Goal: Information Seeking & Learning: Find specific page/section

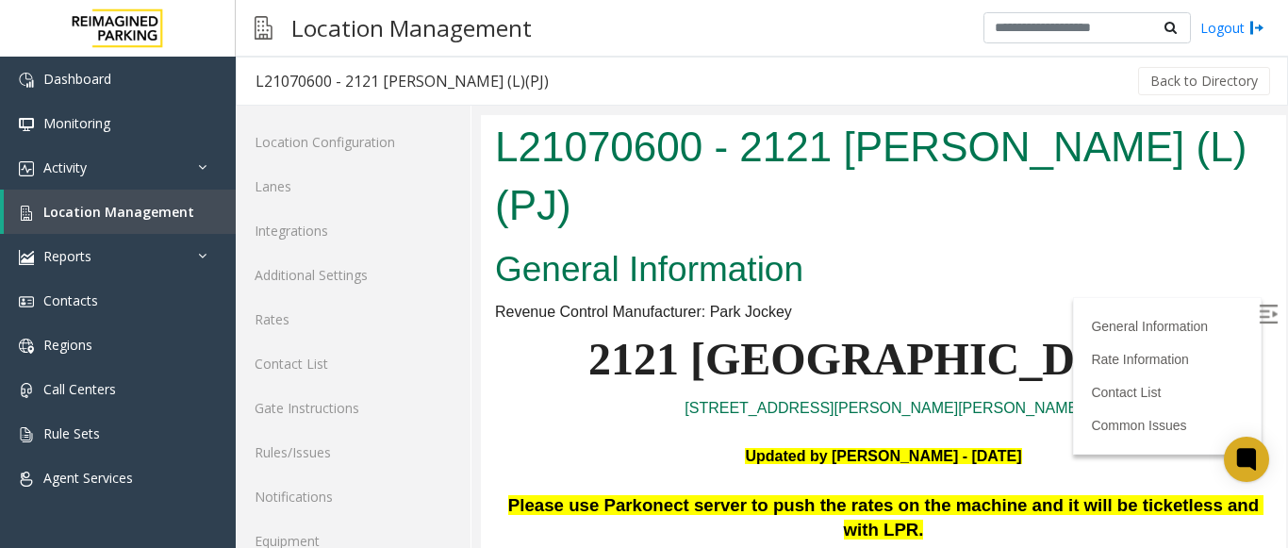
click at [1259, 305] on img at bounding box center [1268, 314] width 19 height 19
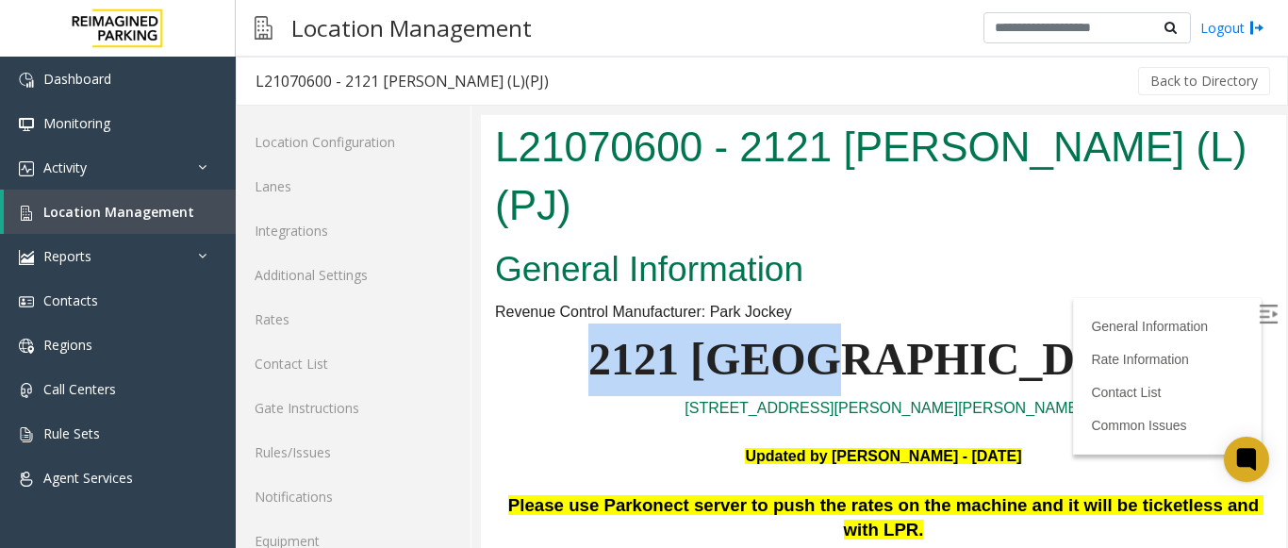
drag, startPoint x: 1084, startPoint y: 311, endPoint x: 744, endPoint y: 314, distance: 339.5
click at [744, 323] on p "2121 [GEOGRAPHIC_DATA]" at bounding box center [883, 359] width 777 height 73
click at [734, 323] on p "2121 [GEOGRAPHIC_DATA]" at bounding box center [883, 359] width 777 height 73
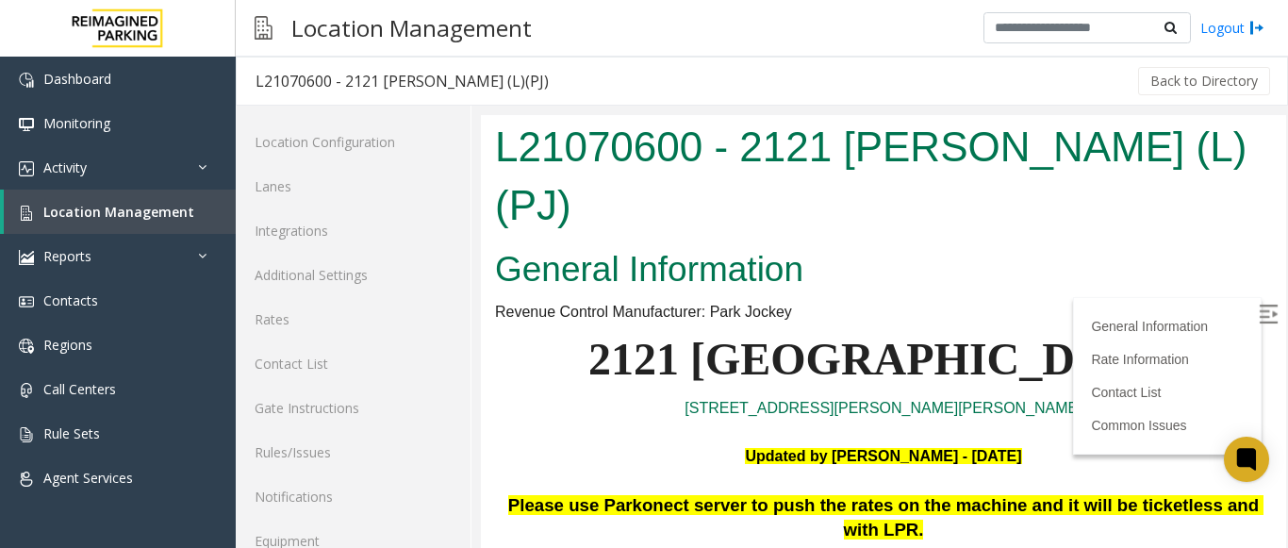
drag, startPoint x: 763, startPoint y: 289, endPoint x: 1049, endPoint y: 352, distance: 292.7
click at [1043, 421] on p "Updated by Pranav Babbar - 5th May 2025" at bounding box center [883, 445] width 777 height 48
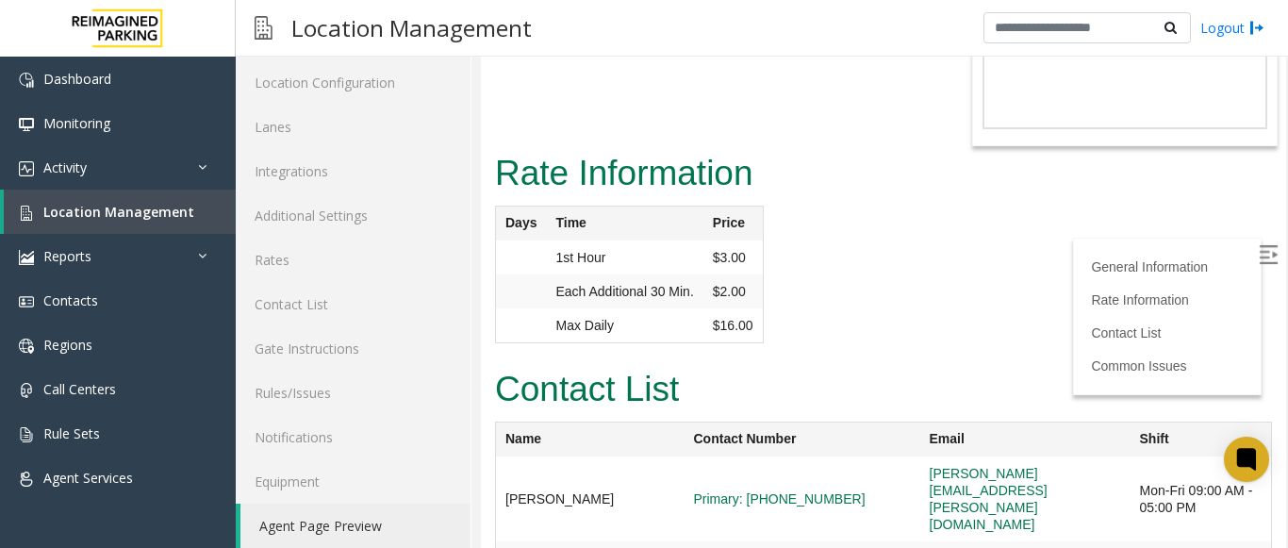
scroll to position [74, 0]
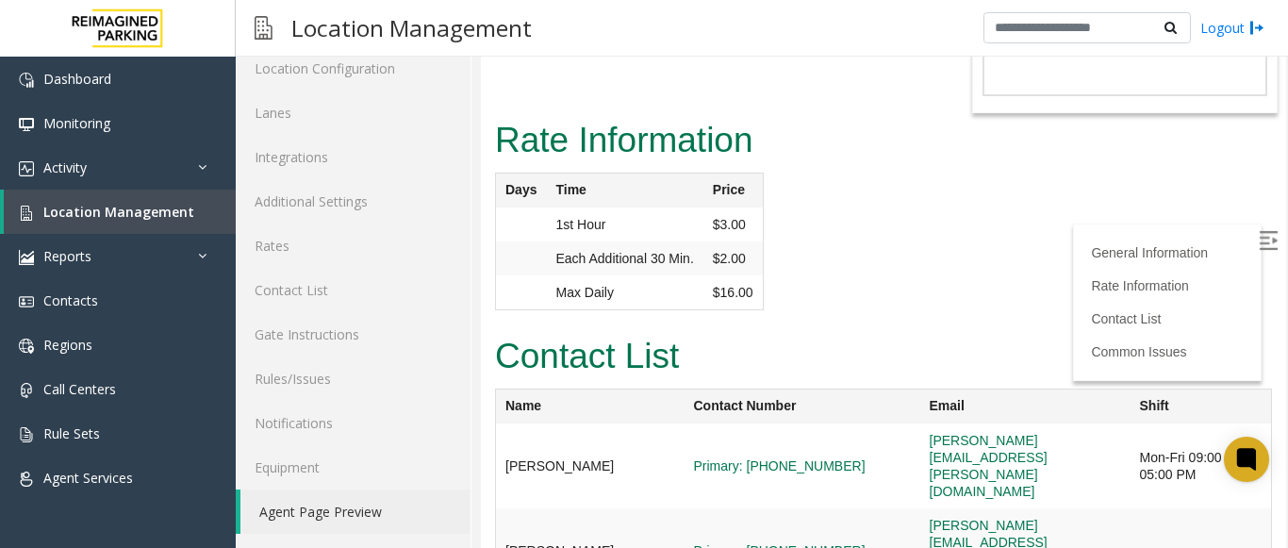
drag, startPoint x: 699, startPoint y: 323, endPoint x: 1128, endPoint y: 522, distance: 473.4
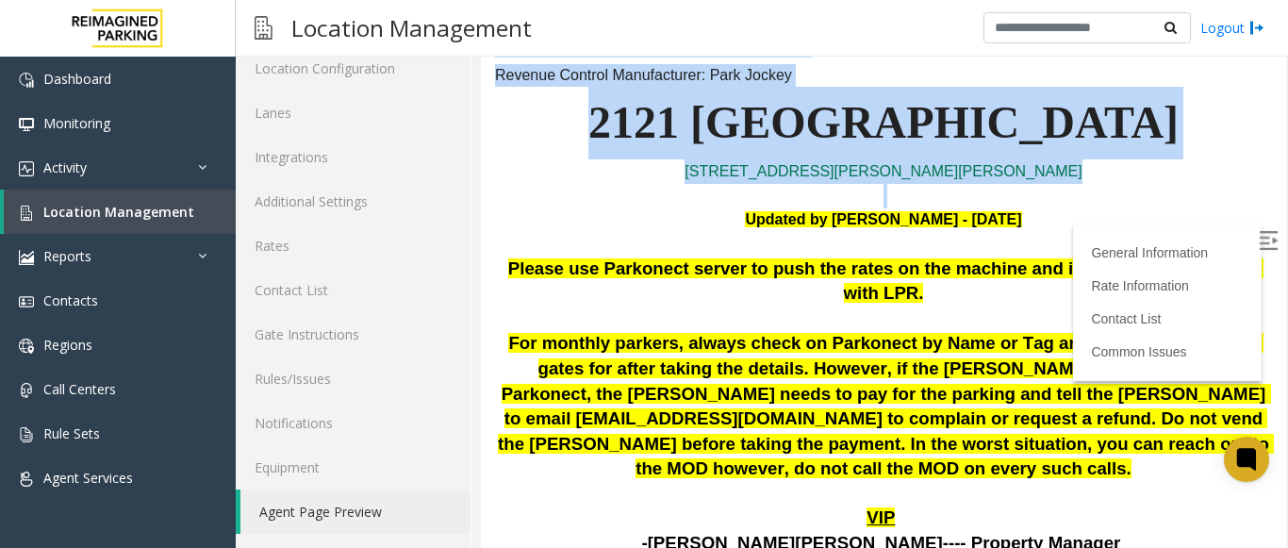
scroll to position [0, 0]
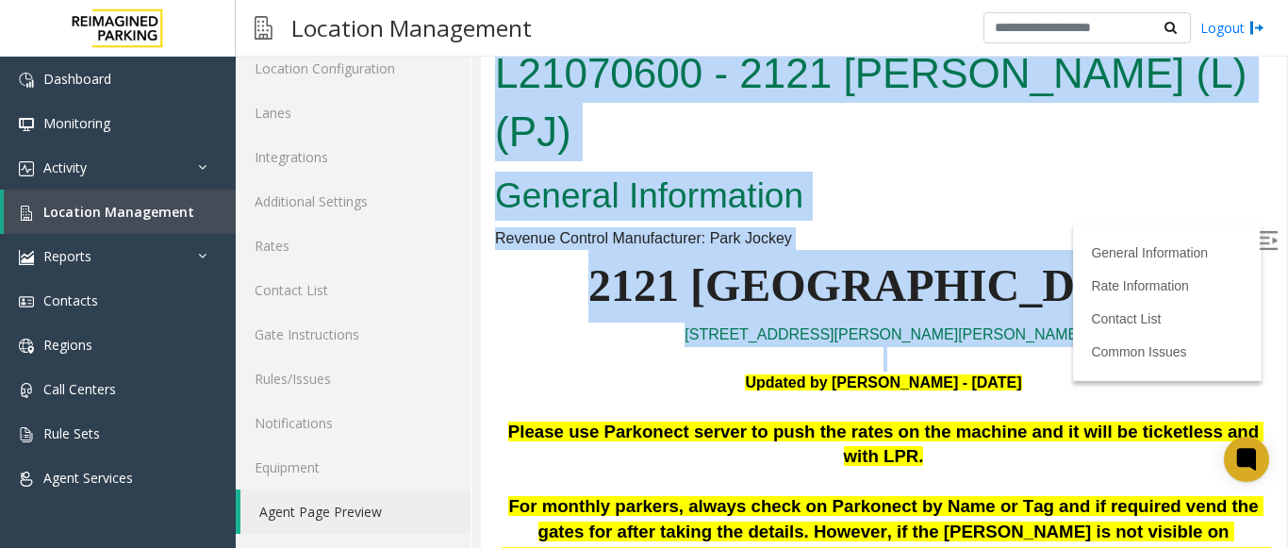
click at [626, 347] on p "Updated by Pranav Babbar - 5th May 2025" at bounding box center [883, 371] width 777 height 48
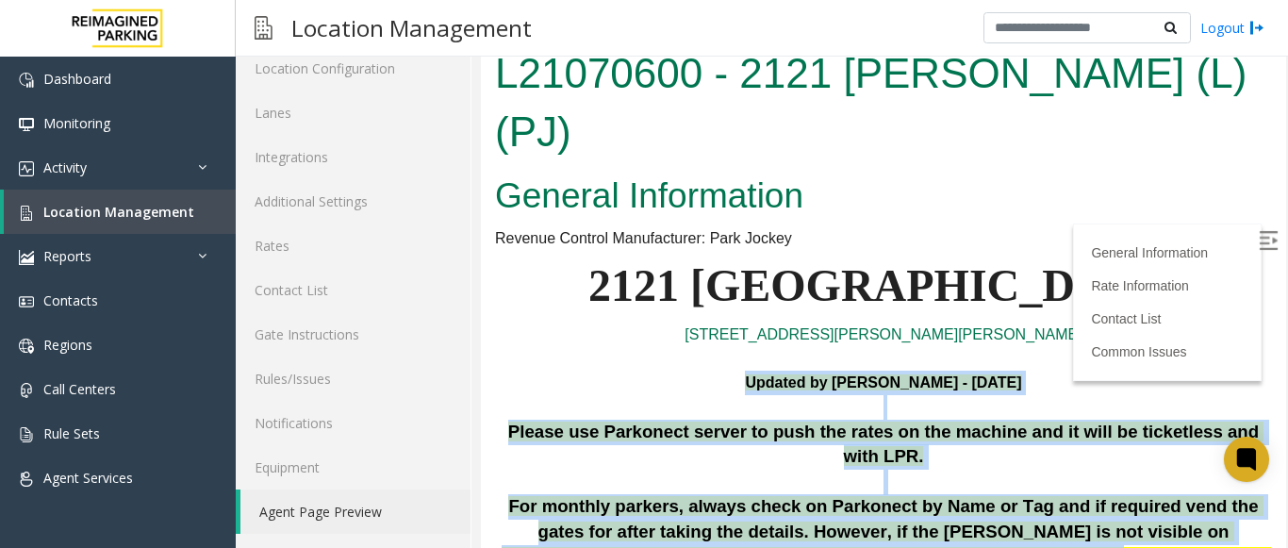
drag, startPoint x: 695, startPoint y: 323, endPoint x: 1148, endPoint y: 500, distance: 486.2
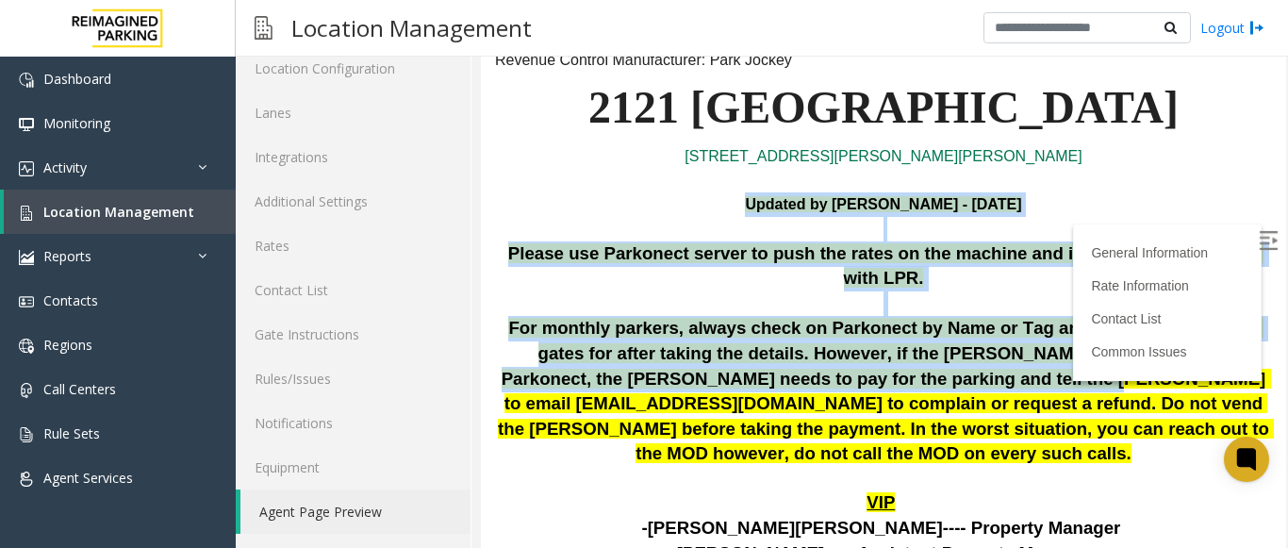
scroll to position [189, 0]
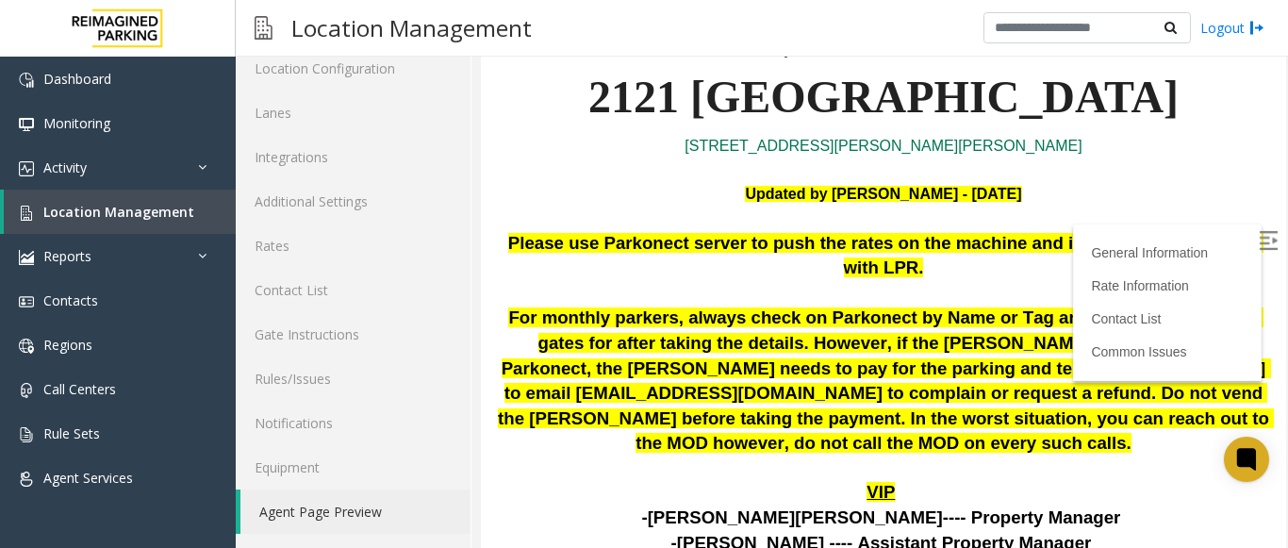
click at [1055, 505] on p "-Chris Zackschewski ---- Property Manager" at bounding box center [883, 517] width 777 height 25
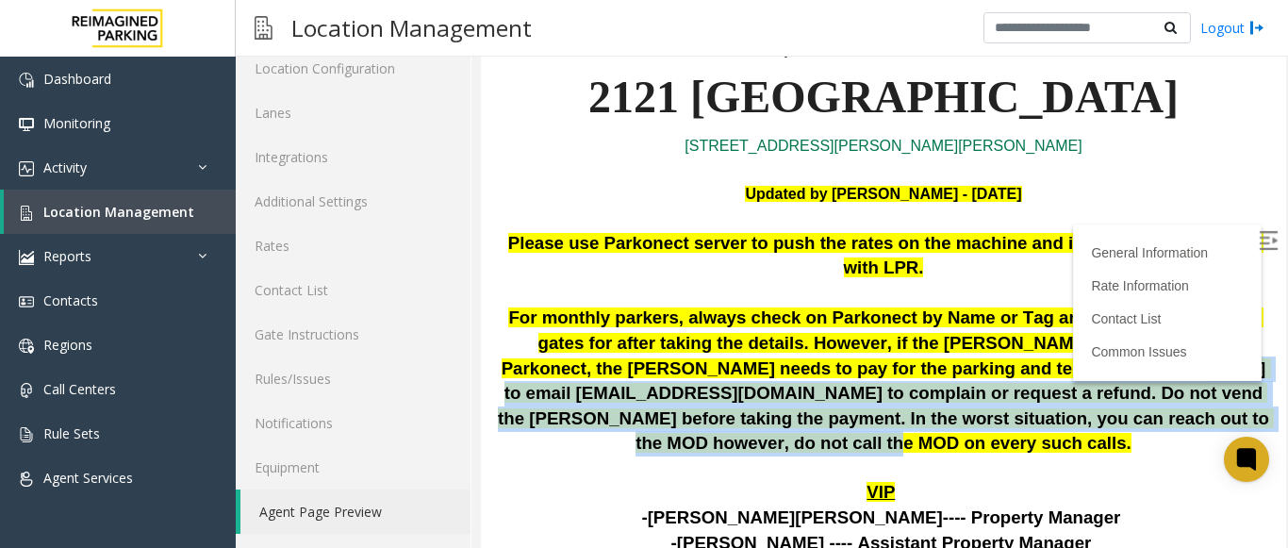
drag, startPoint x: 1014, startPoint y: 384, endPoint x: 747, endPoint y: 293, distance: 281.8
click at [564, 333] on span "For monthly parkers, always check on Parkonect by Name or Tag and if required v…" at bounding box center [886, 379] width 776 height 145
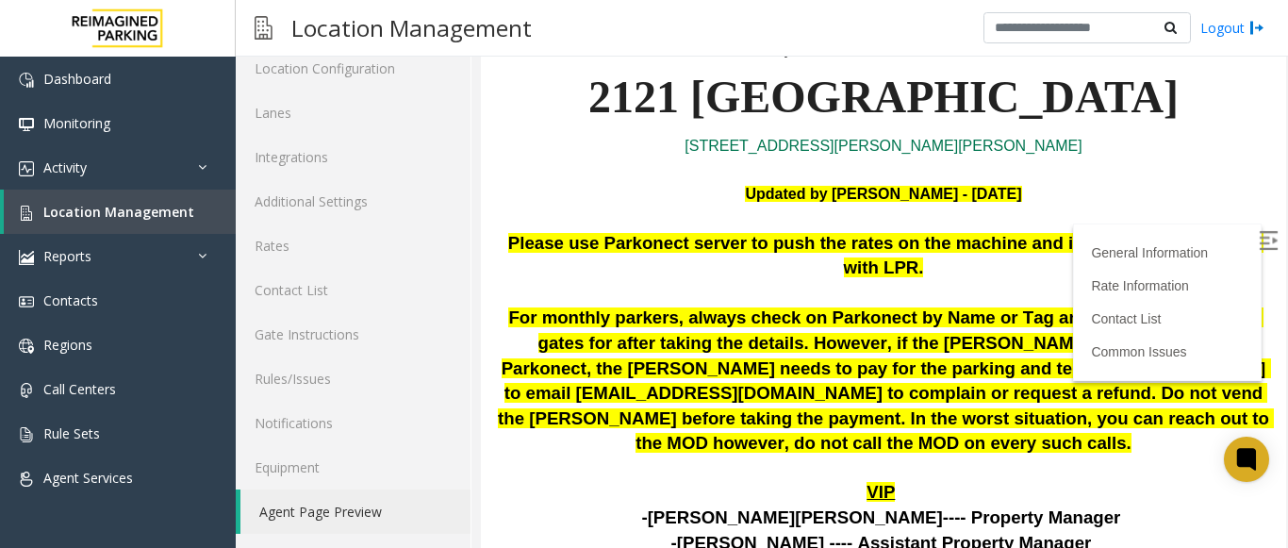
click at [864, 307] on span "For monthly parkers, always check on Parkonect by Name or Tag and if required v…" at bounding box center [886, 379] width 776 height 145
click at [132, 220] on span "Location Management" at bounding box center [118, 212] width 151 height 18
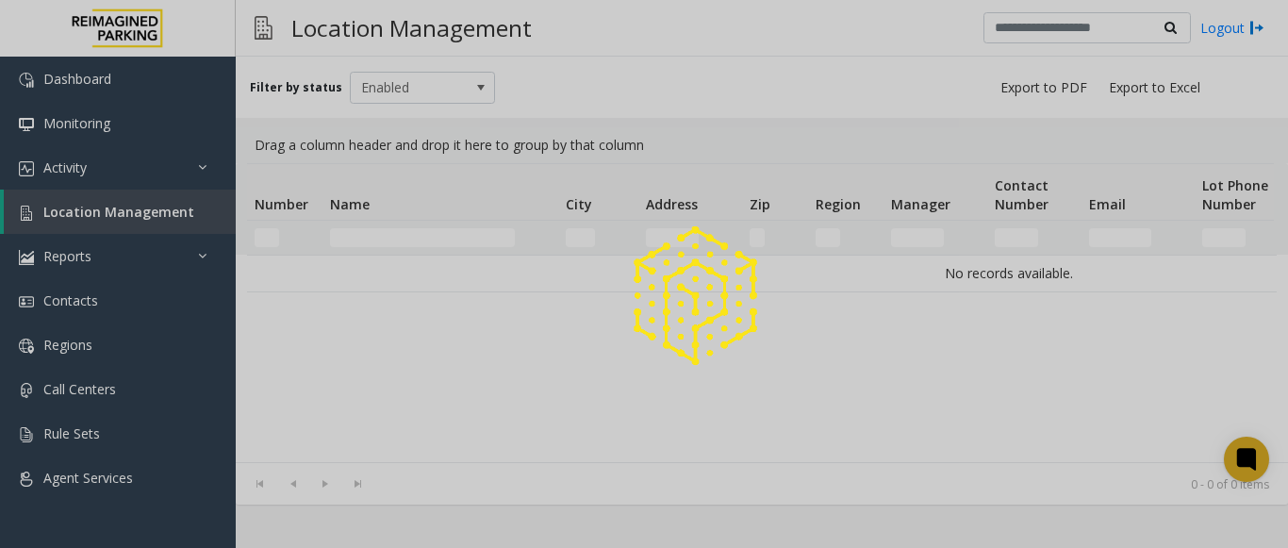
click at [89, 168] on div at bounding box center [644, 274] width 1288 height 548
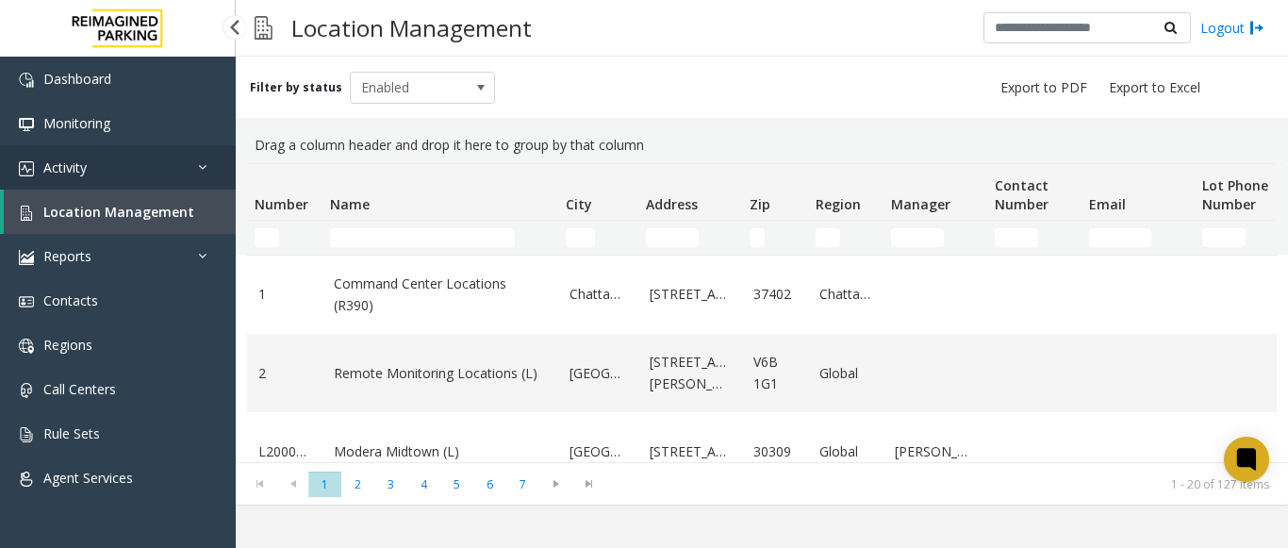
click at [197, 164] on link "Activity" at bounding box center [118, 167] width 236 height 44
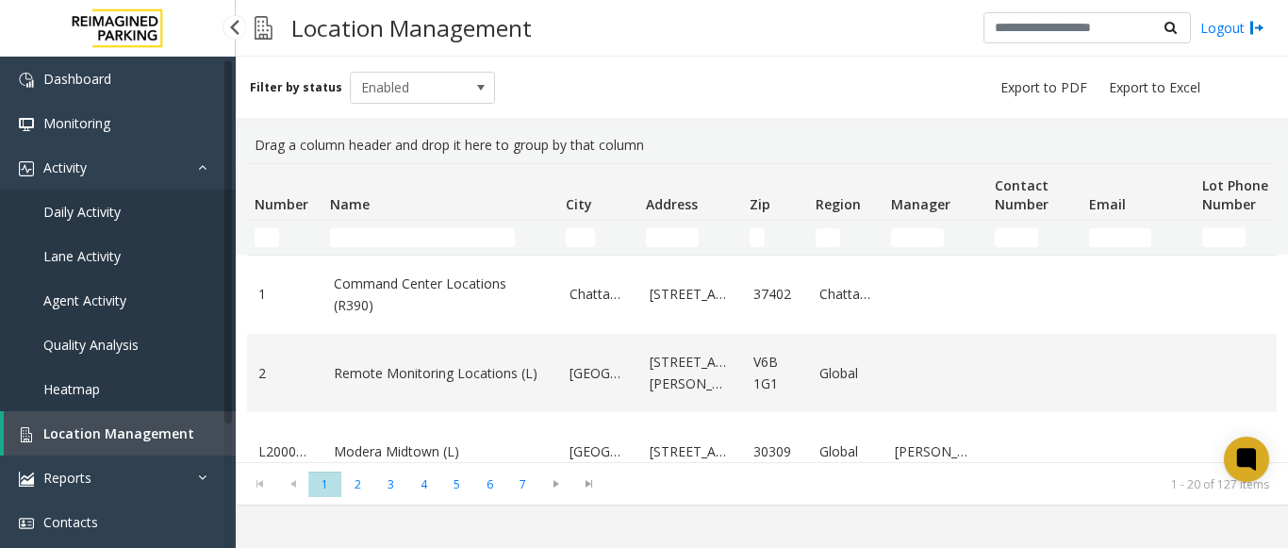
click at [75, 301] on span "Agent Activity" at bounding box center [84, 300] width 83 height 18
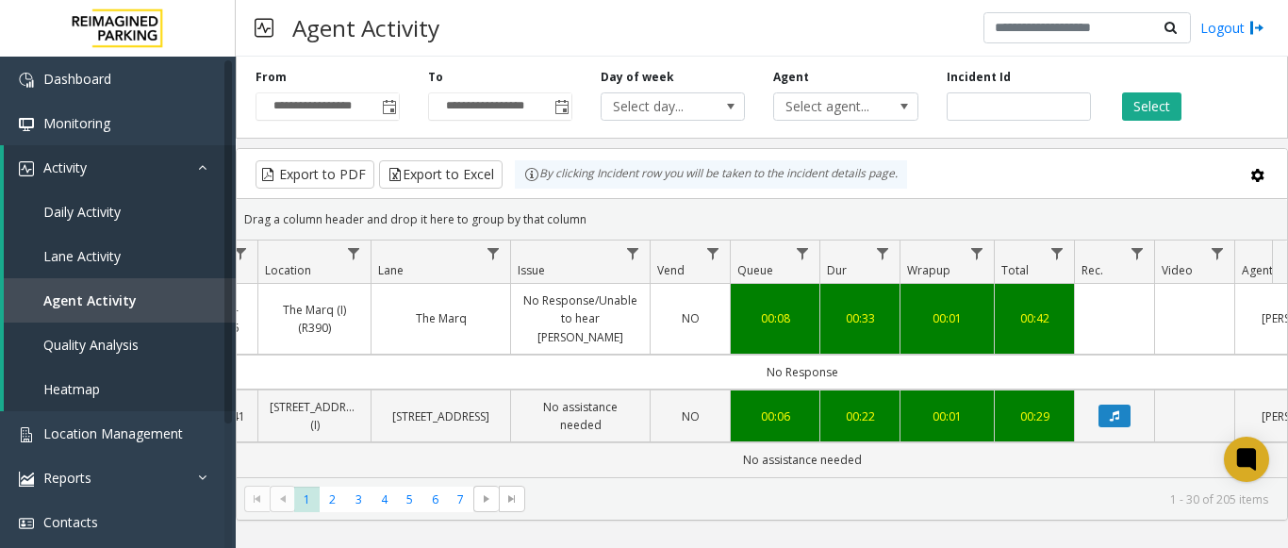
scroll to position [0, 694]
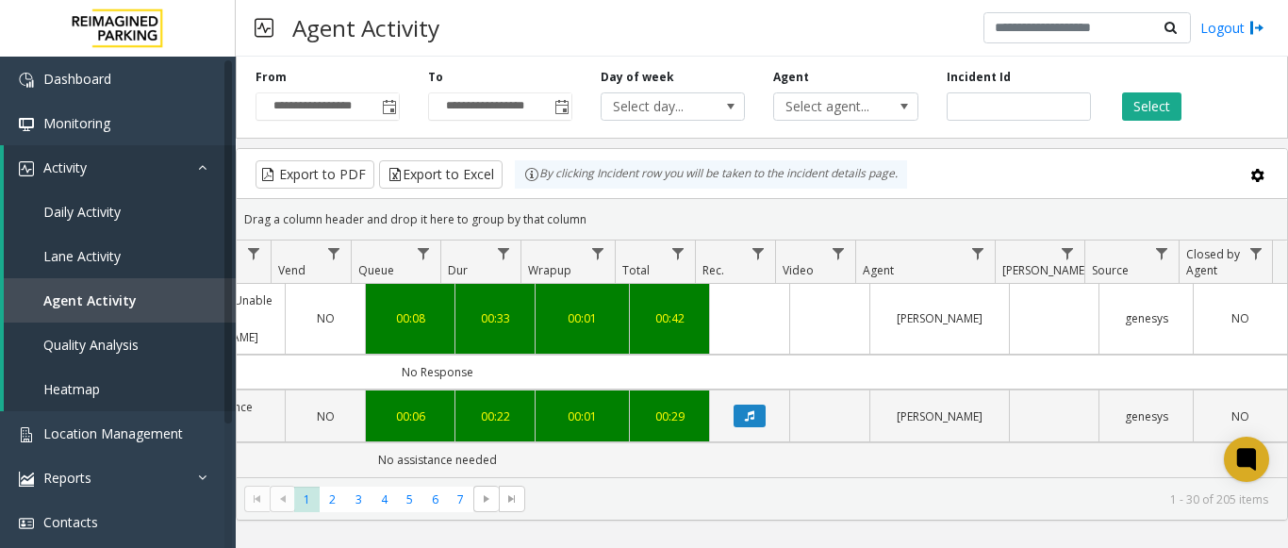
drag, startPoint x: 706, startPoint y: 359, endPoint x: 372, endPoint y: 358, distance: 334.8
click at [372, 358] on td "No Response" at bounding box center [437, 372] width 1700 height 35
click at [748, 355] on td "No Response" at bounding box center [437, 372] width 1700 height 35
drag, startPoint x: 574, startPoint y: 323, endPoint x: 707, endPoint y: 313, distance: 133.3
click at [707, 313] on tr "4073305 Sep 8, 2025 12:45:20 PM 12 I20-116 The Marq (I) (R390) The Marq No Resp…" at bounding box center [422, 319] width 1731 height 71
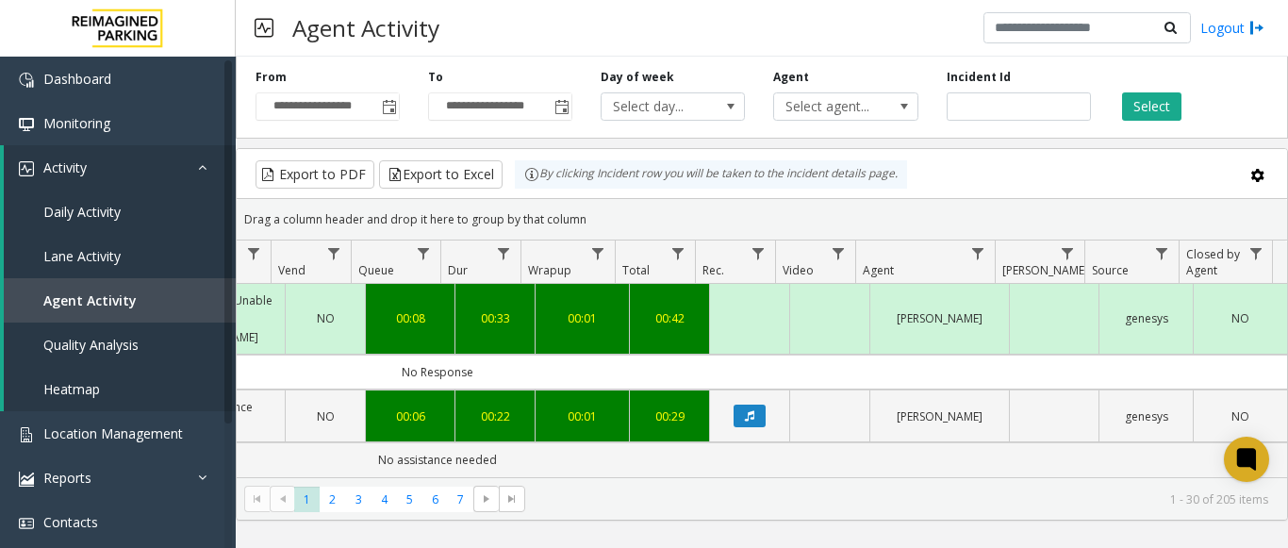
click at [773, 355] on td "No Response" at bounding box center [437, 372] width 1700 height 35
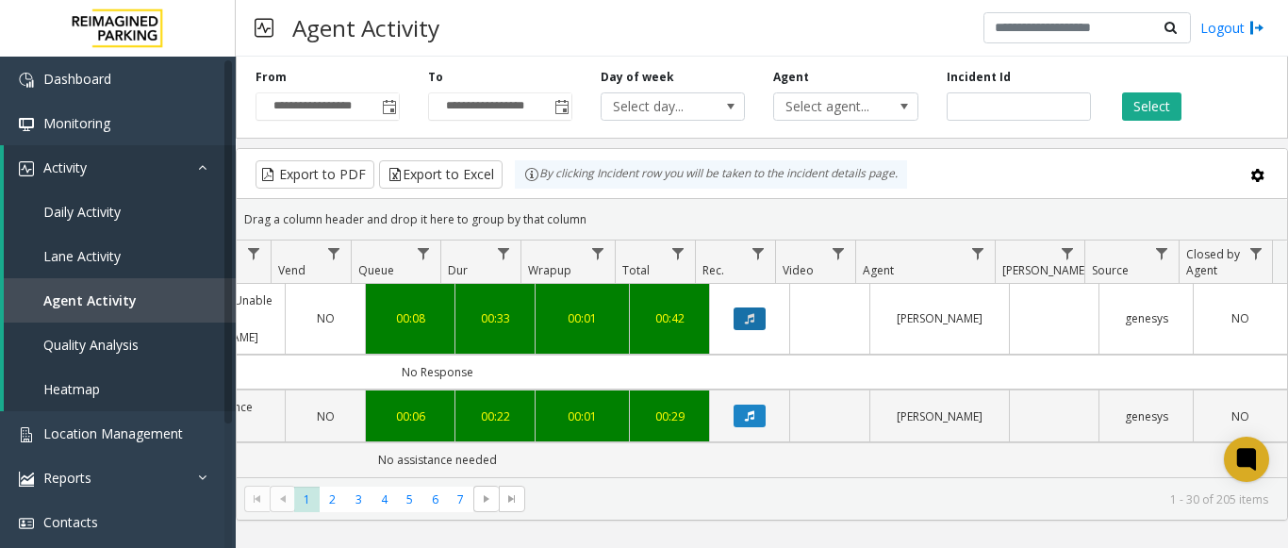
click at [744, 315] on button "Data table" at bounding box center [750, 318] width 32 height 23
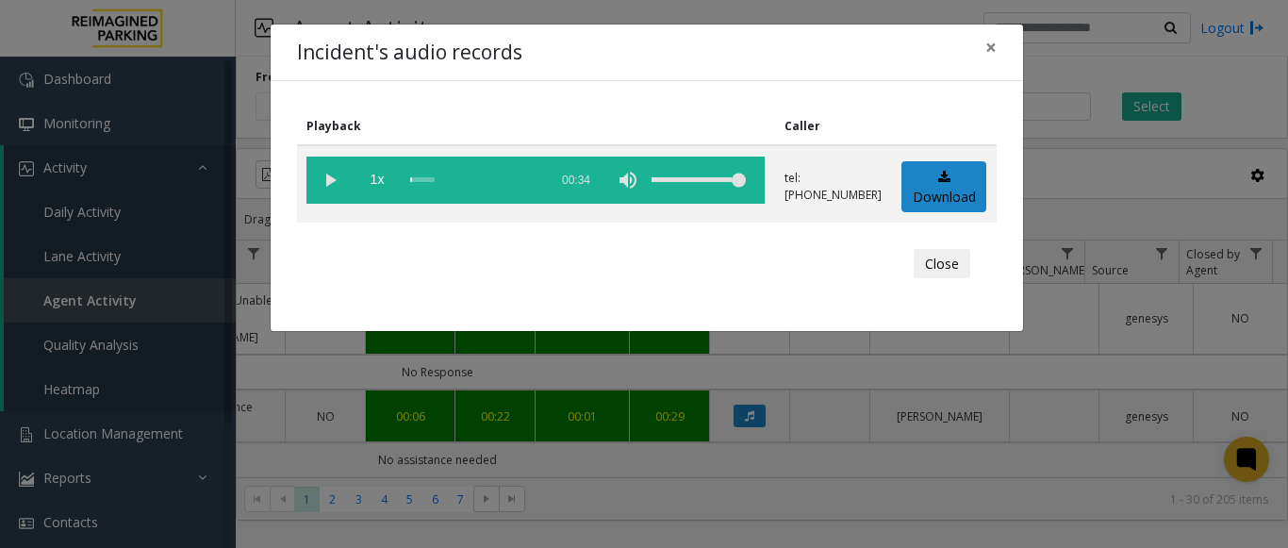
click at [890, 412] on div "Incident's audio records × Playback Caller 1x 00:34 tel:00018890016126040522 Do…" at bounding box center [644, 274] width 1288 height 548
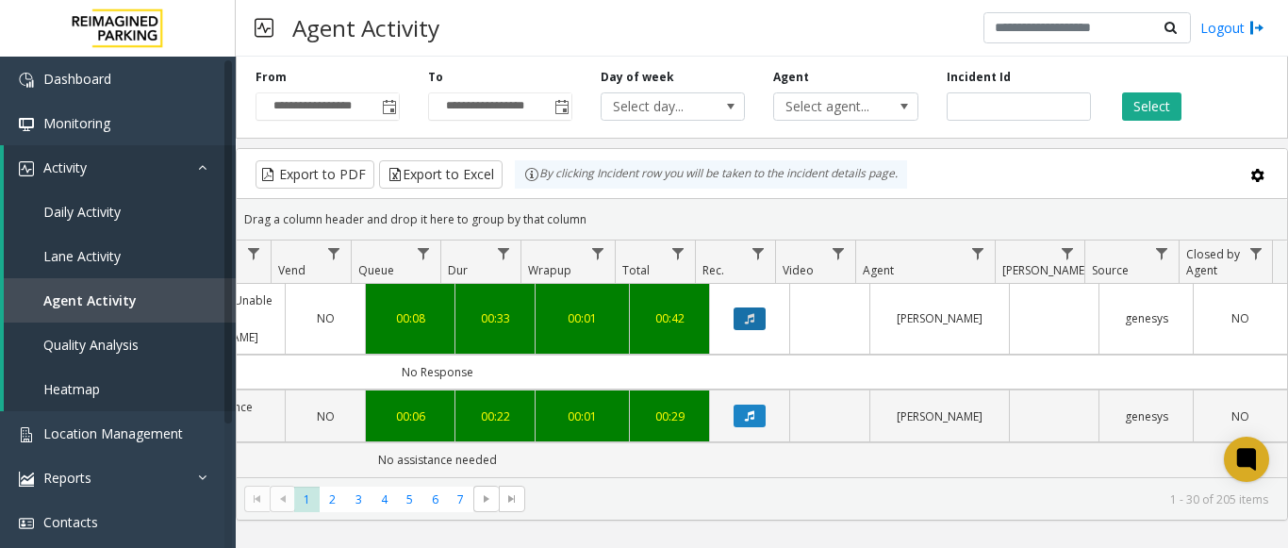
click at [743, 313] on button "Data table" at bounding box center [750, 318] width 32 height 23
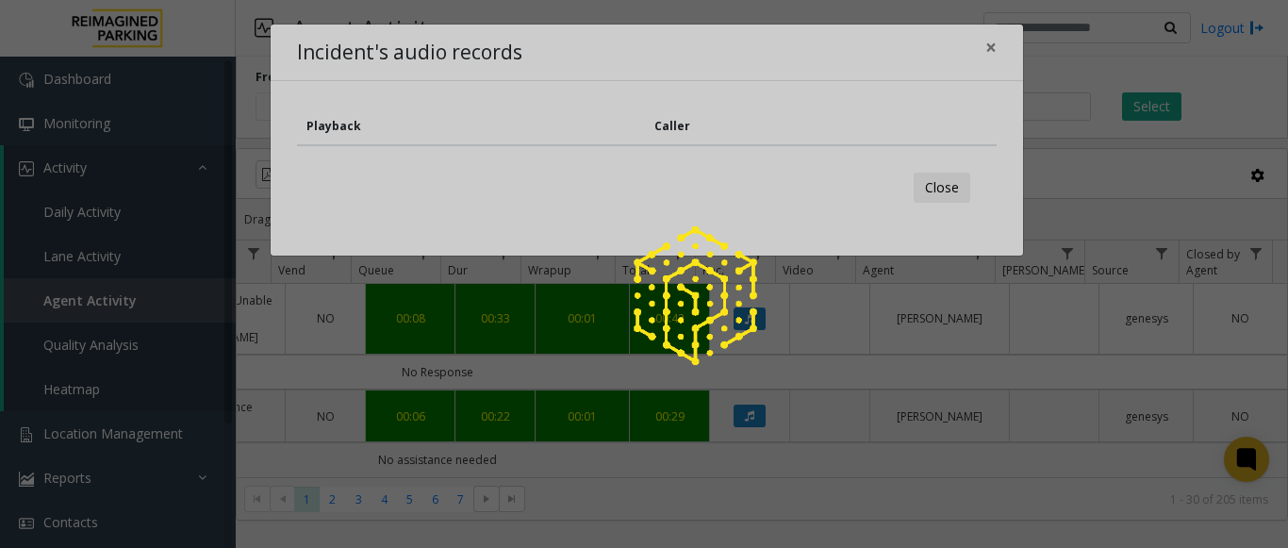
click at [991, 54] on div at bounding box center [644, 274] width 1288 height 548
click at [991, 52] on div at bounding box center [644, 274] width 1288 height 548
click at [997, 57] on div at bounding box center [644, 274] width 1288 height 548
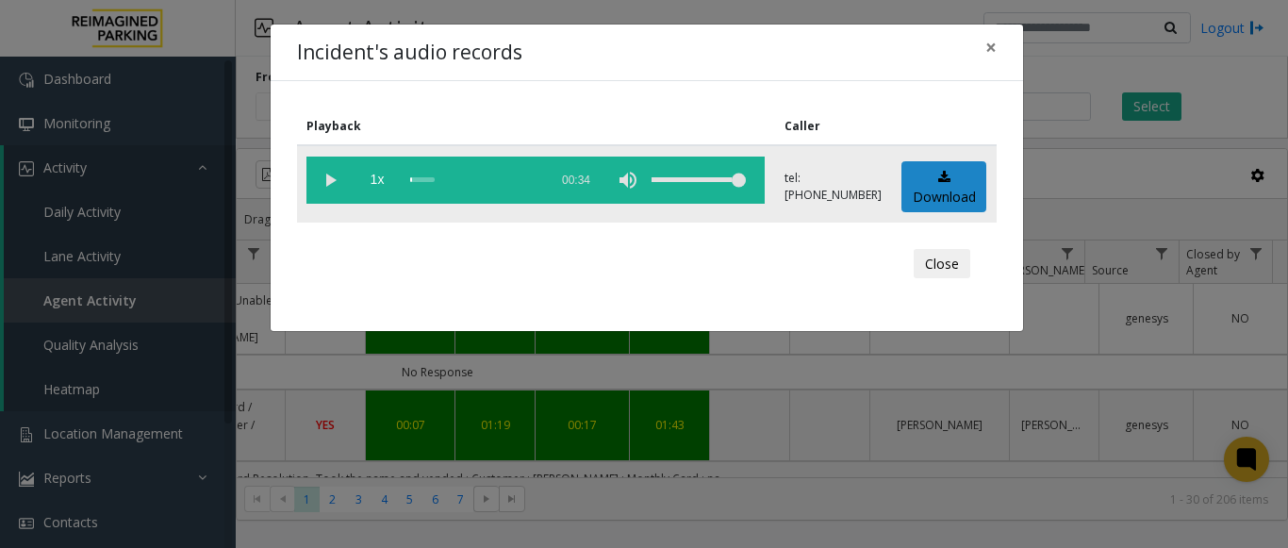
click at [325, 178] on vg-play-pause at bounding box center [330, 180] width 47 height 47
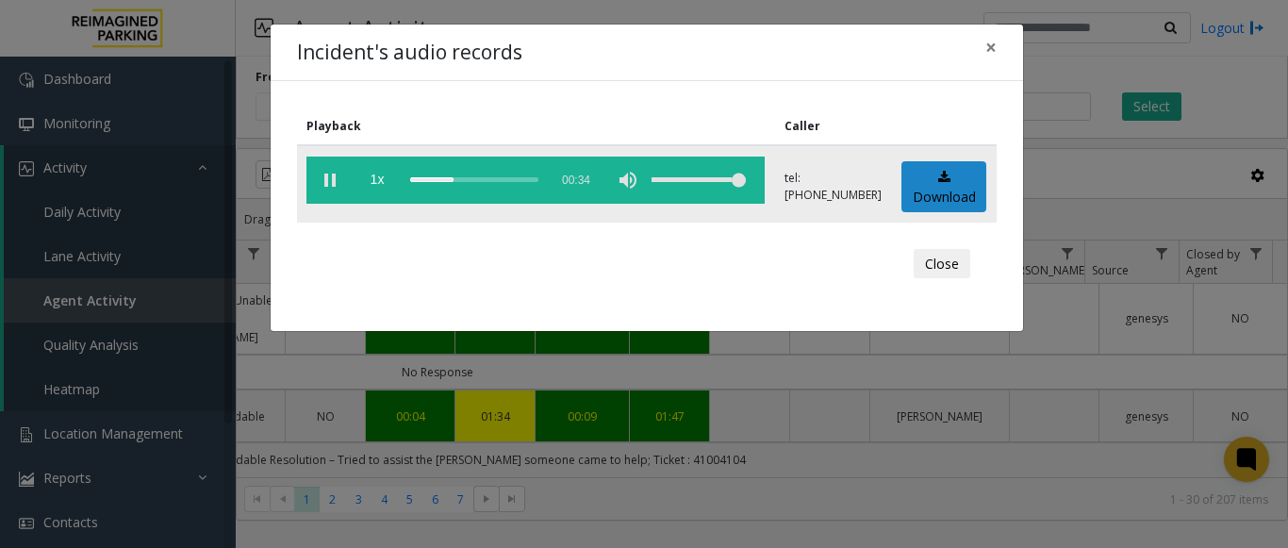
click at [328, 180] on vg-play-pause at bounding box center [330, 180] width 47 height 47
click at [506, 258] on div "Close" at bounding box center [646, 264] width 673 height 57
click at [990, 51] on span "×" at bounding box center [991, 47] width 11 height 26
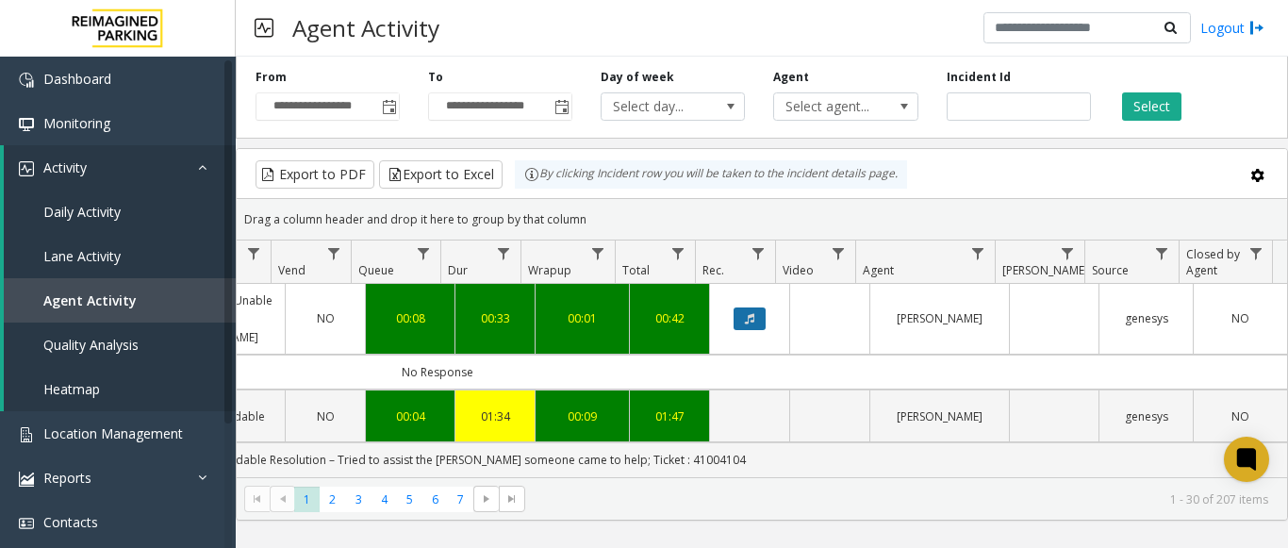
click at [748, 310] on button "Data table" at bounding box center [750, 318] width 32 height 23
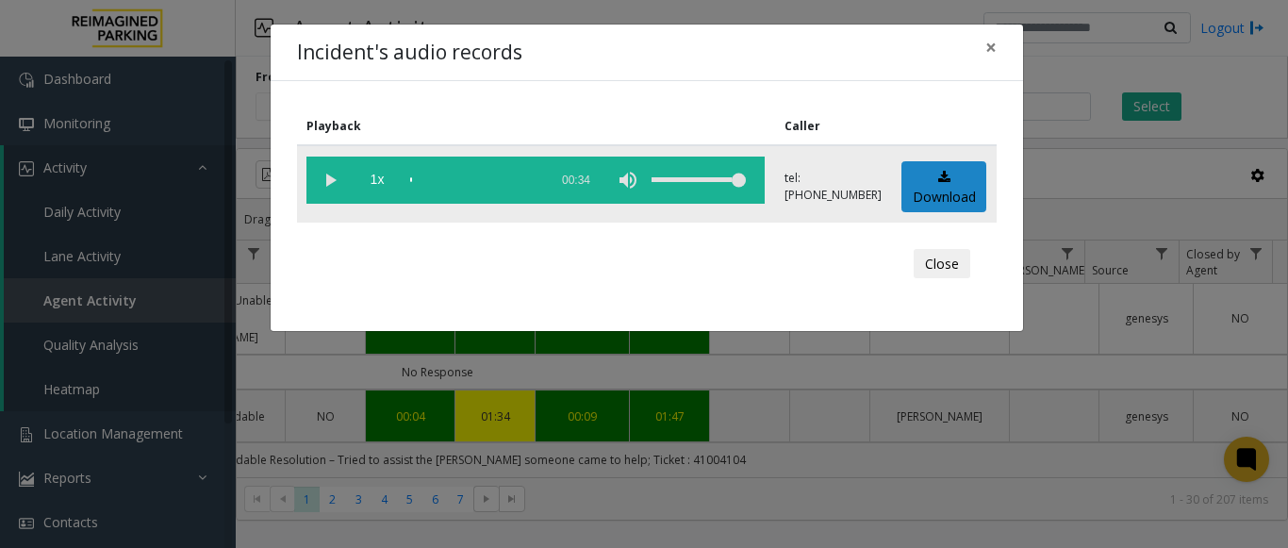
click at [322, 181] on vg-play-pause at bounding box center [330, 180] width 47 height 47
drag, startPoint x: 482, startPoint y: 179, endPoint x: 382, endPoint y: 181, distance: 100.0
click at [384, 180] on vg-controls "1x 00:34" at bounding box center [536, 180] width 458 height 47
drag, startPoint x: 413, startPoint y: 177, endPoint x: 367, endPoint y: 176, distance: 46.2
click at [394, 178] on vg-controls "1x 00:34" at bounding box center [536, 180] width 458 height 47
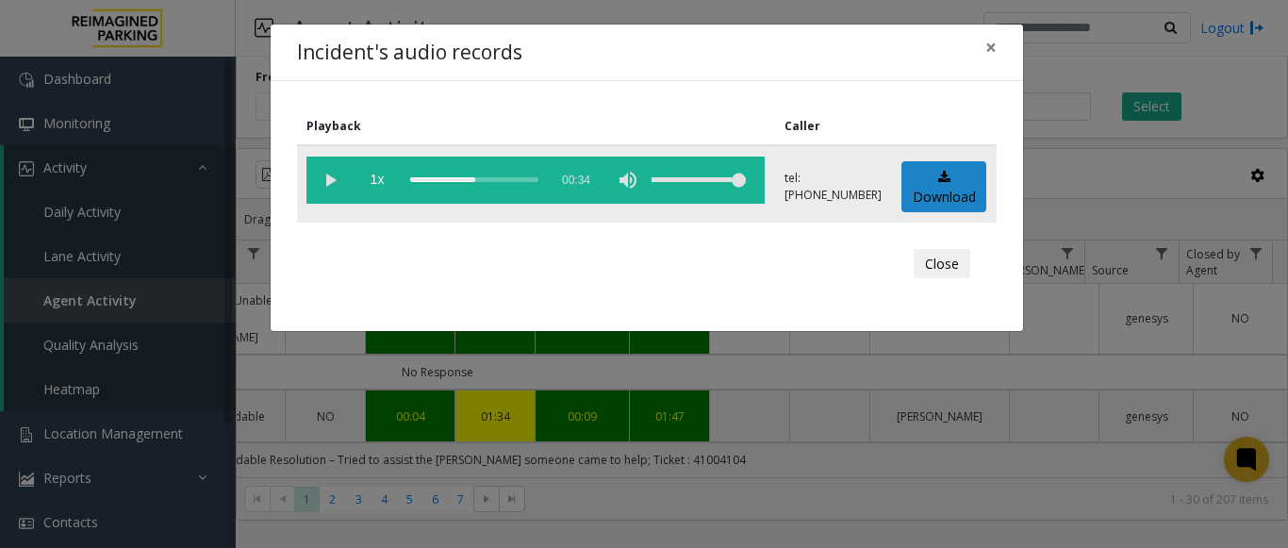
click at [408, 176] on vg-controls "1x 00:34" at bounding box center [536, 180] width 458 height 47
click at [414, 177] on div "scrub bar" at bounding box center [474, 180] width 128 height 47
click at [329, 179] on vg-play-pause at bounding box center [330, 180] width 47 height 47
click at [986, 48] on span "×" at bounding box center [991, 47] width 11 height 26
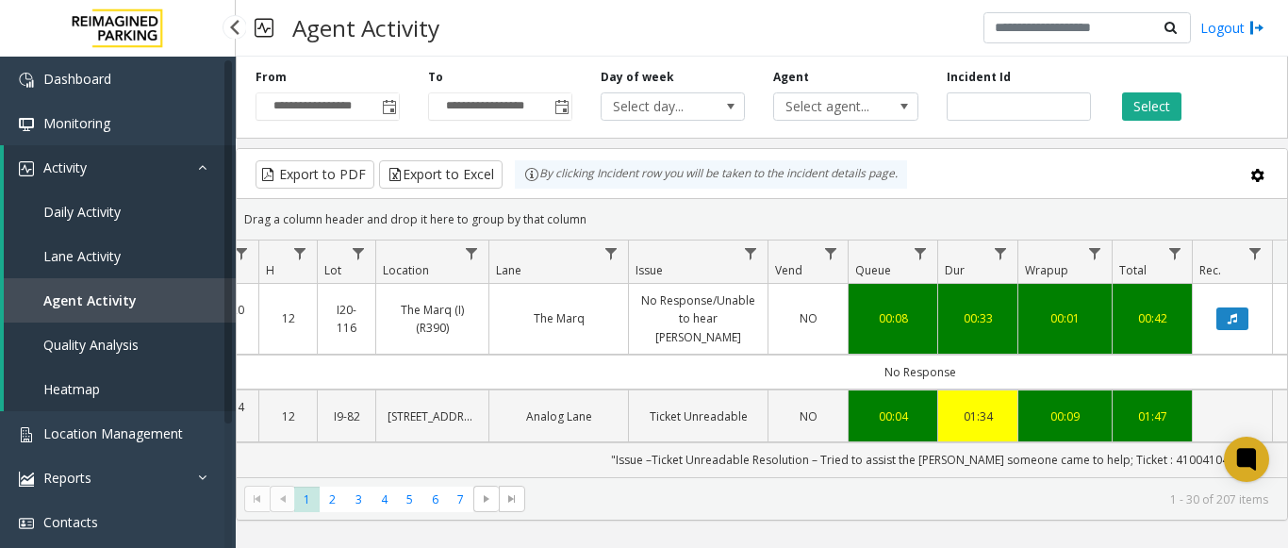
scroll to position [0, 0]
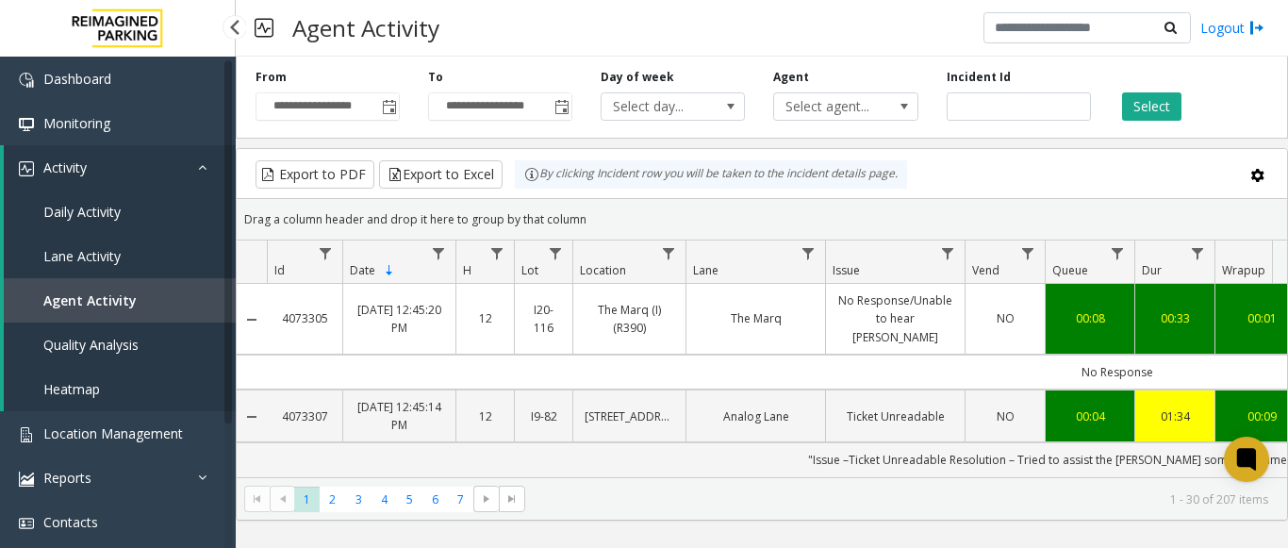
drag, startPoint x: 456, startPoint y: 344, endPoint x: 182, endPoint y: 327, distance: 275.0
click at [182, 327] on app-root "**********" at bounding box center [644, 274] width 1288 height 548
click at [359, 355] on td "No Response" at bounding box center [1117, 372] width 1700 height 35
copy link "4073305"
drag, startPoint x: 340, startPoint y: 308, endPoint x: 276, endPoint y: 322, distance: 65.5
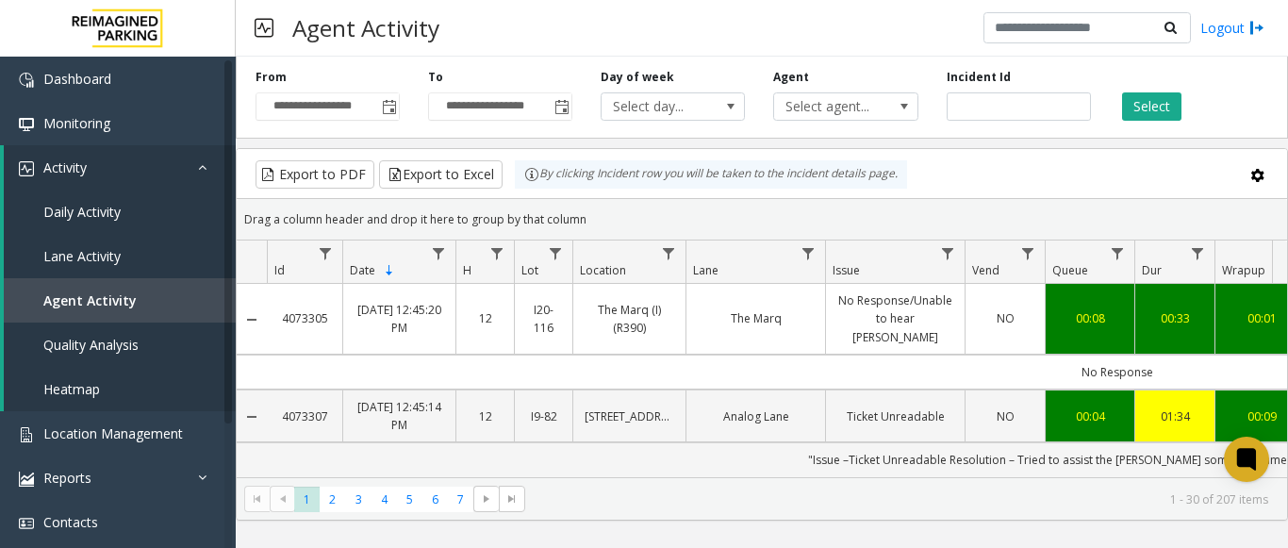
click at [276, 322] on td "4073305" at bounding box center [304, 319] width 75 height 71
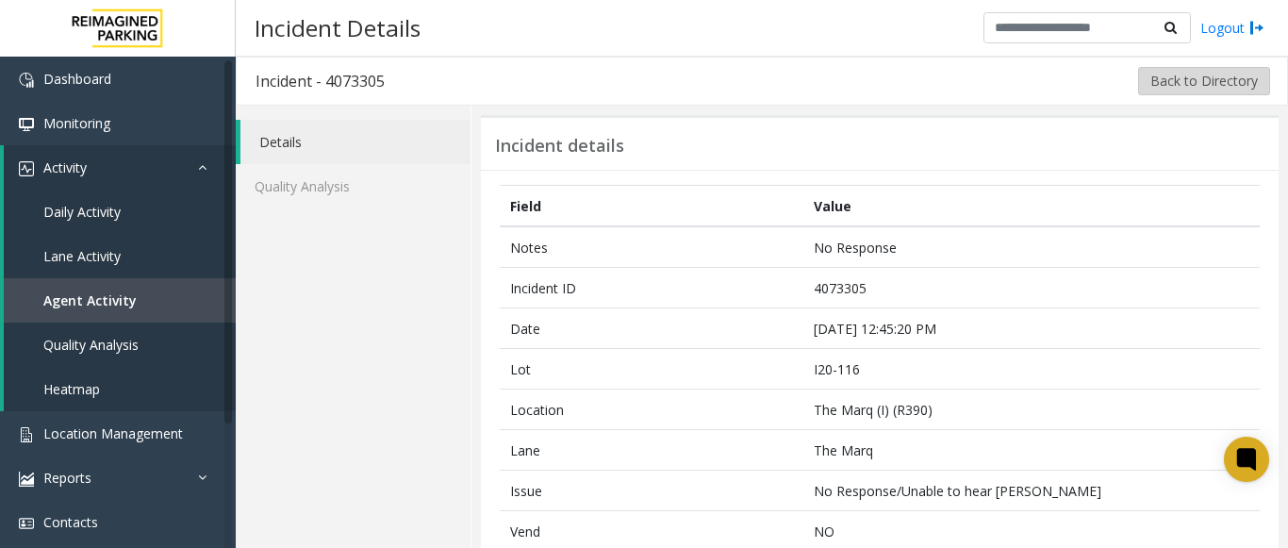
click at [1172, 77] on button "Back to Directory" at bounding box center [1204, 81] width 132 height 28
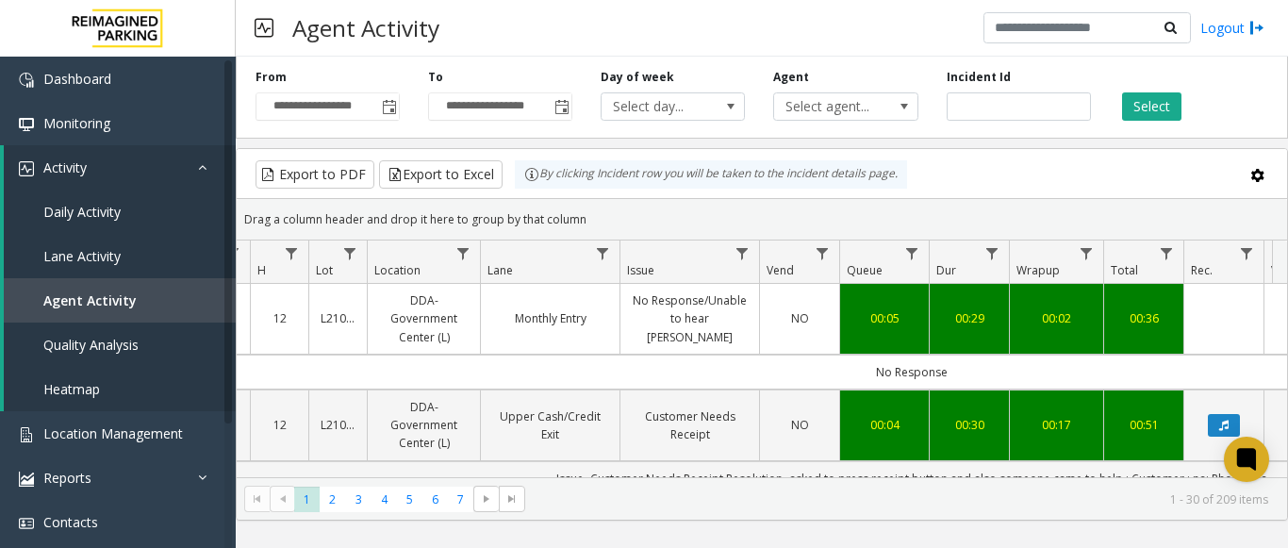
scroll to position [0, 286]
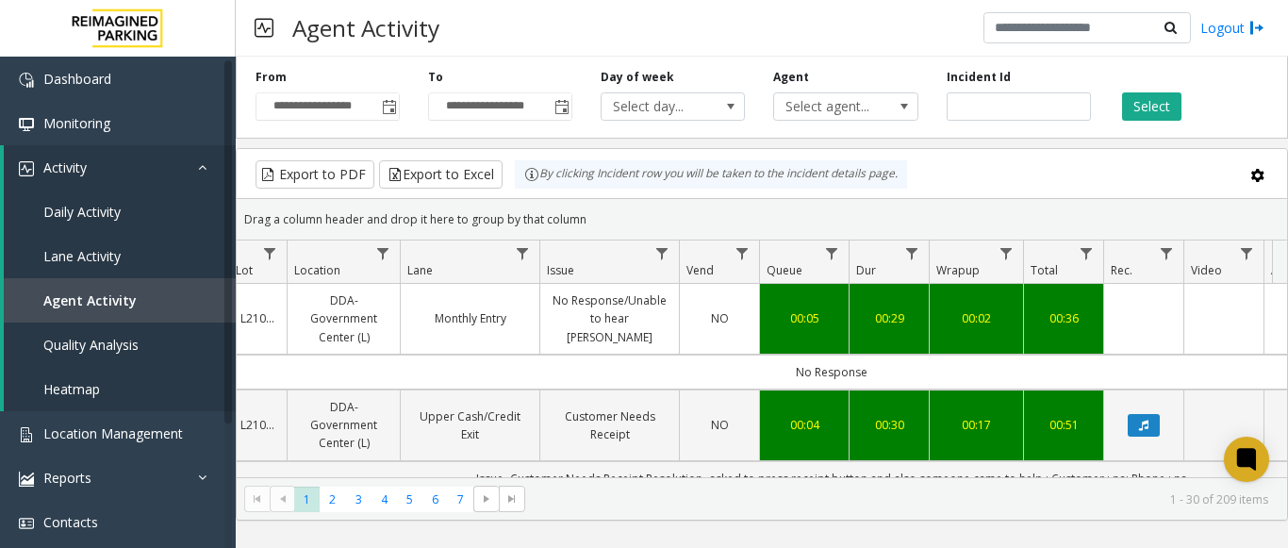
drag, startPoint x: 826, startPoint y: 371, endPoint x: 1269, endPoint y: 365, distance: 443.3
click at [1269, 365] on td "No Response" at bounding box center [831, 372] width 1700 height 35
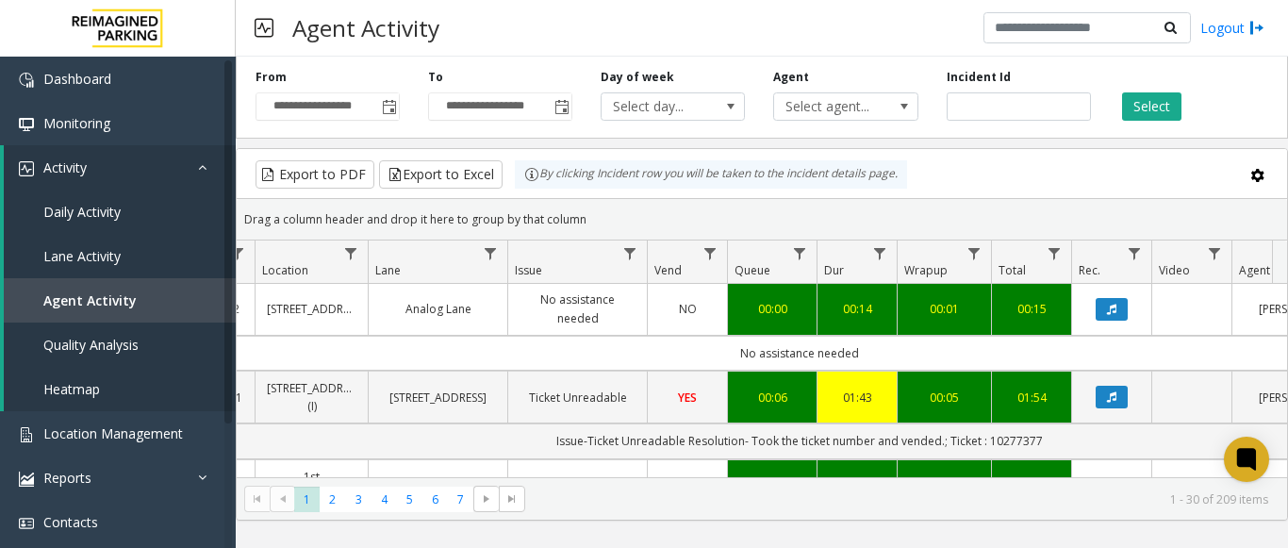
scroll to position [849, 318]
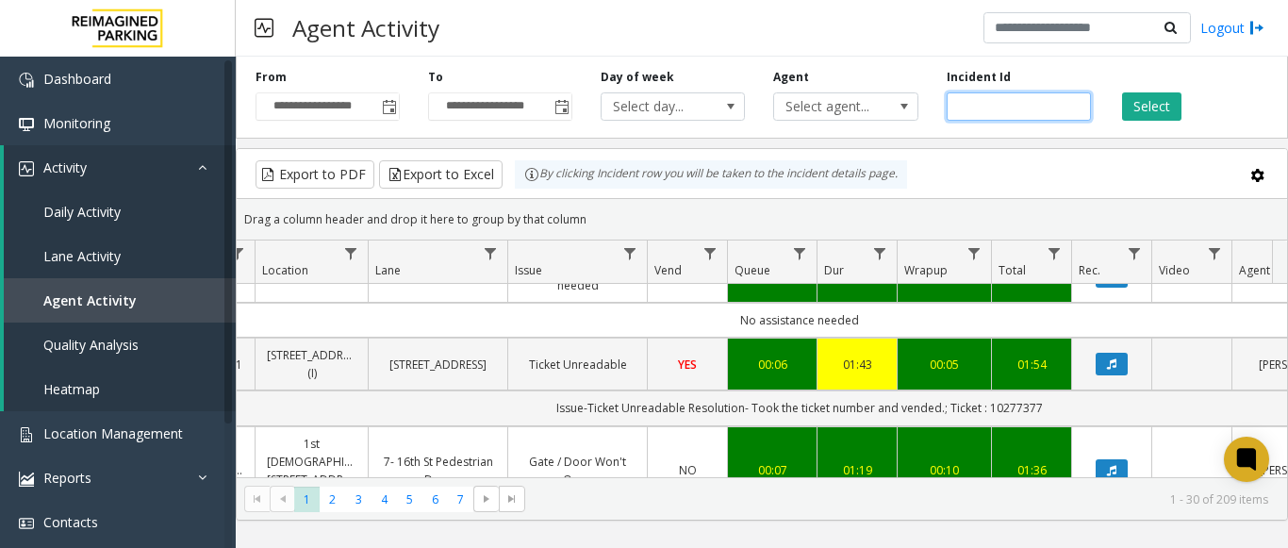
click at [983, 103] on input "number" at bounding box center [1019, 106] width 144 height 28
paste input "*******"
type input "*******"
click at [1168, 103] on button "Select" at bounding box center [1151, 106] width 59 height 28
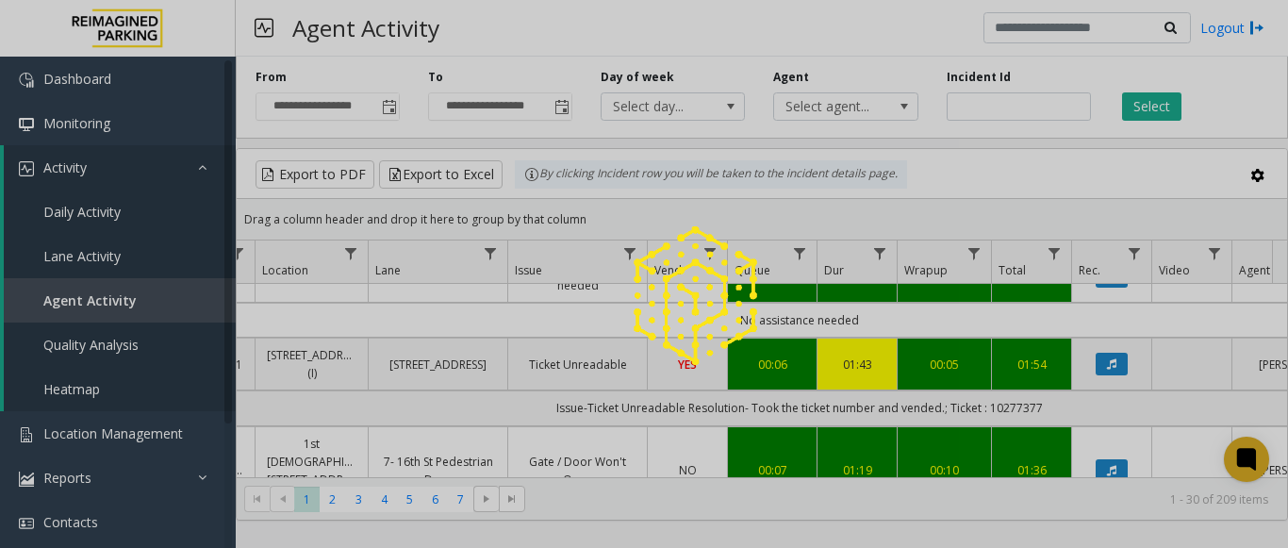
scroll to position [0, 318]
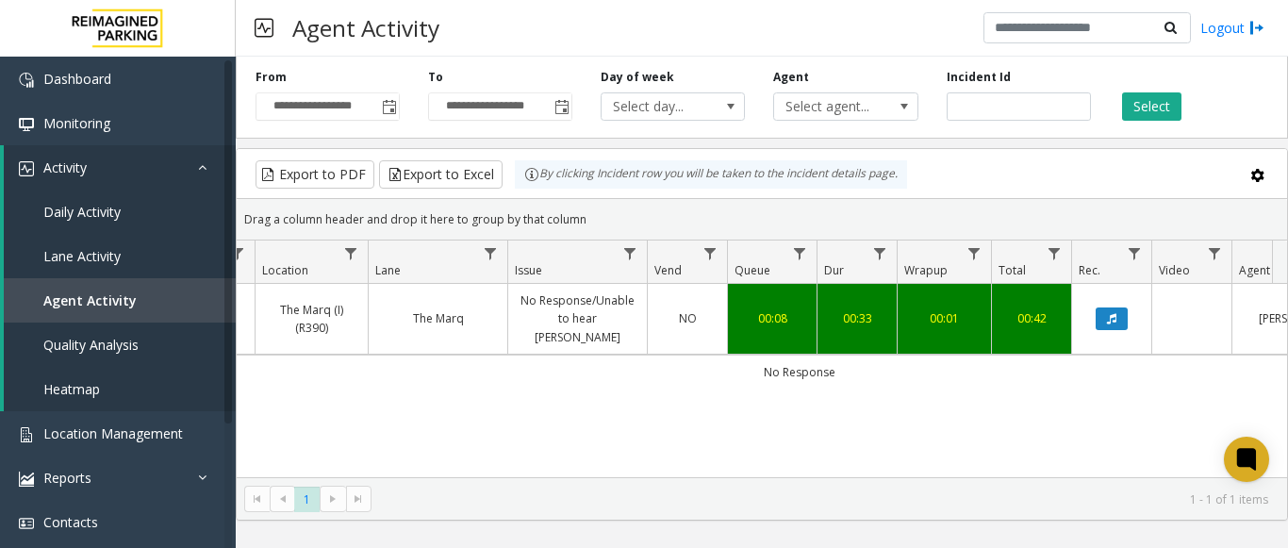
click at [646, 448] on div "4073305 Sep 8, 2025 12:45:20 PM 12 I20-116 The Marq (I) (R390) The Marq No Resp…" at bounding box center [762, 402] width 1051 height 236
click at [1107, 313] on icon "Data table" at bounding box center [1111, 318] width 9 height 11
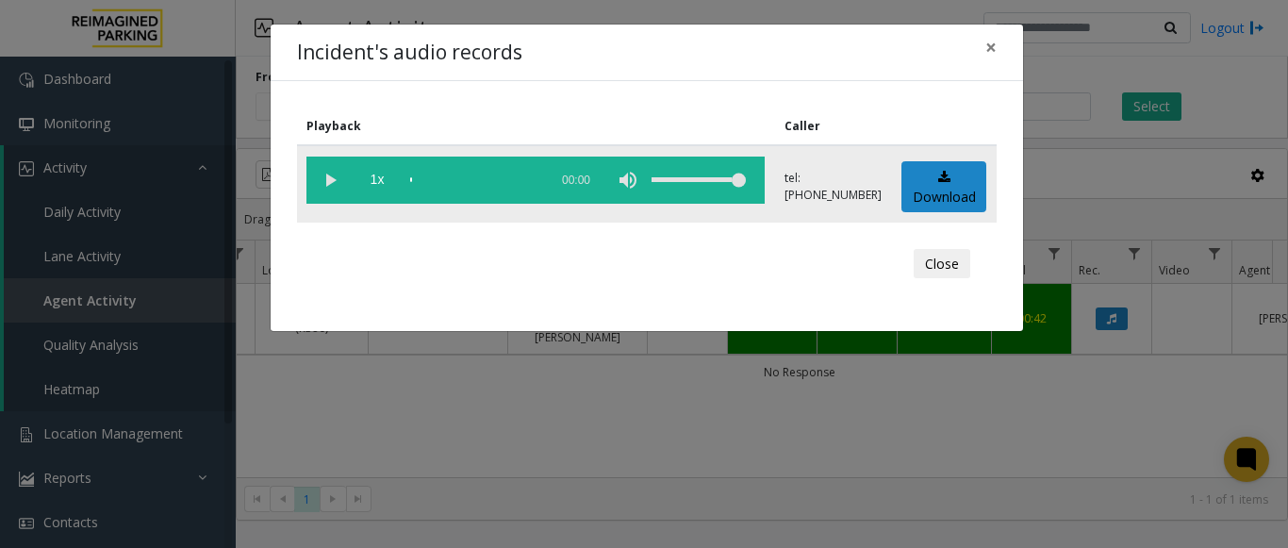
click at [334, 180] on vg-play-pause at bounding box center [330, 180] width 47 height 47
click at [652, 177] on div "volume level" at bounding box center [699, 180] width 94 height 47
click at [605, 177] on vg-mute at bounding box center [628, 180] width 47 height 47
drag, startPoint x: 619, startPoint y: 179, endPoint x: 734, endPoint y: 180, distance: 115.1
click at [734, 180] on tr "1x 00:34 tel:00018890016126040522 Download" at bounding box center [647, 183] width 700 height 77
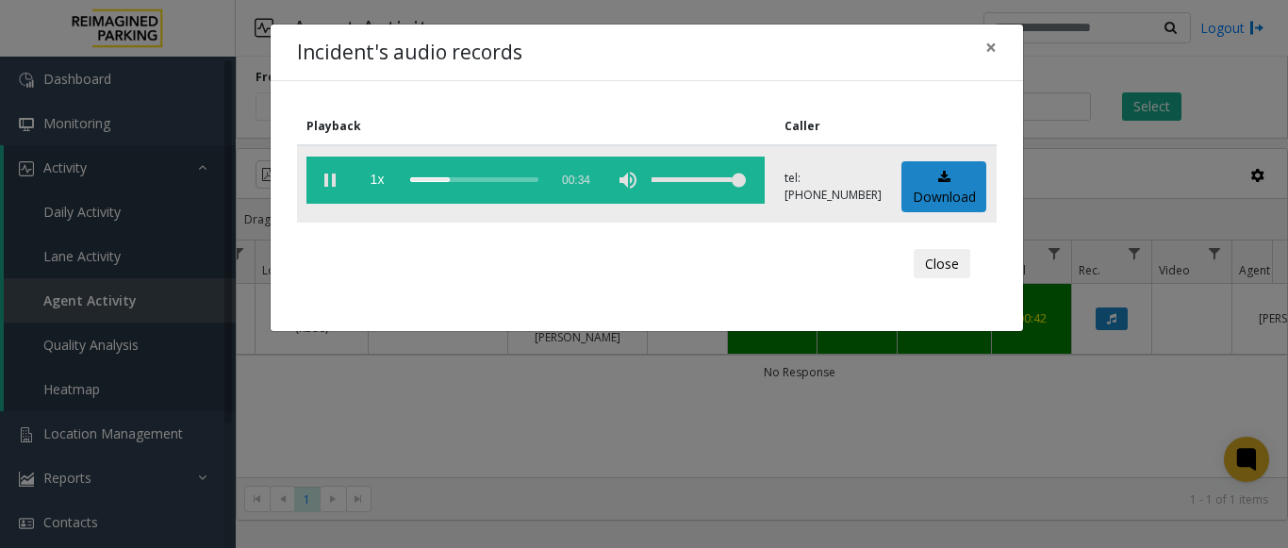
click at [335, 170] on vg-play-pause at bounding box center [330, 180] width 47 height 47
click at [468, 383] on div "Incident's audio records × Playback Caller 1x 00:34 tel:00018890016126040522 Do…" at bounding box center [644, 274] width 1288 height 548
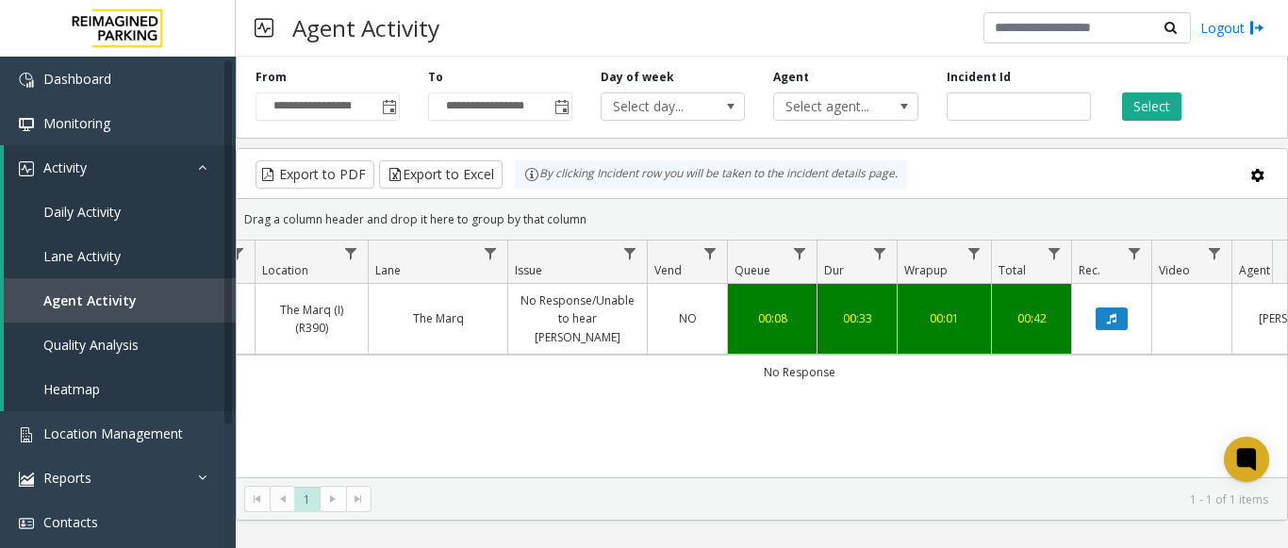
click at [737, 421] on div "4073305 Sep 8, 2025 12:45:20 PM 12 I20-116 The Marq (I) (R390) The Marq No Resp…" at bounding box center [762, 402] width 1051 height 236
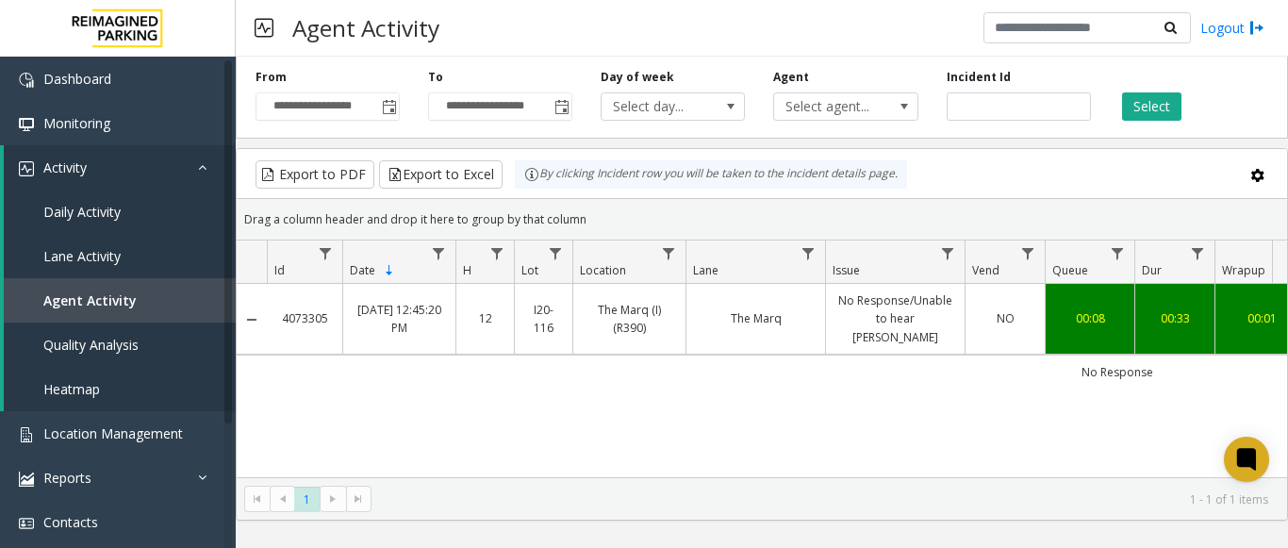
scroll to position [0, 318]
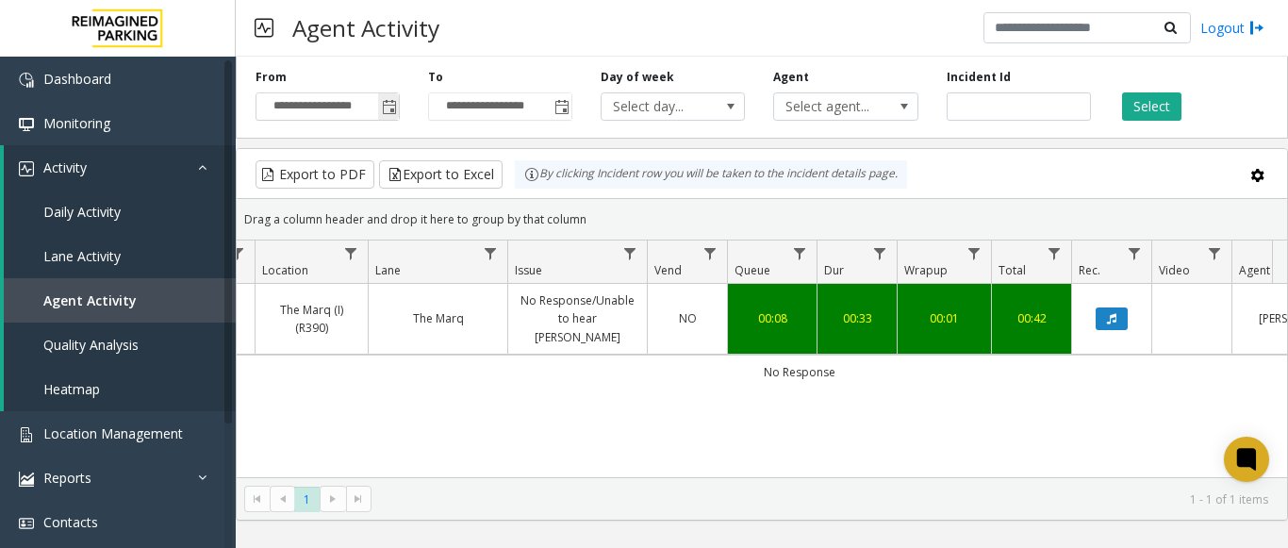
click at [393, 106] on span "Toggle popup" at bounding box center [389, 107] width 15 height 15
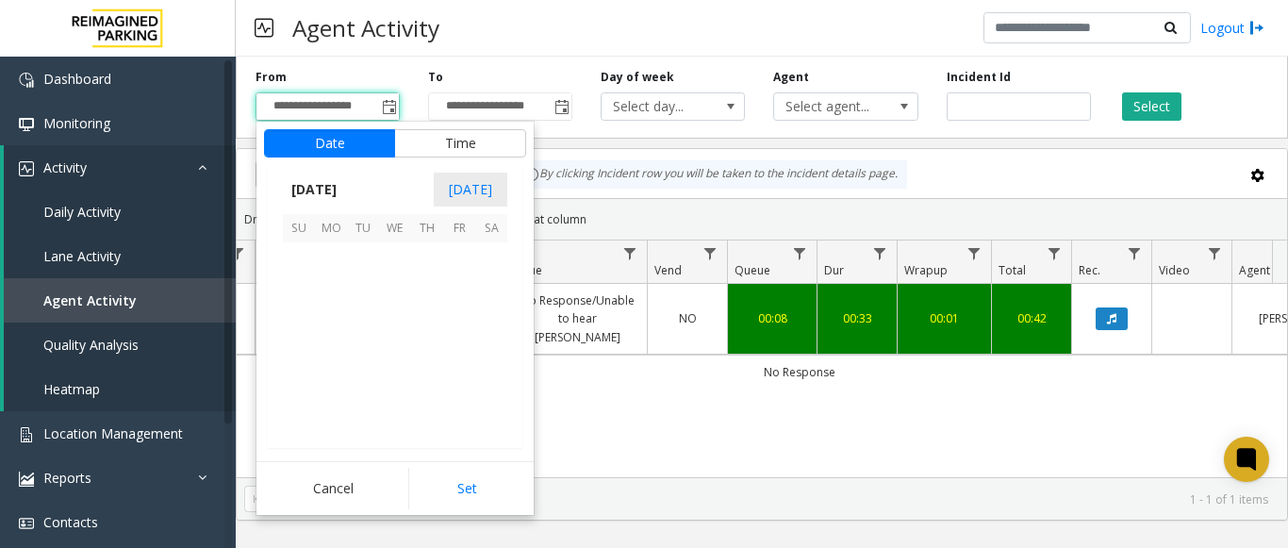
scroll to position [338477, 0]
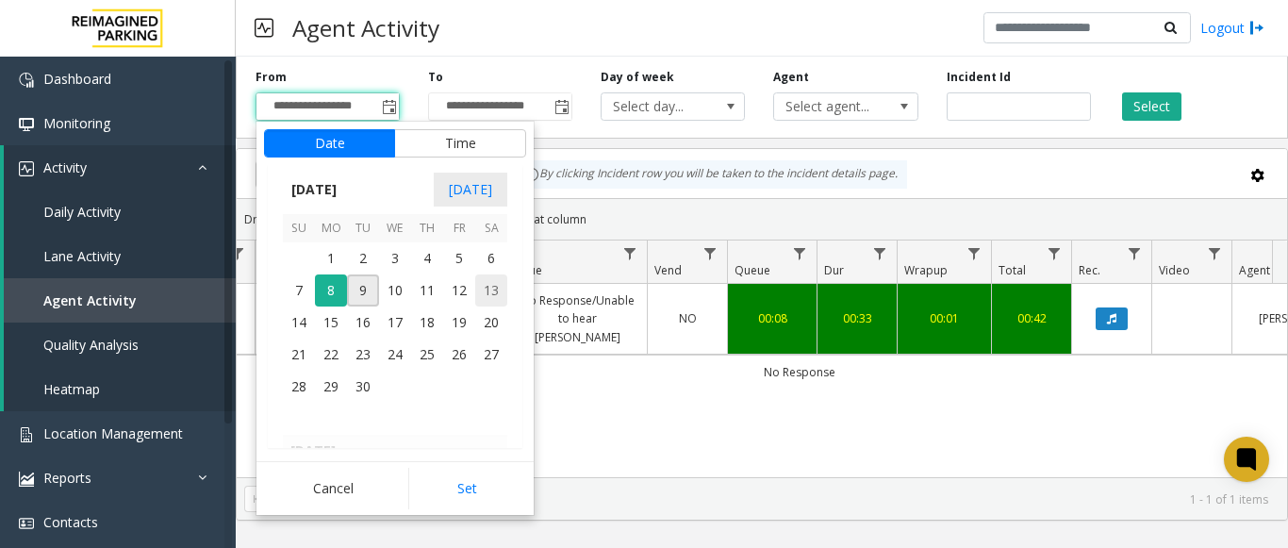
click at [300, 281] on span "7" at bounding box center [299, 290] width 32 height 32
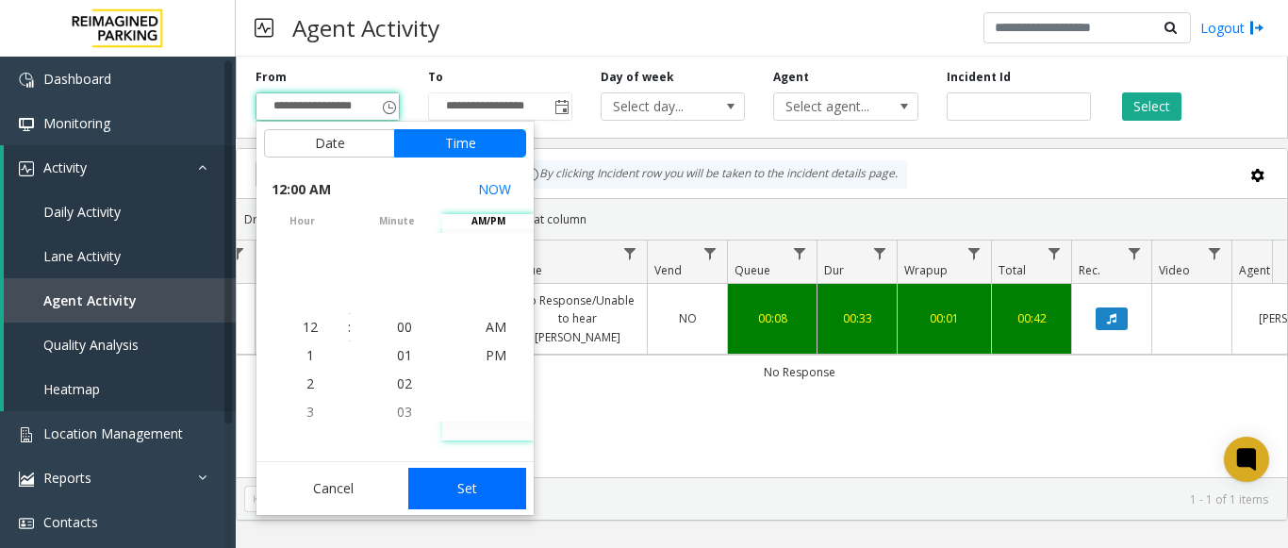
click at [454, 475] on button "Set" at bounding box center [467, 488] width 119 height 41
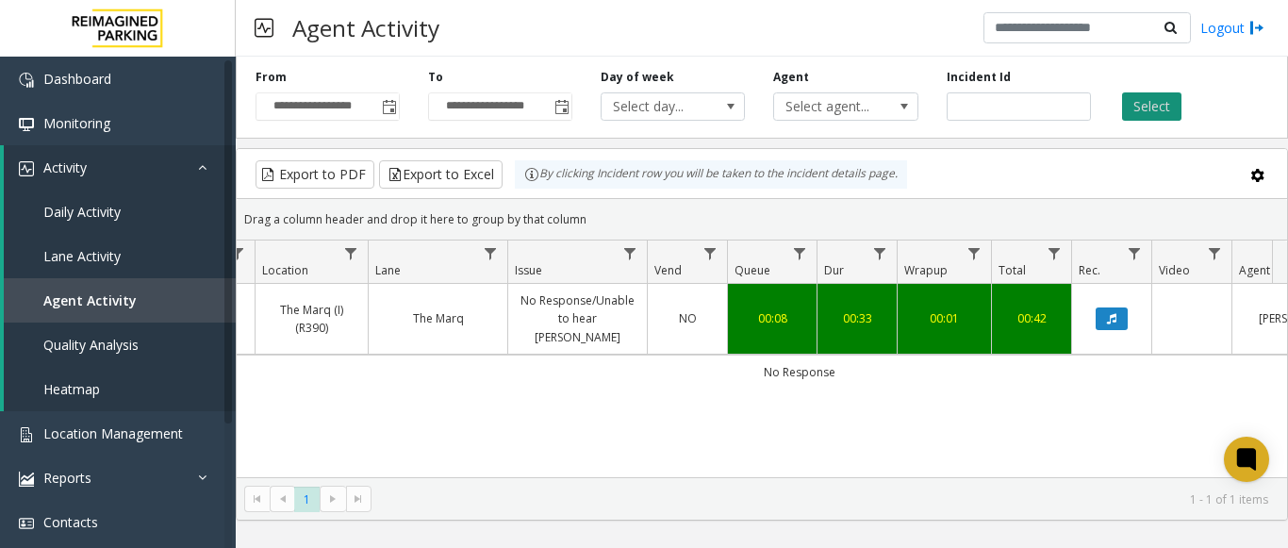
click at [1153, 106] on button "Select" at bounding box center [1151, 106] width 59 height 28
click at [383, 117] on span "Toggle popup" at bounding box center [388, 106] width 21 height 30
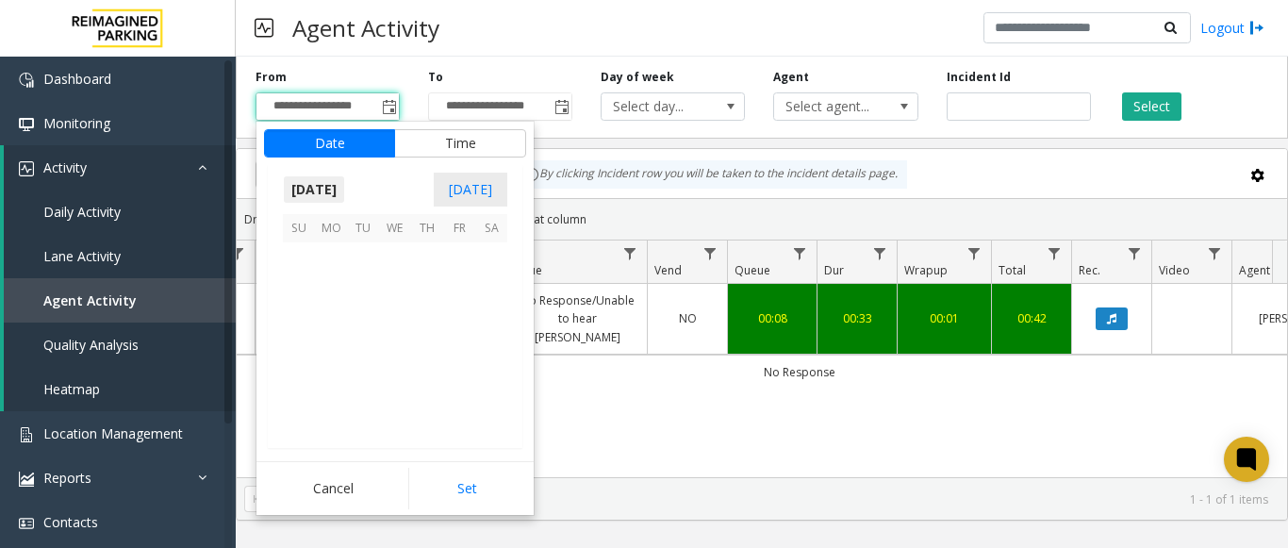
scroll to position [338477, 0]
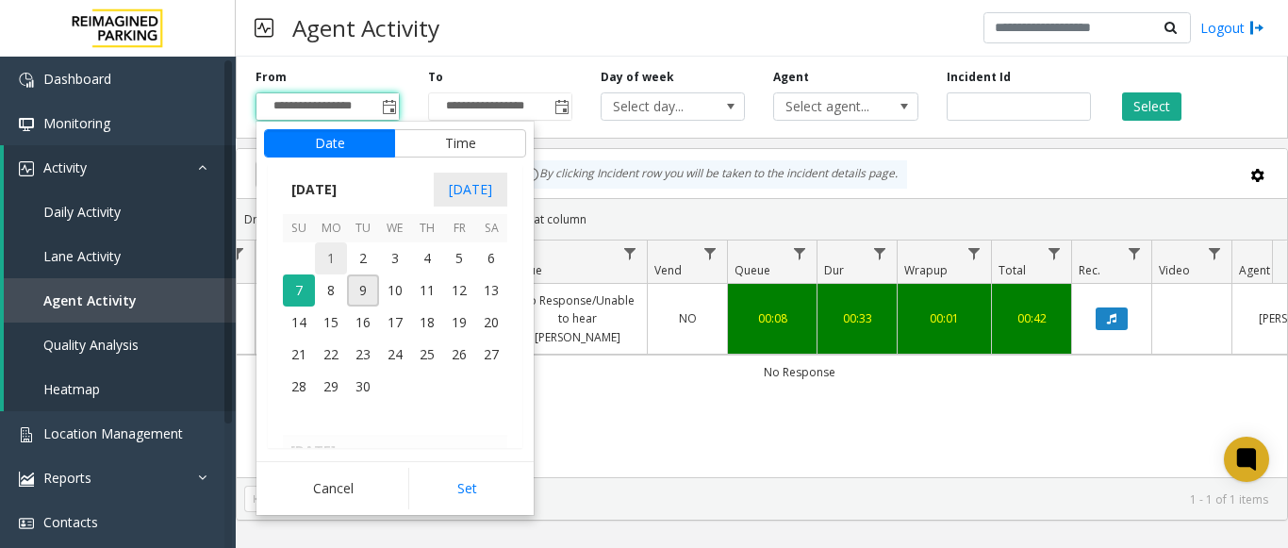
click at [334, 259] on span "1" at bounding box center [331, 258] width 32 height 32
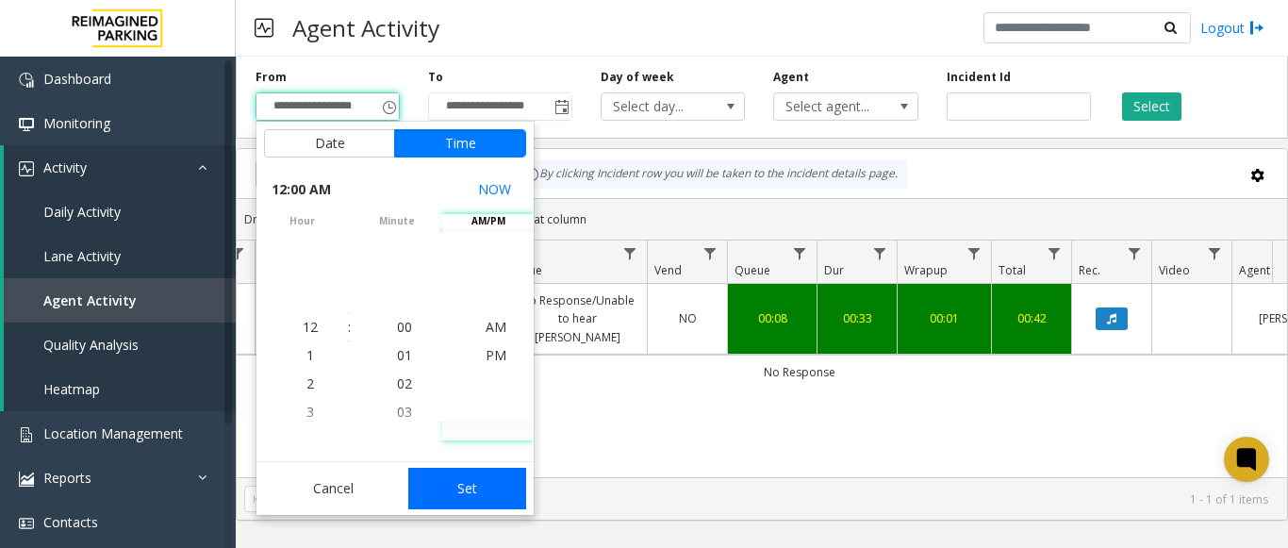
click at [479, 484] on button "Set" at bounding box center [467, 488] width 119 height 41
type input "**********"
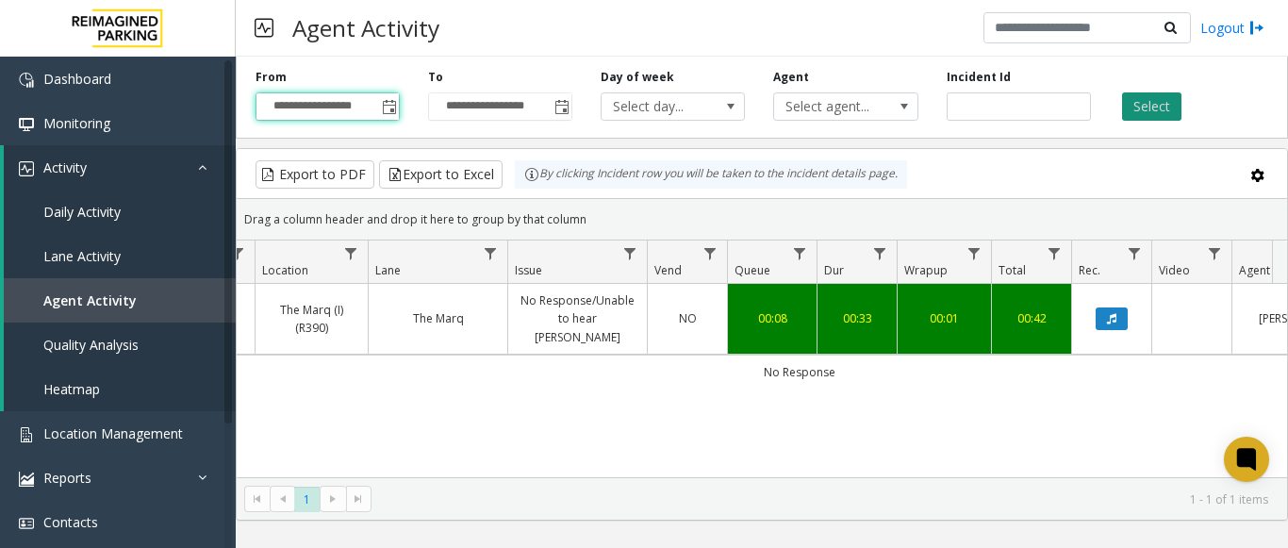
click at [1146, 114] on button "Select" at bounding box center [1151, 106] width 59 height 28
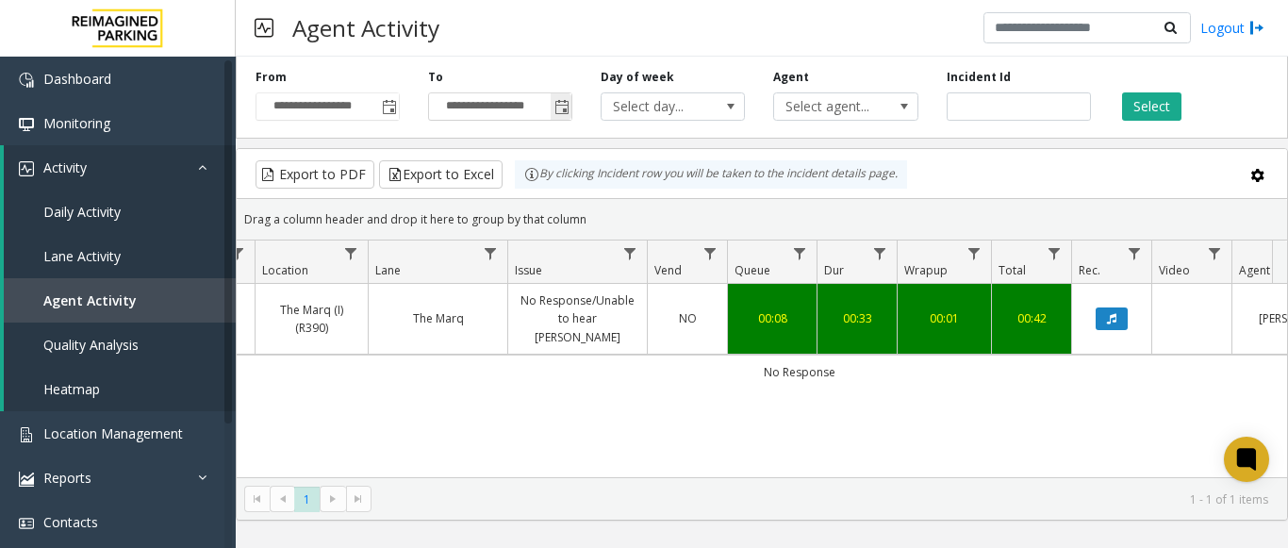
click at [559, 110] on span "Toggle popup" at bounding box center [562, 107] width 15 height 15
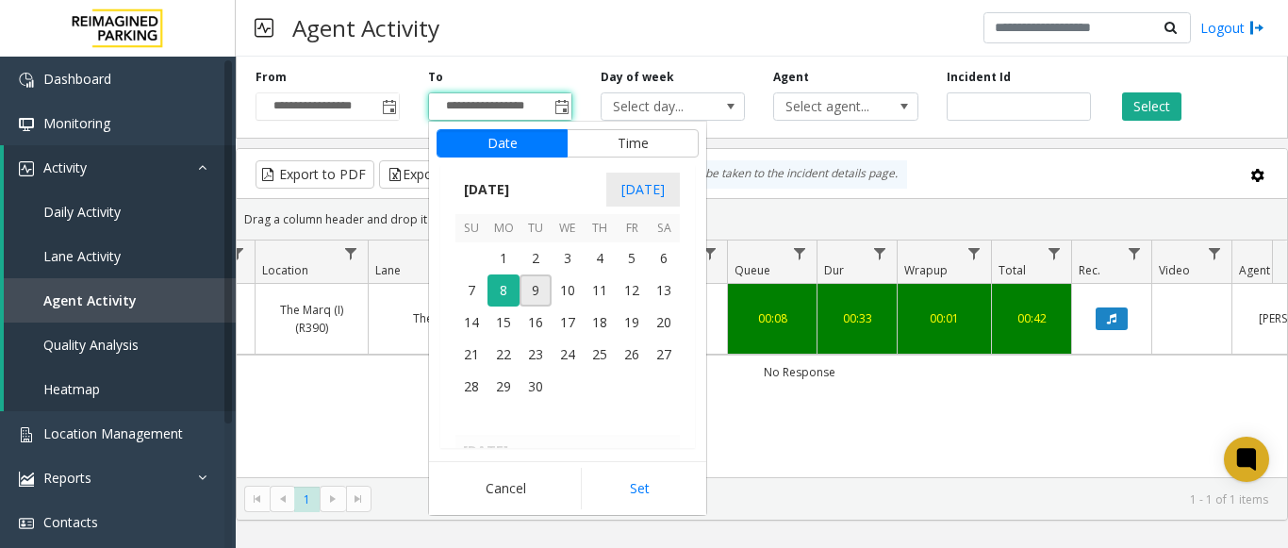
scroll to position [28, 0]
click at [607, 332] on span "18" at bounding box center [600, 323] width 32 height 32
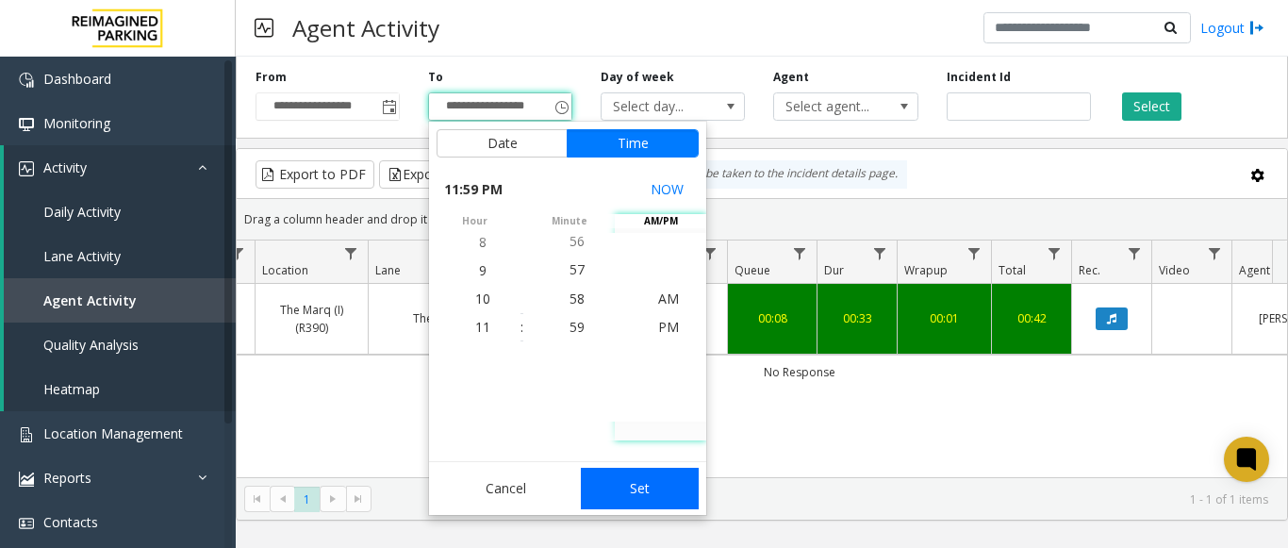
click at [655, 493] on button "Set" at bounding box center [640, 488] width 119 height 41
type input "**********"
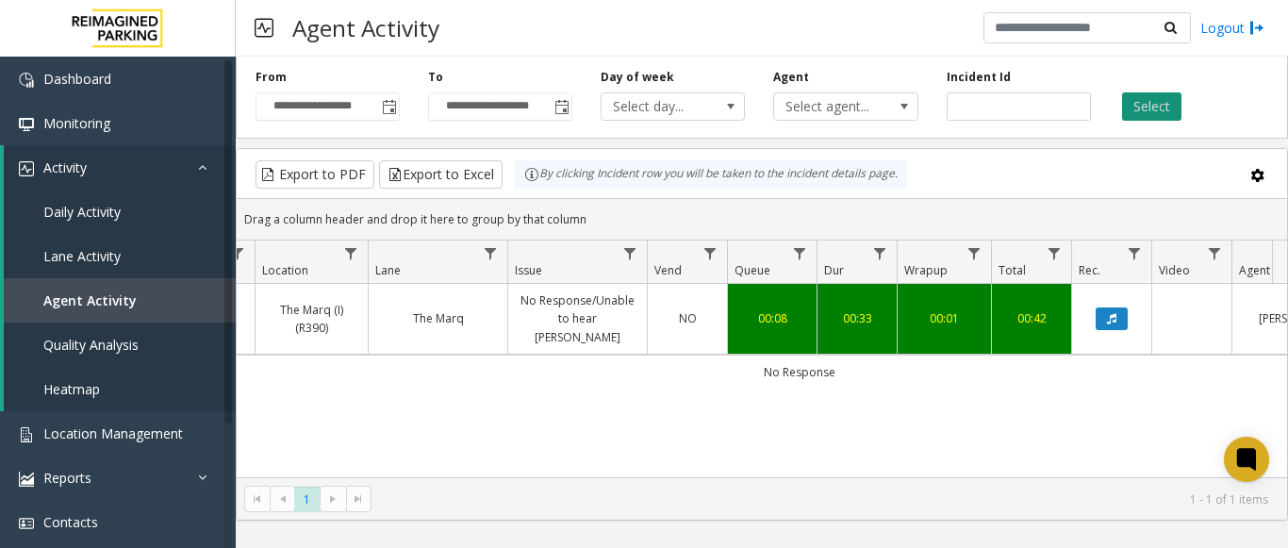
click at [1142, 112] on button "Select" at bounding box center [1151, 106] width 59 height 28
click at [100, 345] on span "Quality Analysis" at bounding box center [90, 345] width 95 height 18
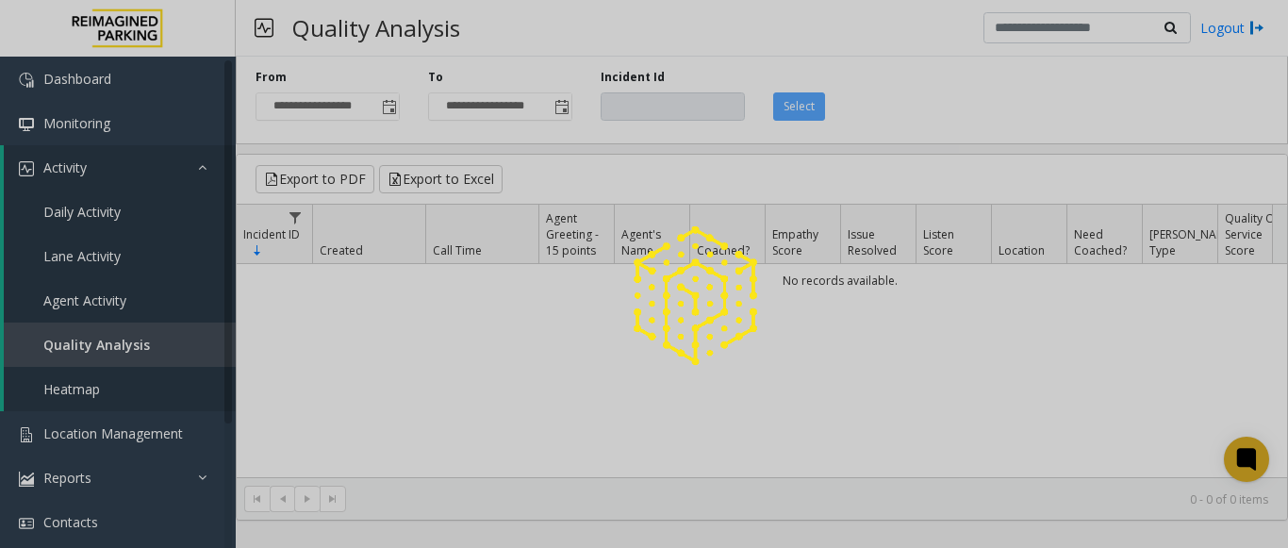
click at [110, 295] on div at bounding box center [644, 274] width 1288 height 548
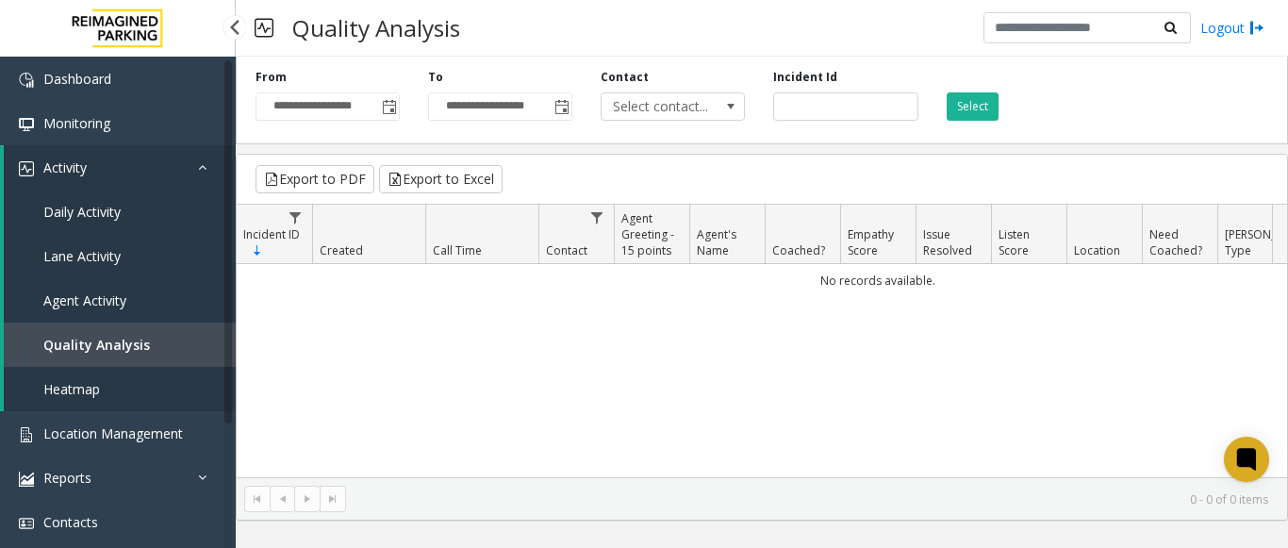
click at [103, 305] on span "Agent Activity" at bounding box center [84, 300] width 83 height 18
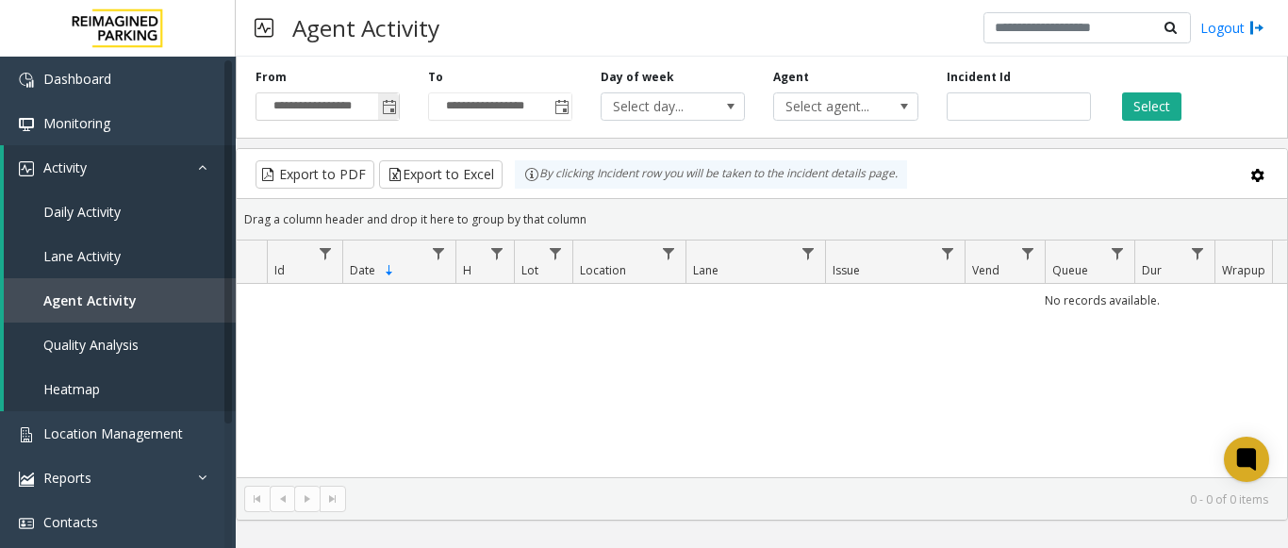
click at [390, 104] on span "Toggle popup" at bounding box center [389, 107] width 15 height 15
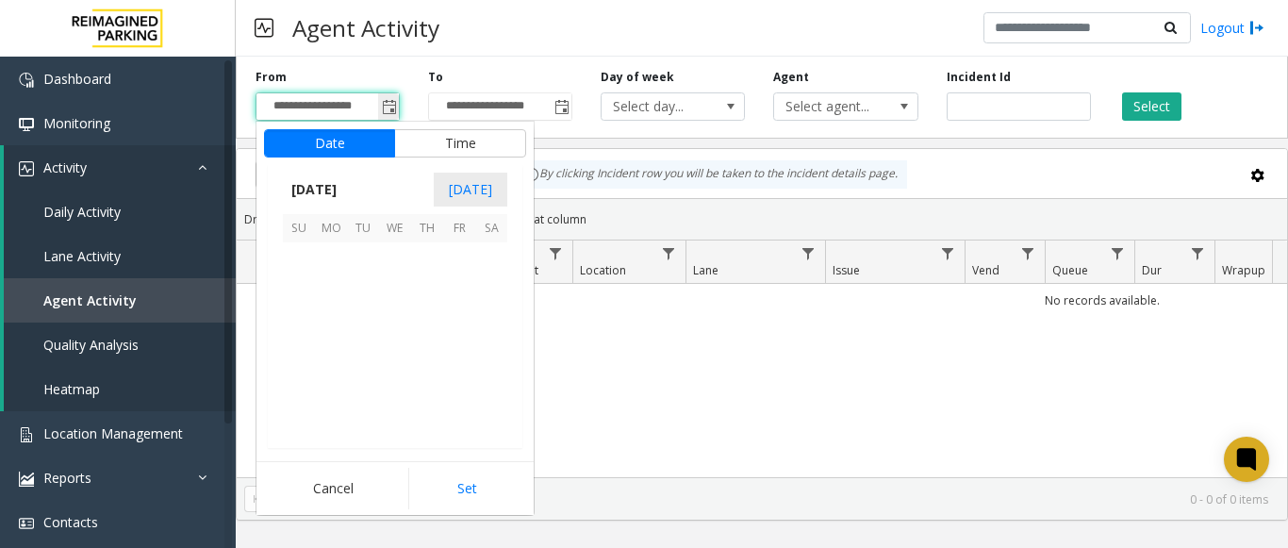
scroll to position [338477, 0]
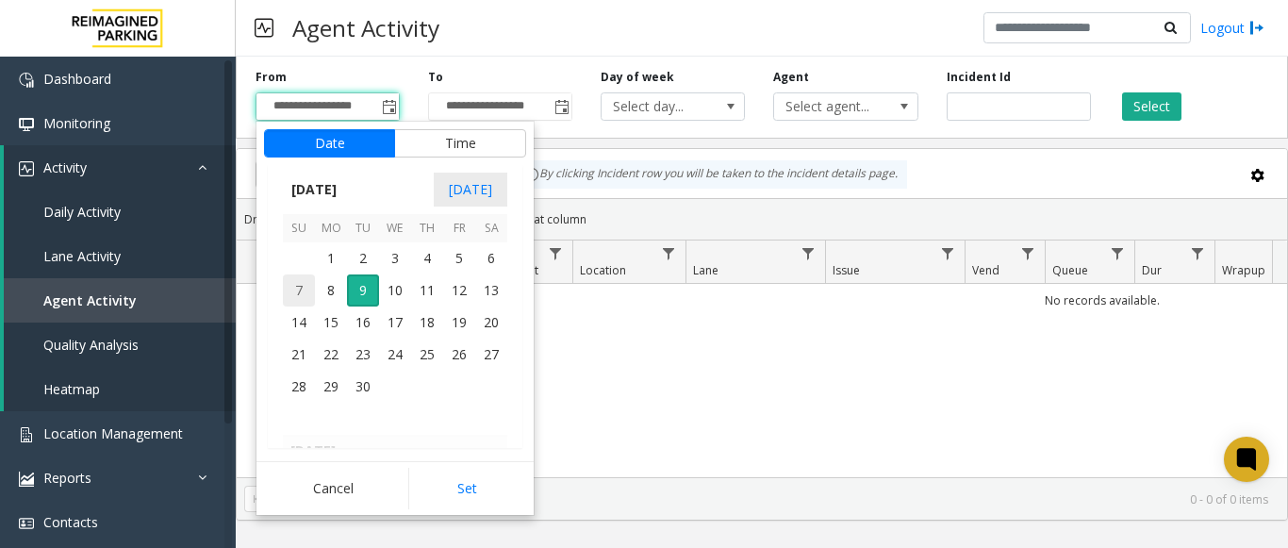
click at [288, 288] on span "7" at bounding box center [299, 290] width 32 height 32
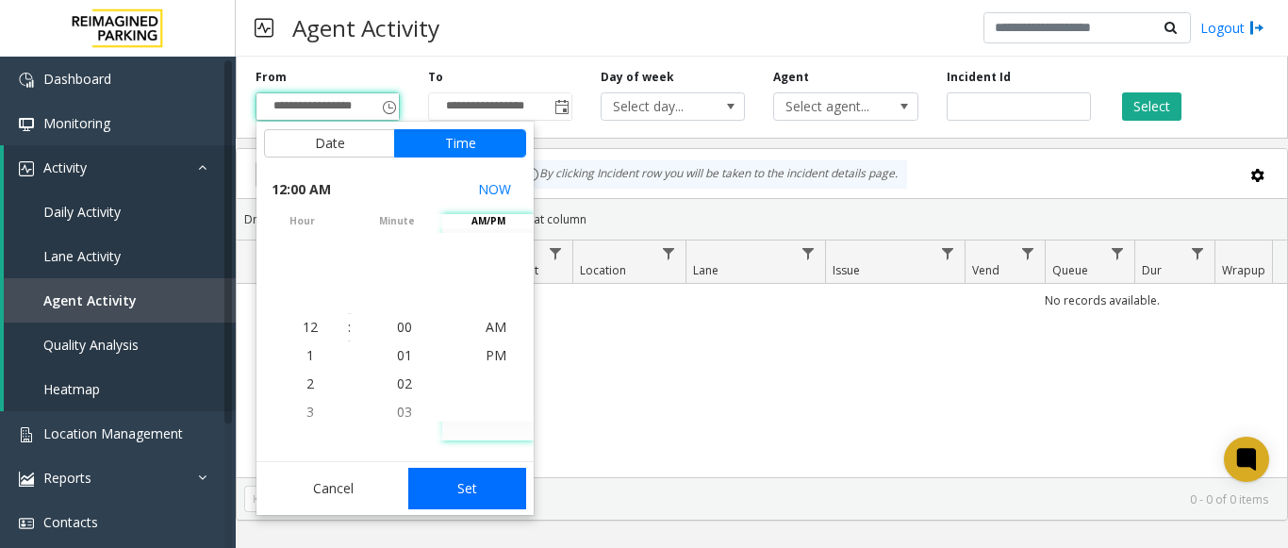
click at [462, 473] on button "Set" at bounding box center [467, 488] width 119 height 41
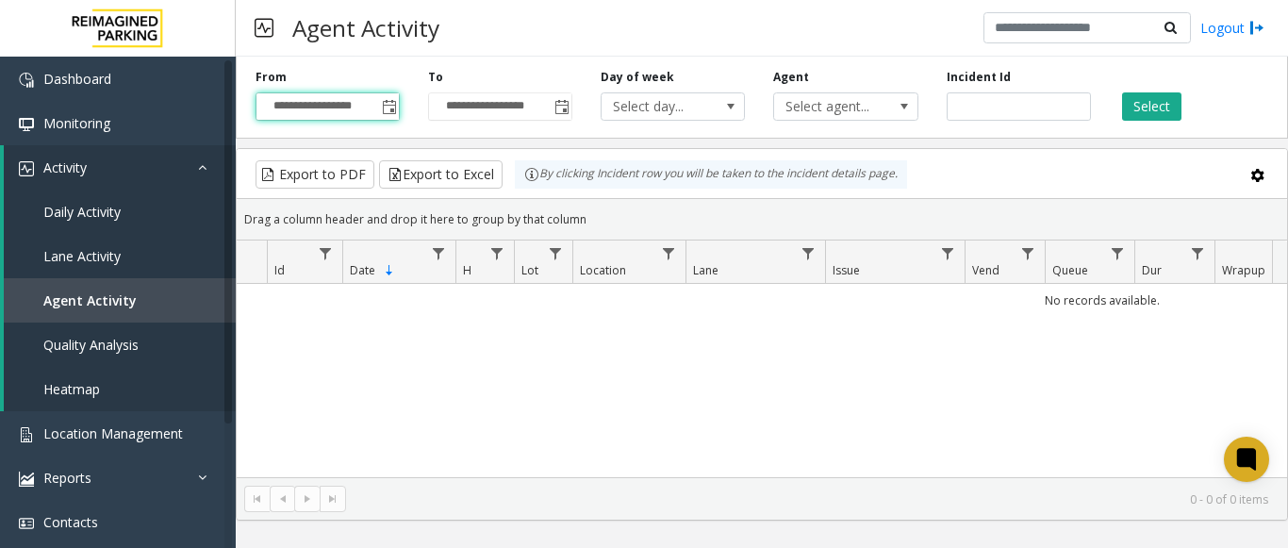
type input "**********"
click at [1148, 106] on button "Select" at bounding box center [1151, 106] width 59 height 28
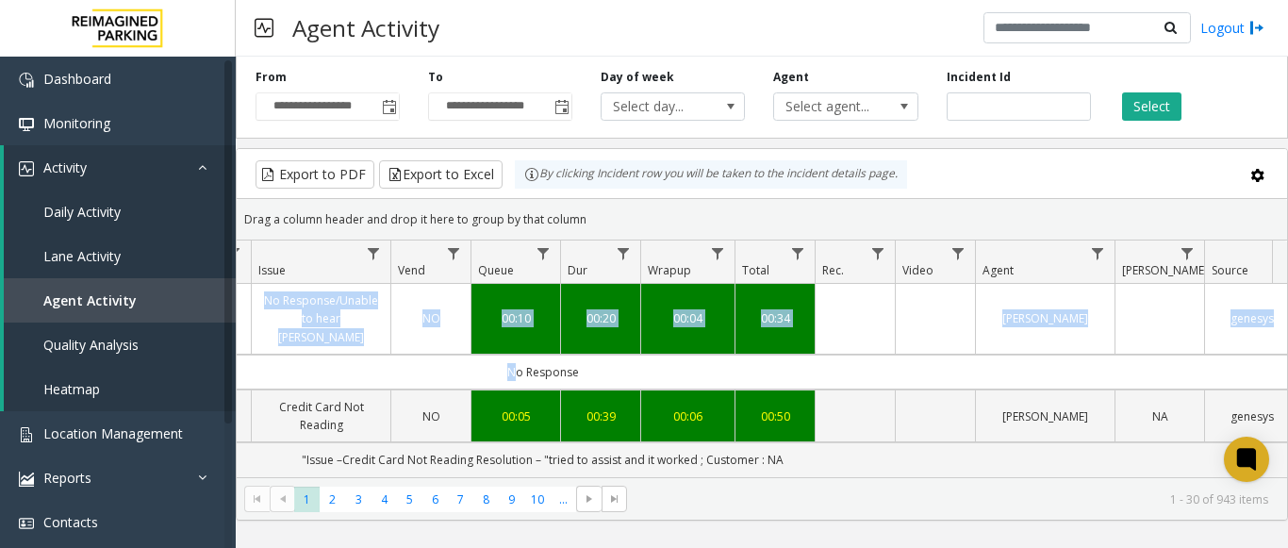
scroll to position [0, 694]
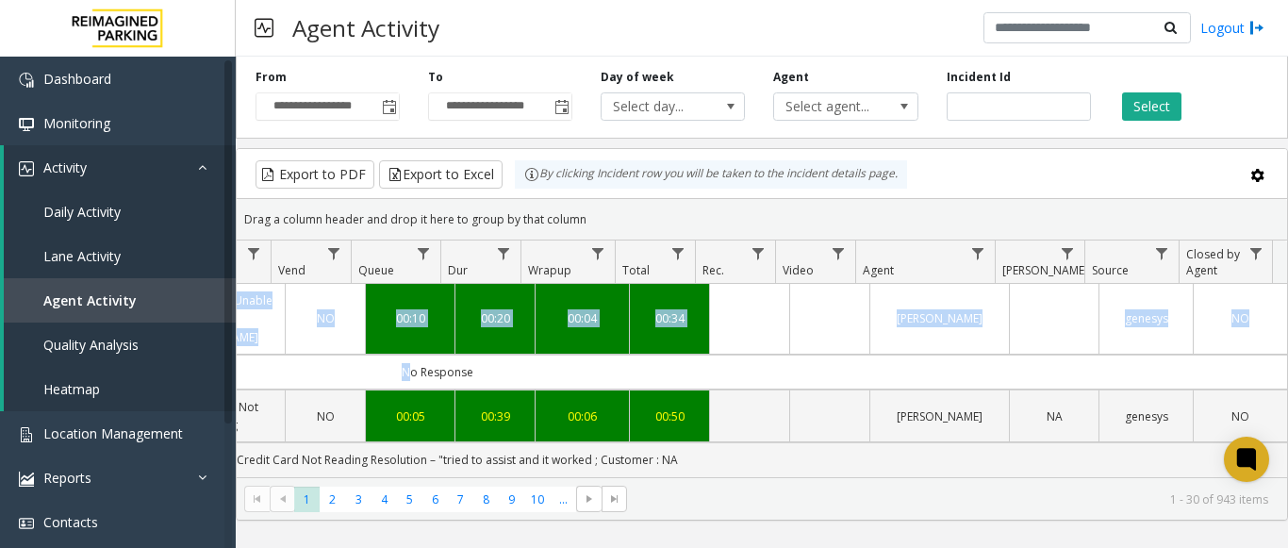
drag, startPoint x: 1026, startPoint y: 366, endPoint x: 1309, endPoint y: 337, distance: 284.4
click at [1287, 337] on html "**********" at bounding box center [644, 274] width 1288 height 548
click at [770, 355] on td "No Response" at bounding box center [437, 372] width 1700 height 35
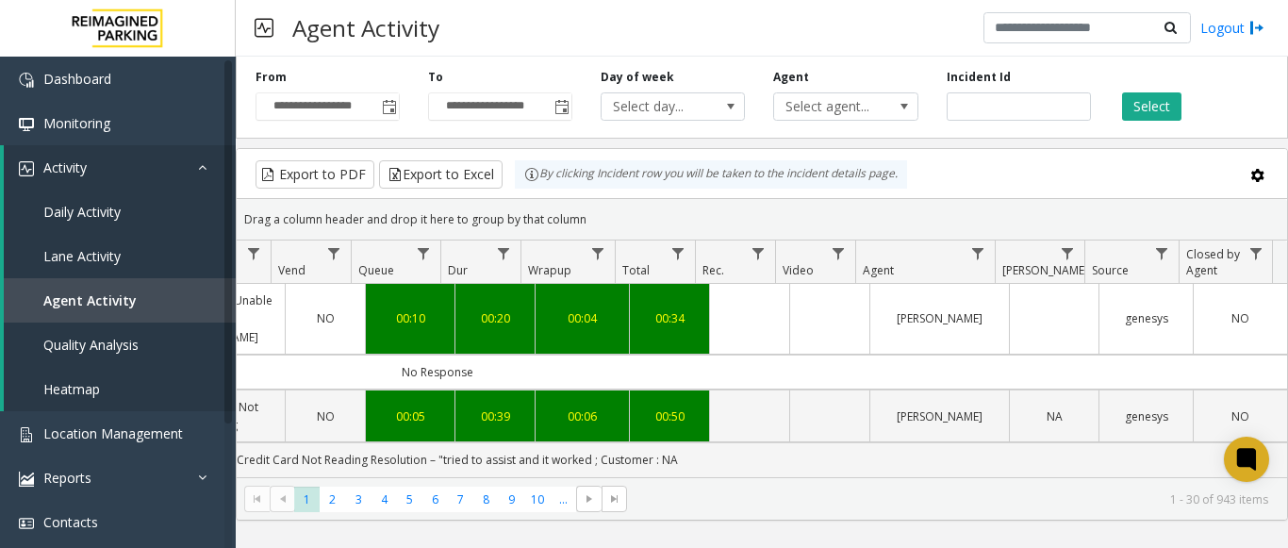
click at [709, 306] on td "Data table" at bounding box center [749, 319] width 80 height 71
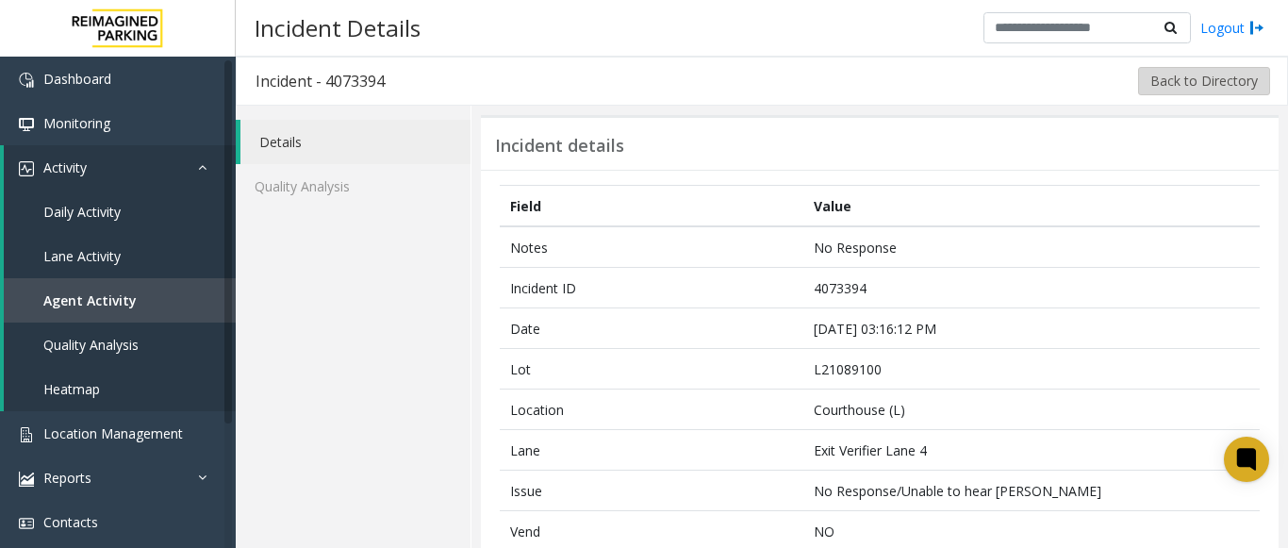
click at [1155, 81] on button "Back to Directory" at bounding box center [1204, 81] width 132 height 28
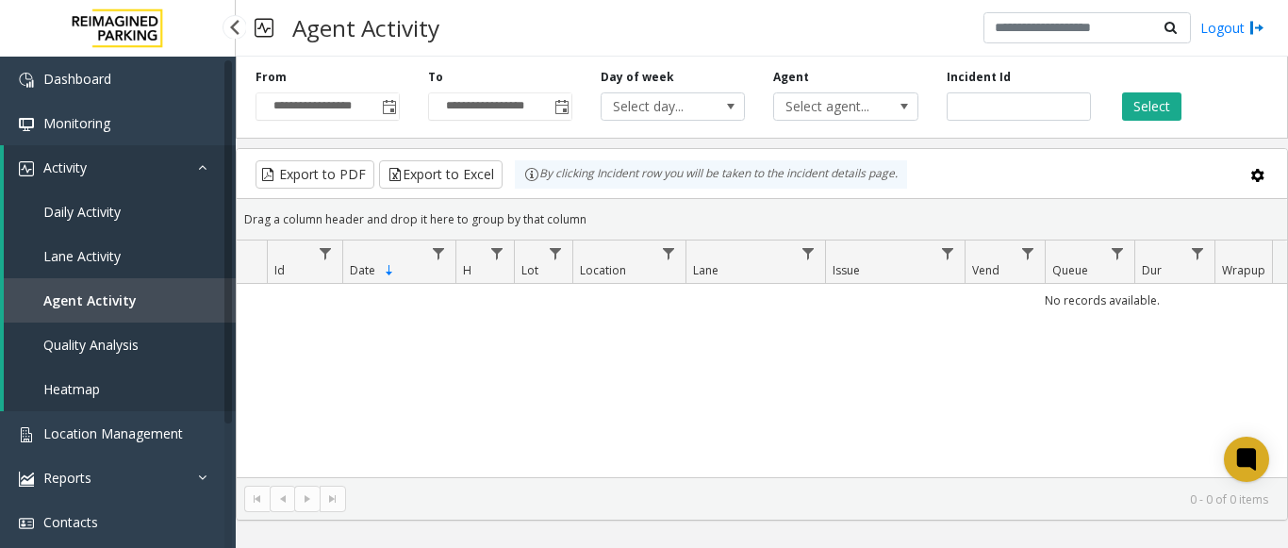
click at [78, 342] on span "Quality Analysis" at bounding box center [90, 345] width 95 height 18
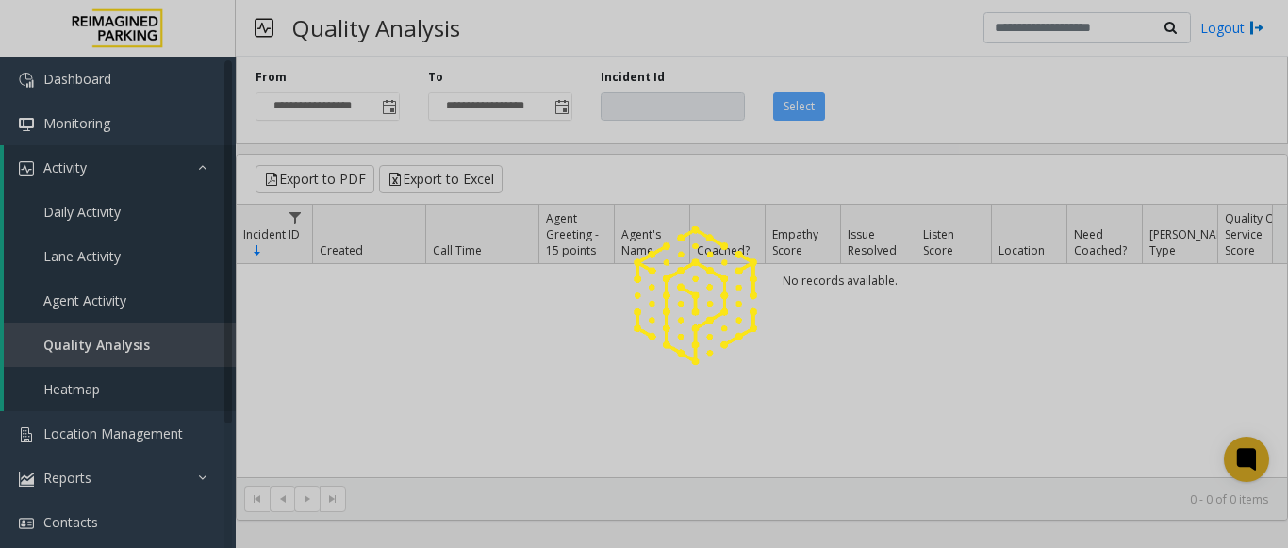
click at [97, 252] on div at bounding box center [644, 274] width 1288 height 548
click at [103, 212] on div at bounding box center [644, 274] width 1288 height 548
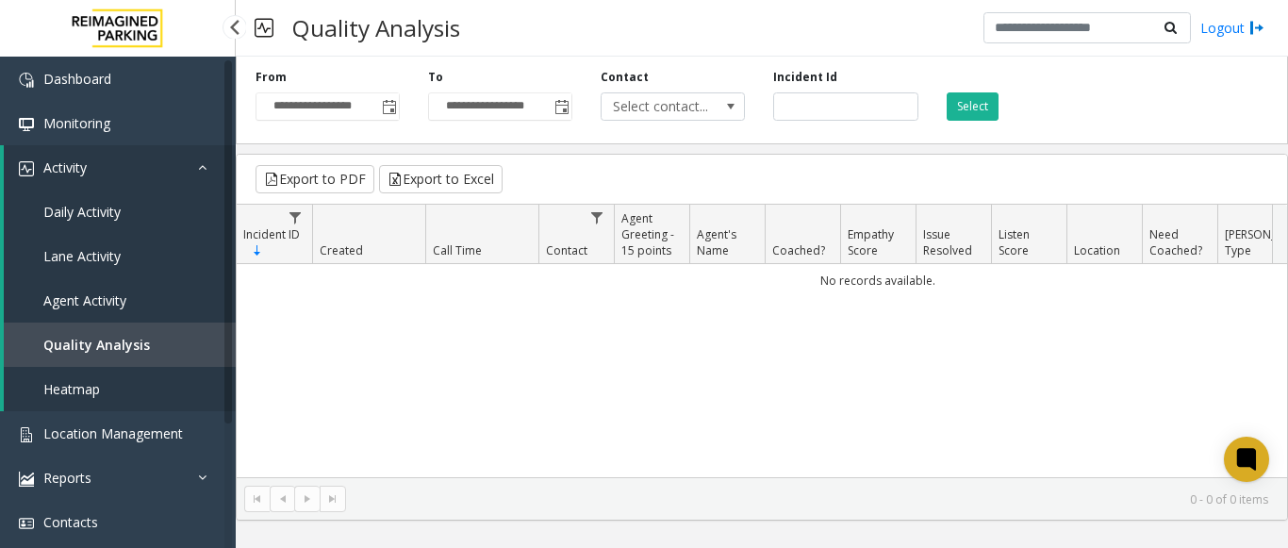
click at [103, 212] on span "Daily Activity" at bounding box center [81, 212] width 77 height 18
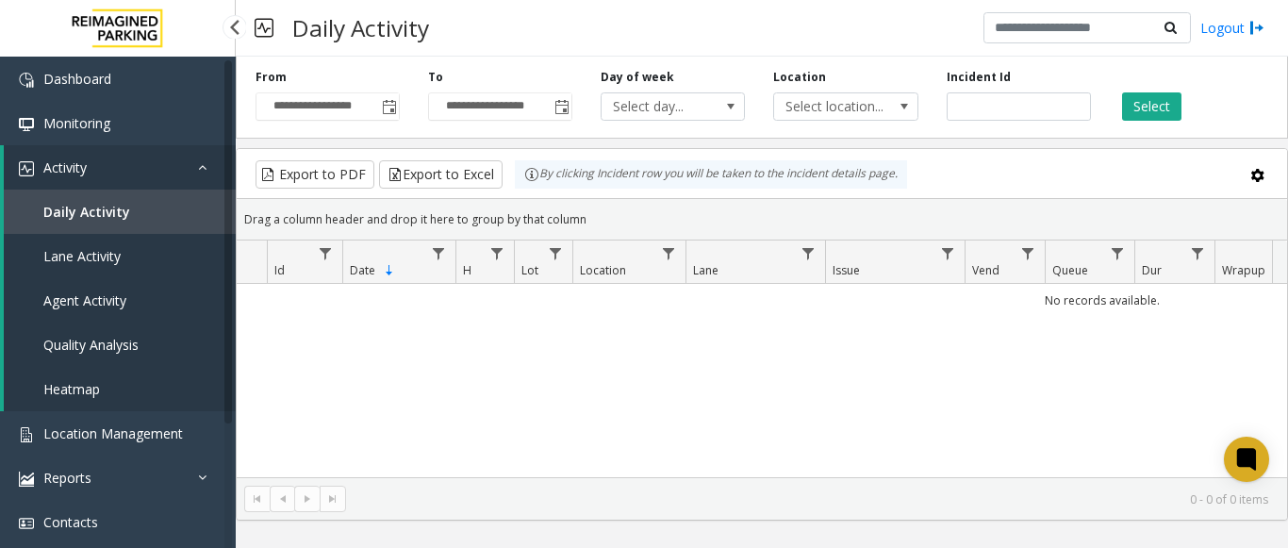
click at [99, 302] on span "Agent Activity" at bounding box center [84, 300] width 83 height 18
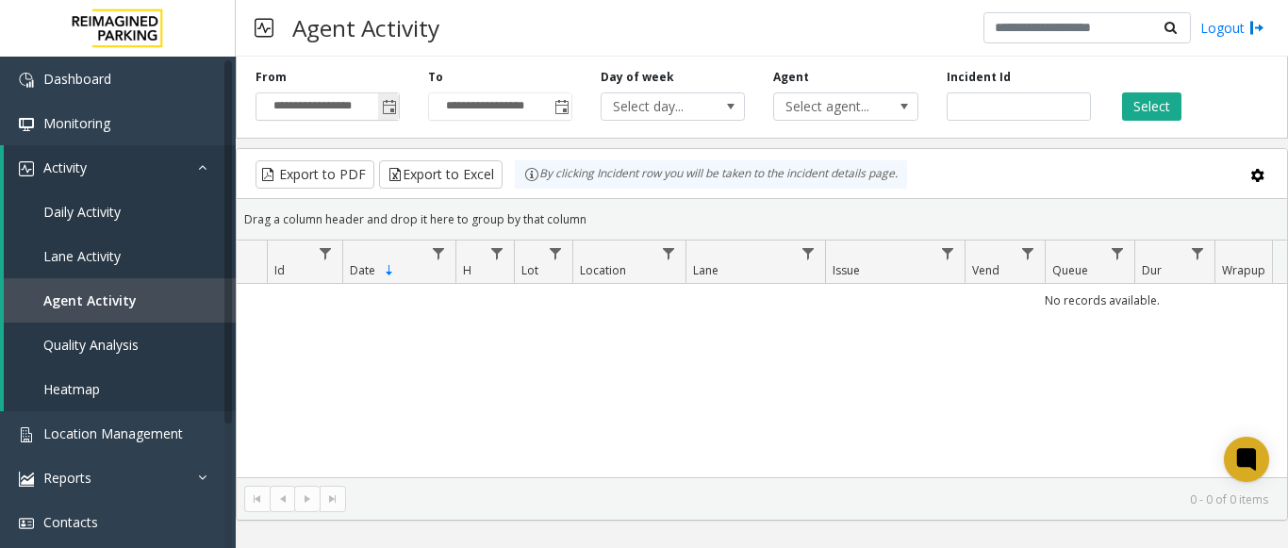
click at [386, 110] on span "Toggle popup" at bounding box center [389, 107] width 15 height 15
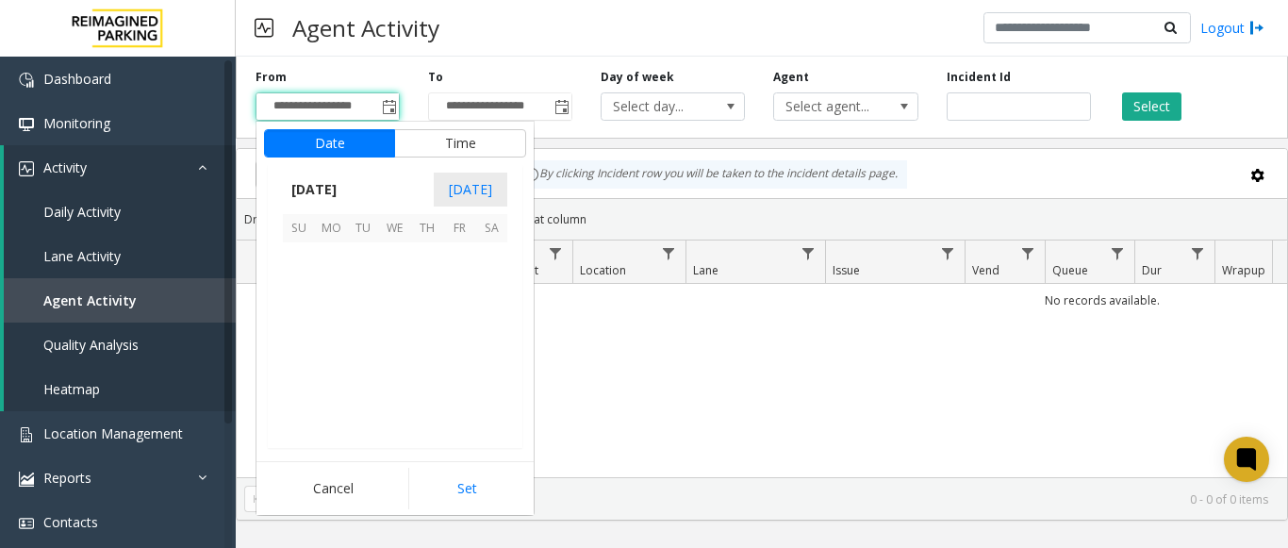
scroll to position [338477, 0]
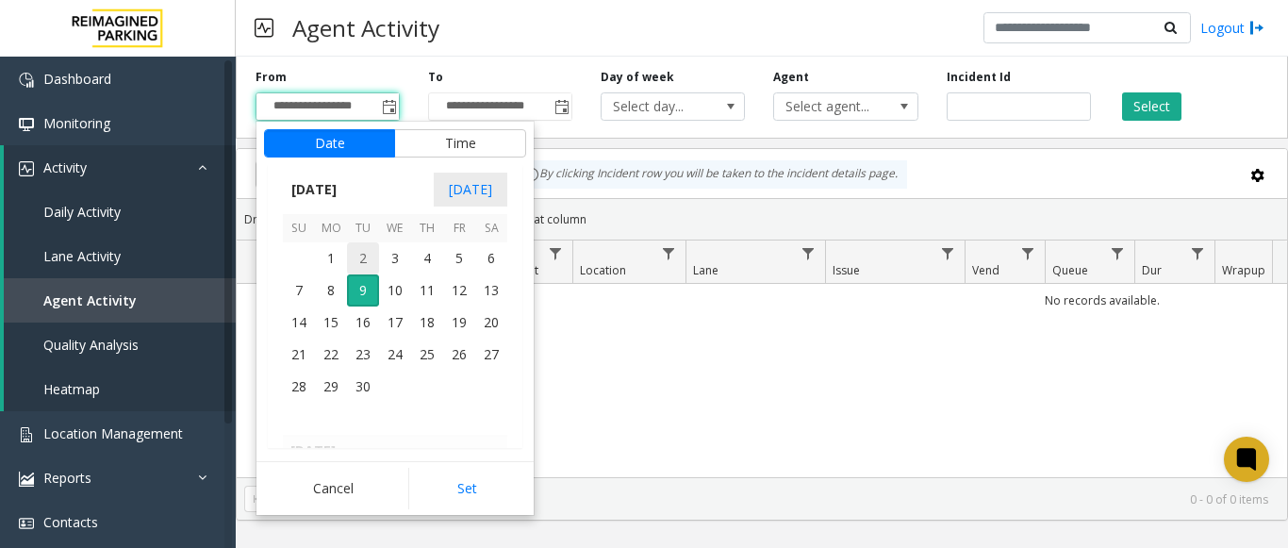
click at [362, 263] on span "2" at bounding box center [363, 258] width 32 height 32
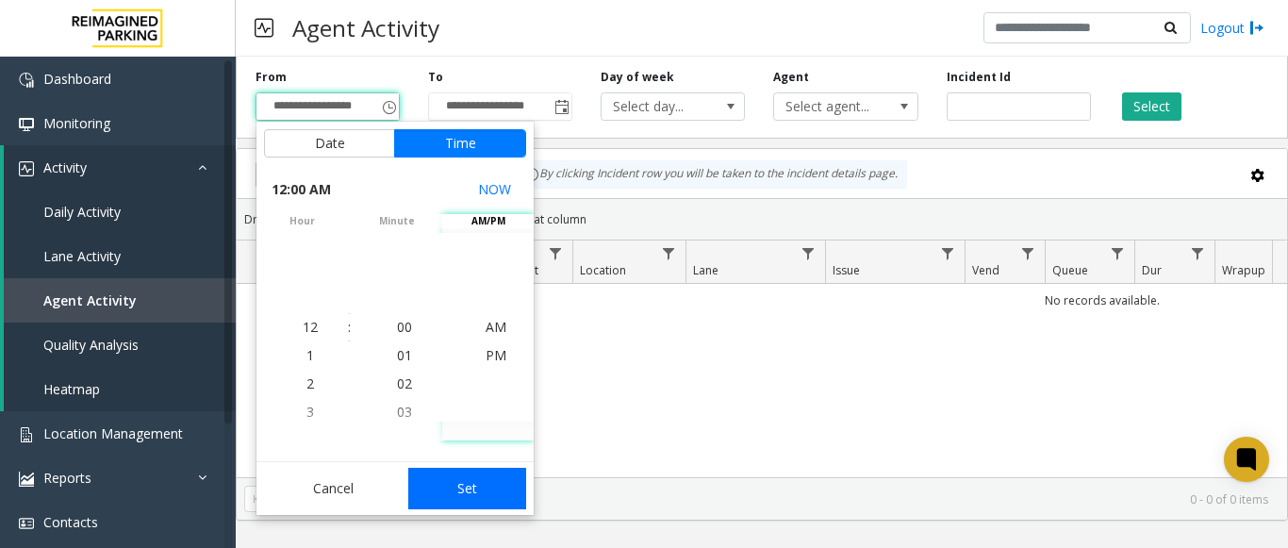
click at [456, 480] on button "Set" at bounding box center [467, 488] width 119 height 41
type input "**********"
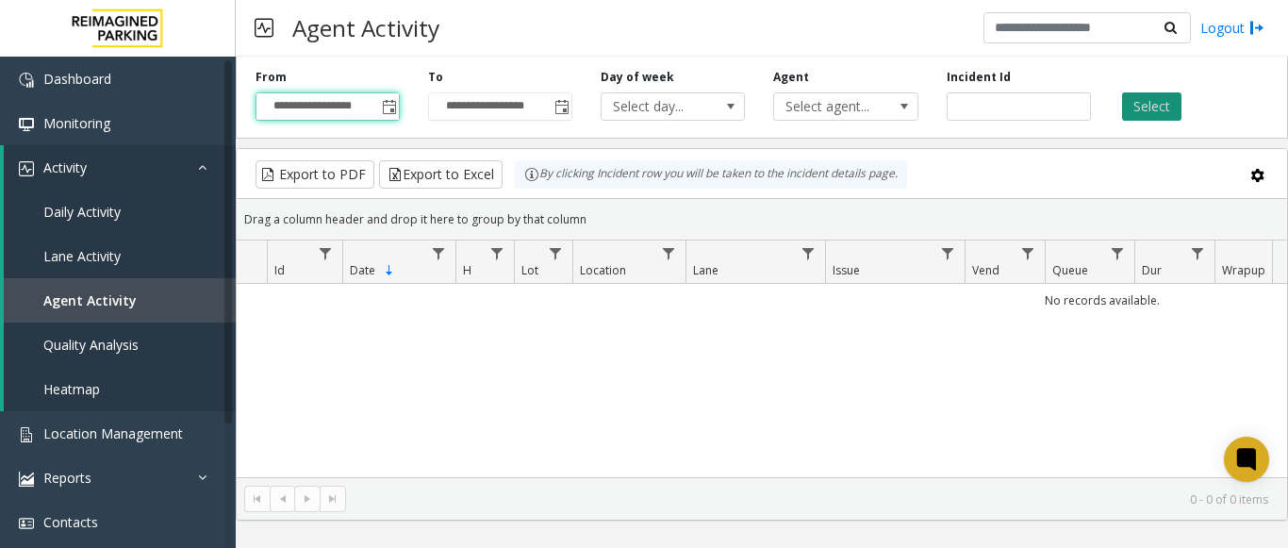
click at [1150, 118] on button "Select" at bounding box center [1151, 106] width 59 height 28
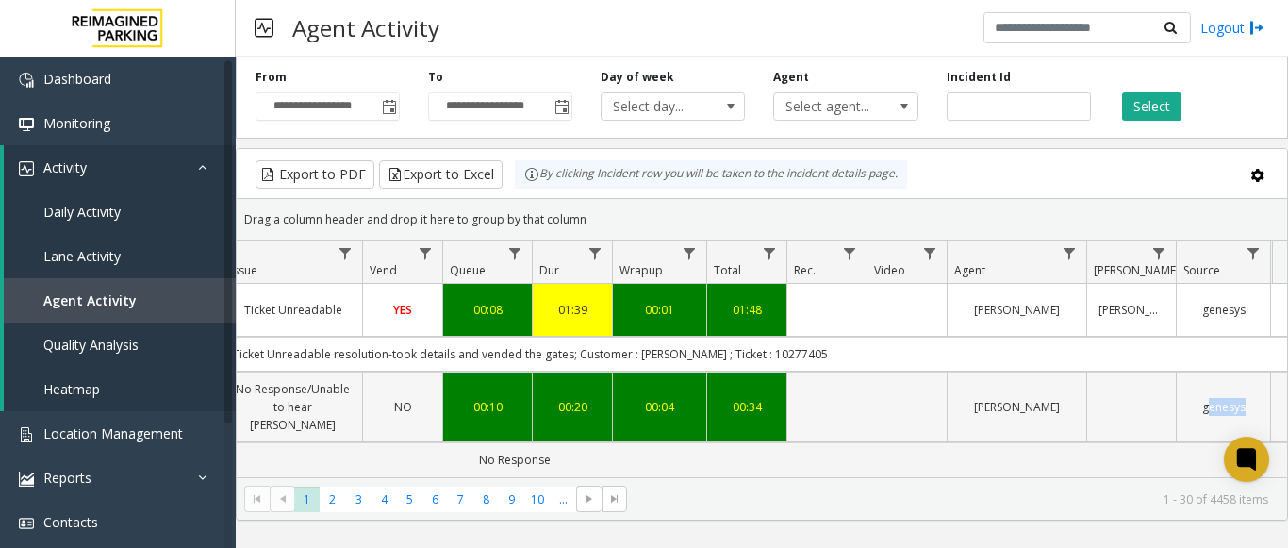
drag, startPoint x: 971, startPoint y: 424, endPoint x: 1043, endPoint y: 406, distance: 73.9
click at [940, 442] on td "No Response" at bounding box center [514, 459] width 1700 height 35
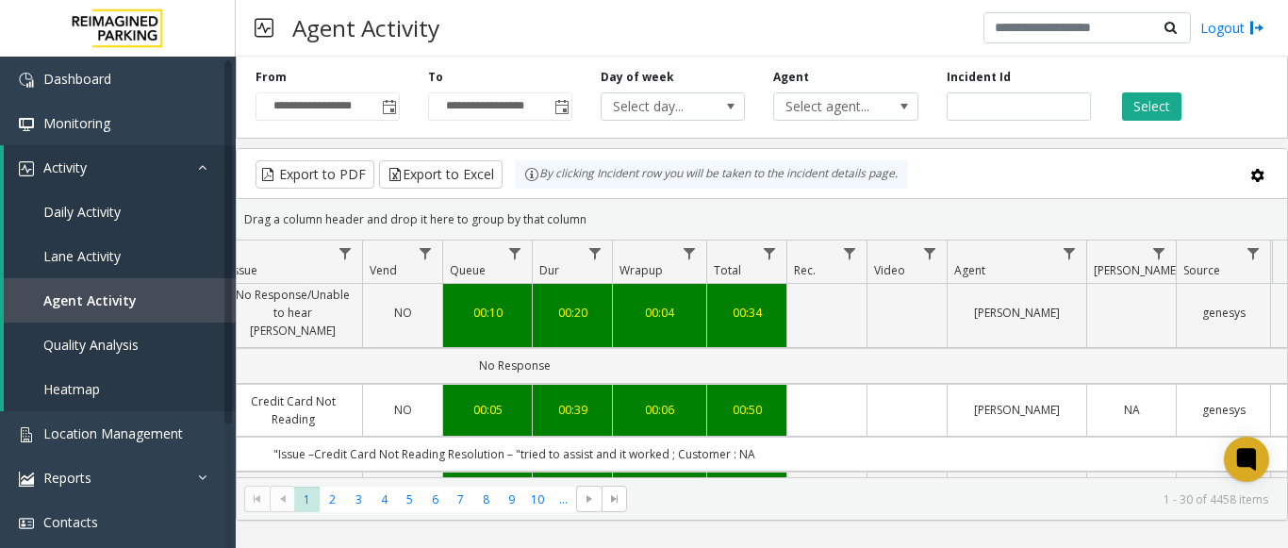
click at [900, 496] on kendo-pager-info "1 - 30 of 4458 items" at bounding box center [953, 499] width 630 height 16
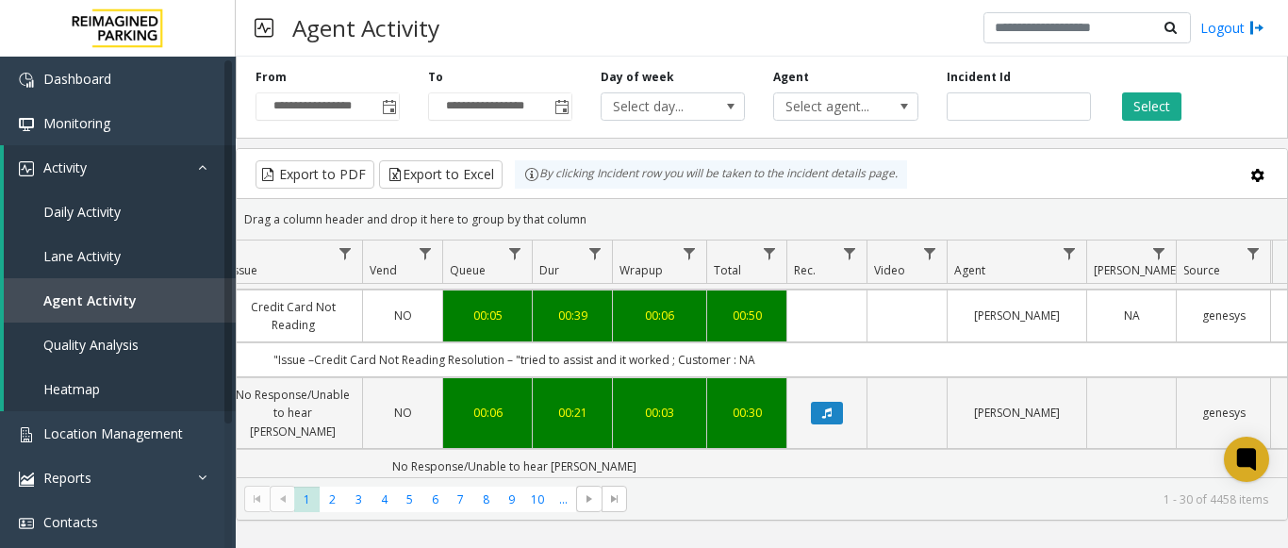
scroll to position [94, 603]
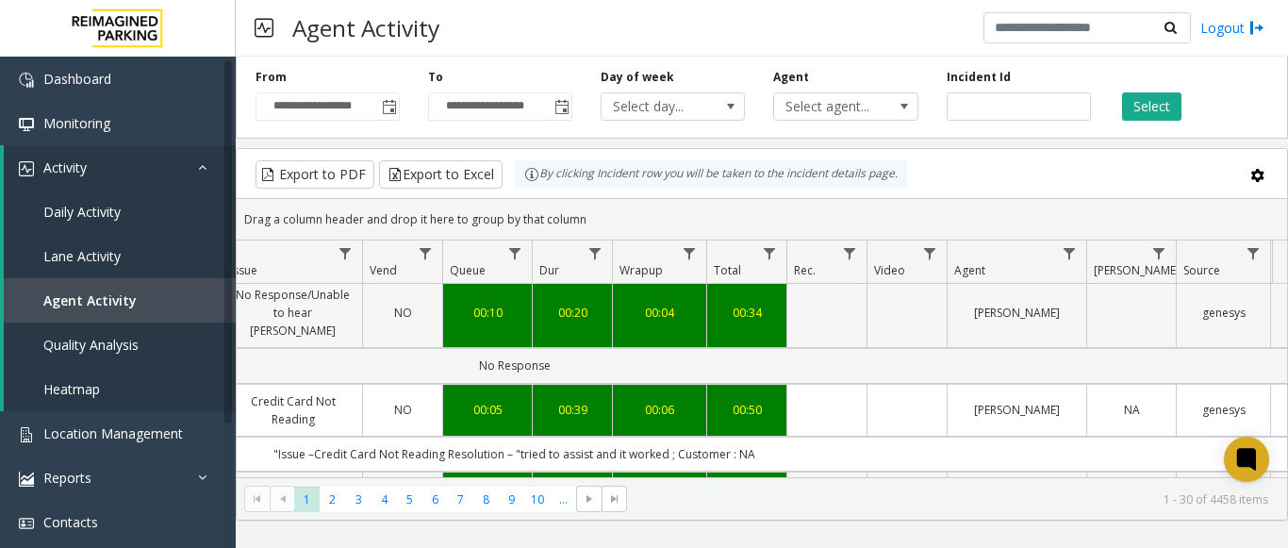
click at [847, 317] on td "Data table" at bounding box center [827, 313] width 80 height 72
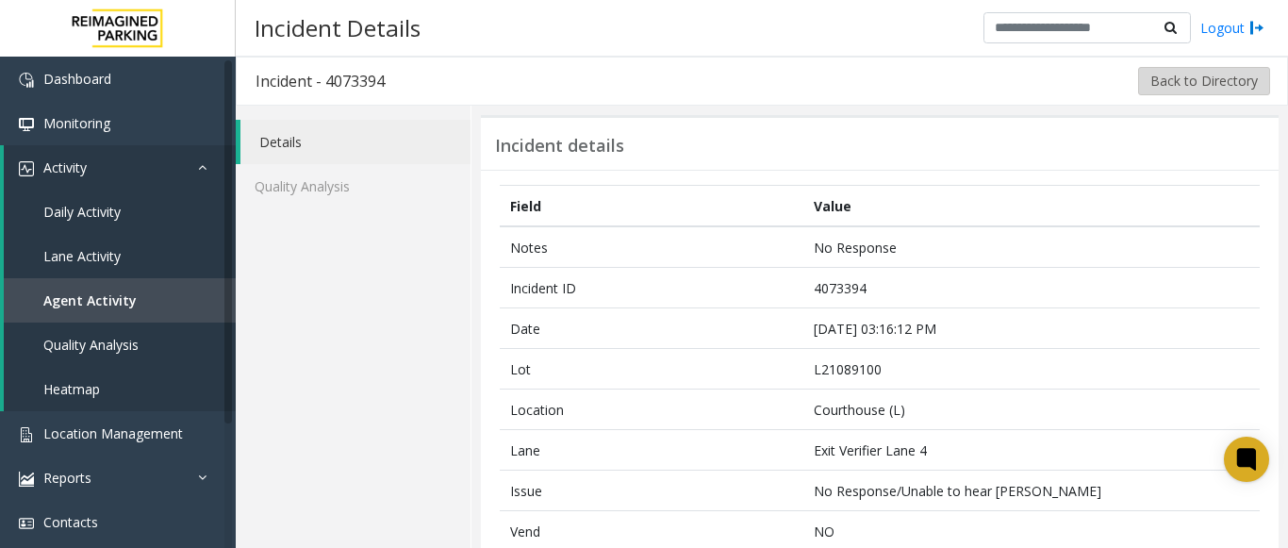
click at [1218, 72] on button "Back to Directory" at bounding box center [1204, 81] width 132 height 28
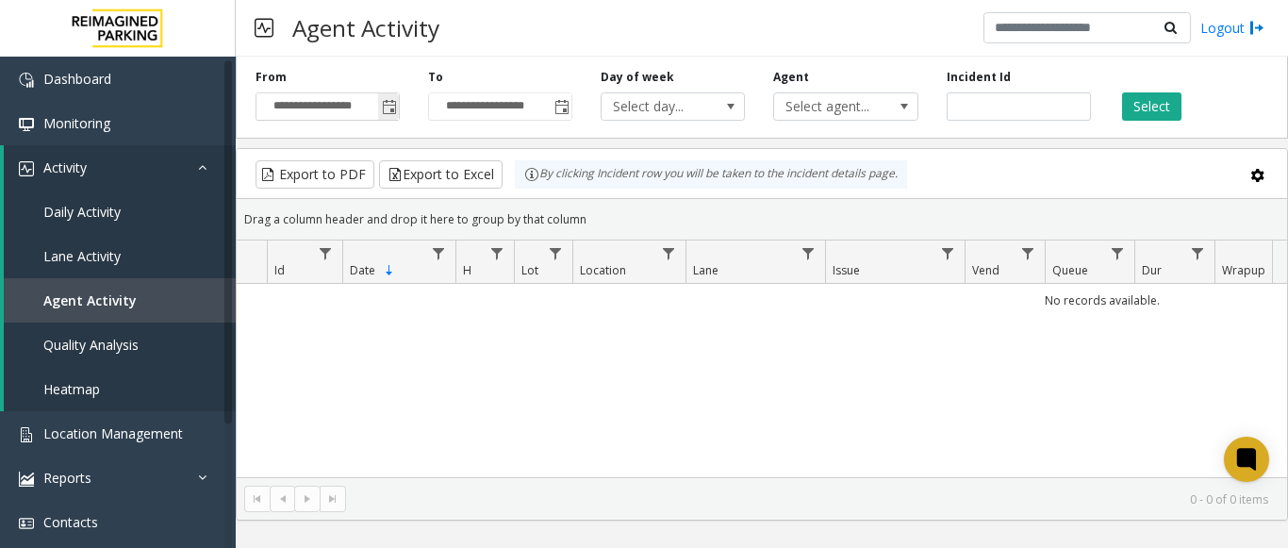
click at [389, 114] on span "Toggle popup" at bounding box center [389, 107] width 15 height 15
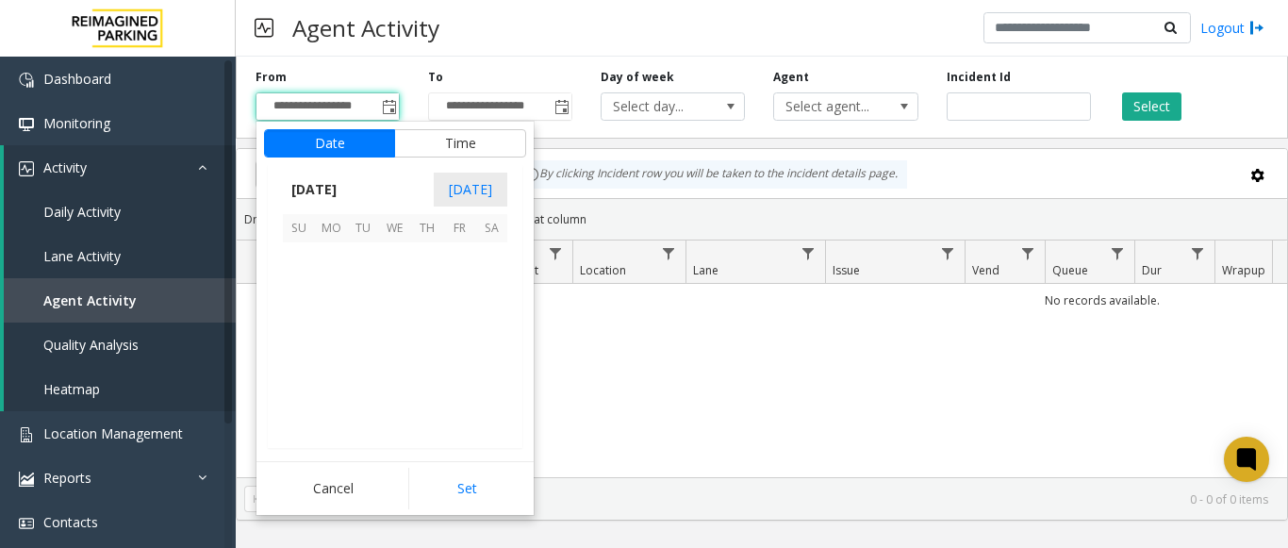
scroll to position [338477, 0]
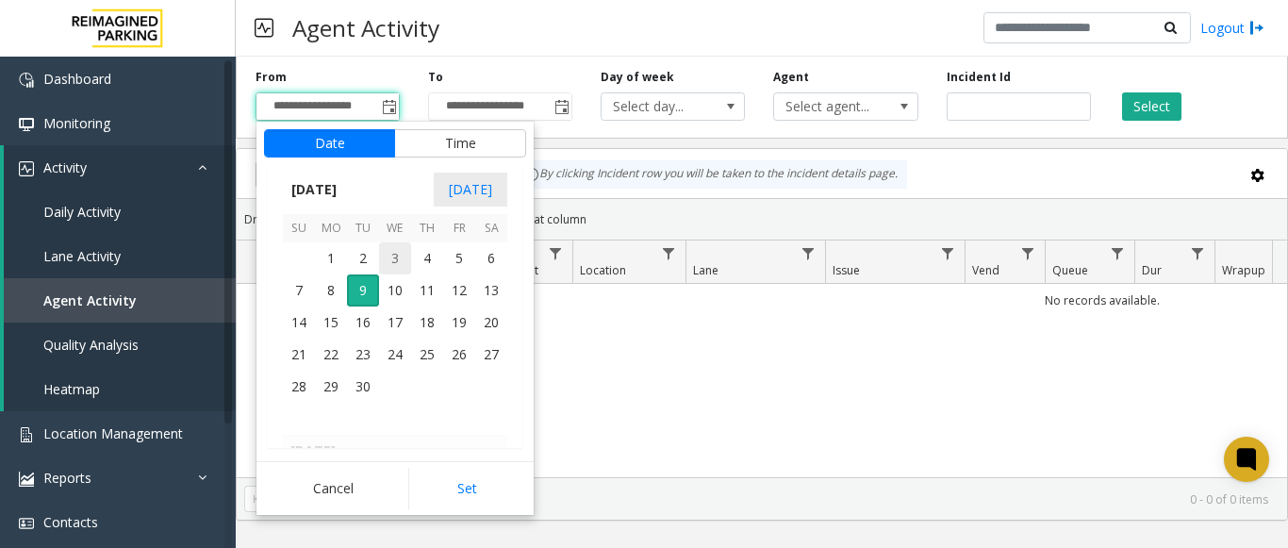
click at [379, 264] on span "3" at bounding box center [395, 258] width 32 height 32
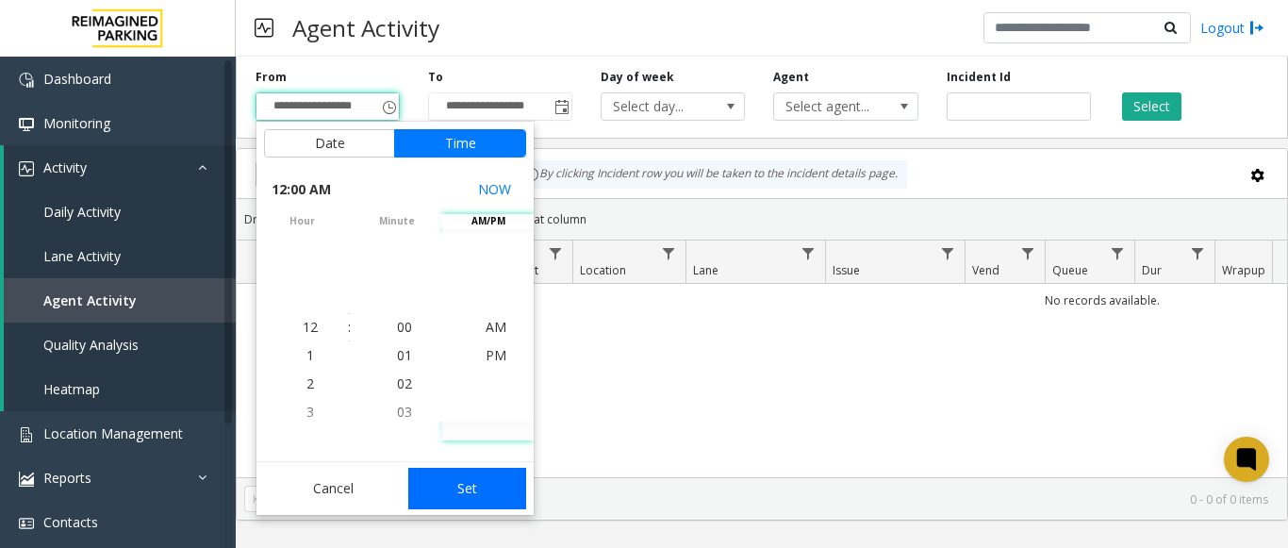
click at [466, 498] on button "Set" at bounding box center [467, 488] width 119 height 41
type input "**********"
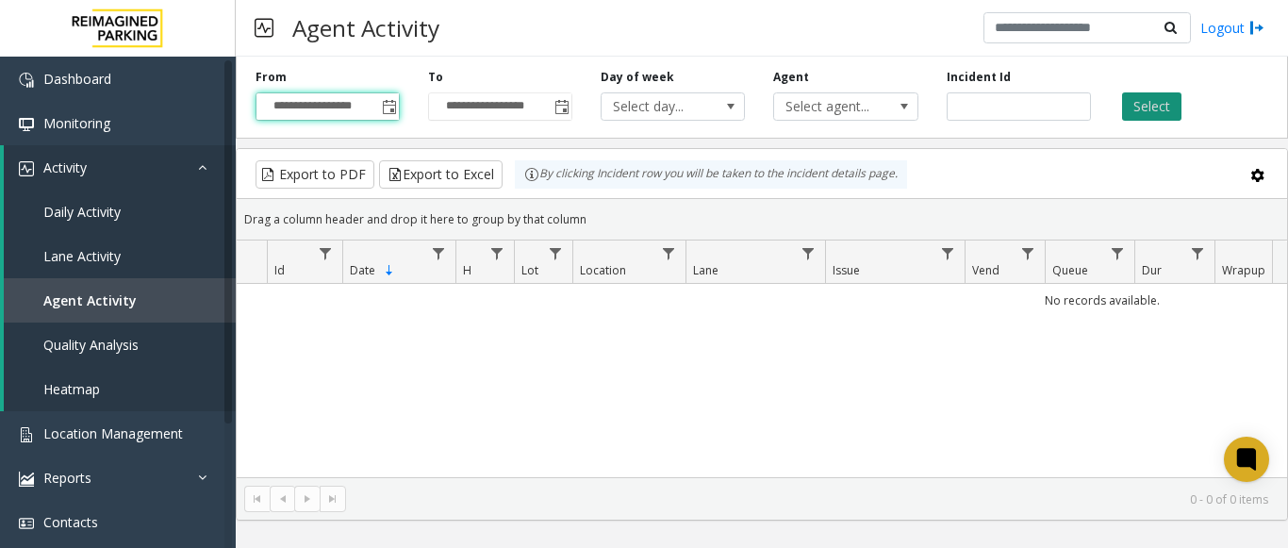
click at [1158, 109] on button "Select" at bounding box center [1151, 106] width 59 height 28
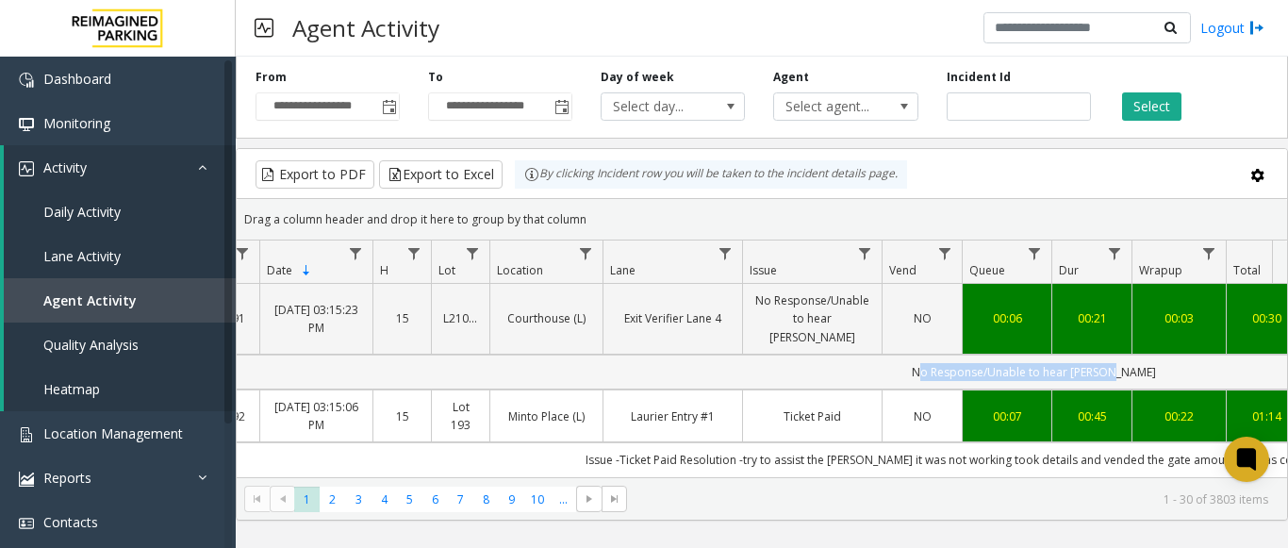
scroll to position [283, 228]
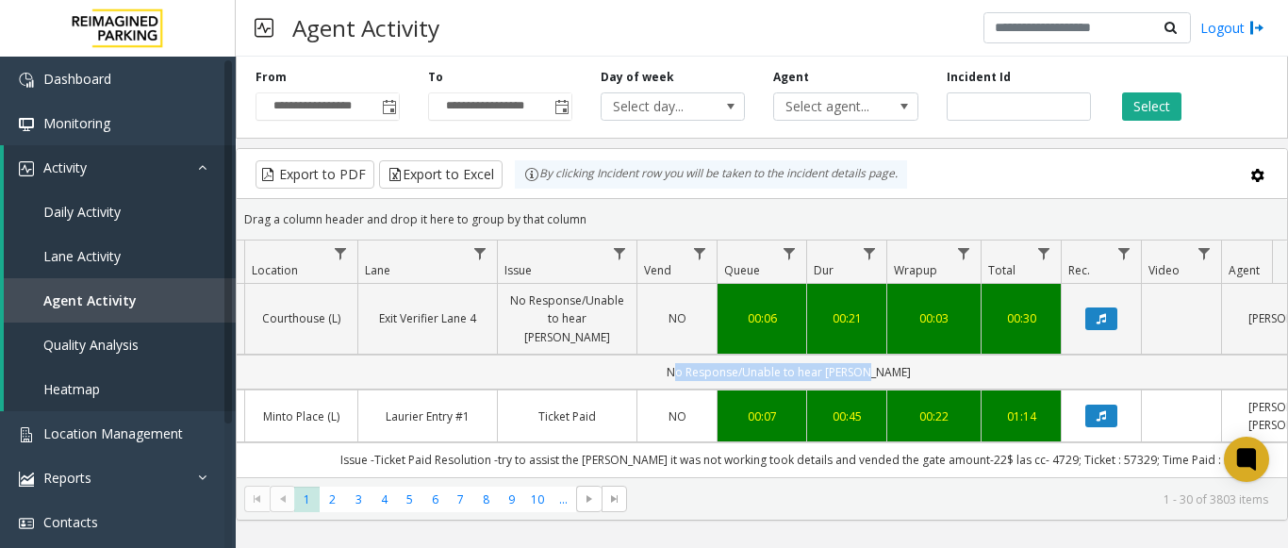
drag, startPoint x: 916, startPoint y: 328, endPoint x: 1264, endPoint y: 352, distance: 348.8
click at [1264, 355] on td "No Response/Unable to hear parker" at bounding box center [789, 372] width 1700 height 35
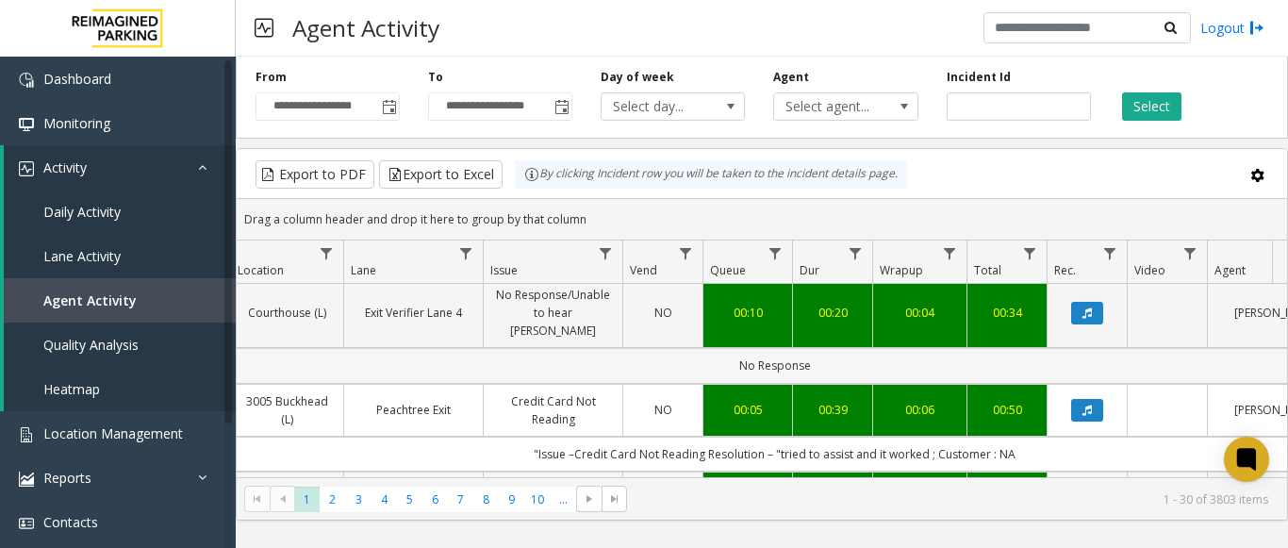
scroll to position [0, 342]
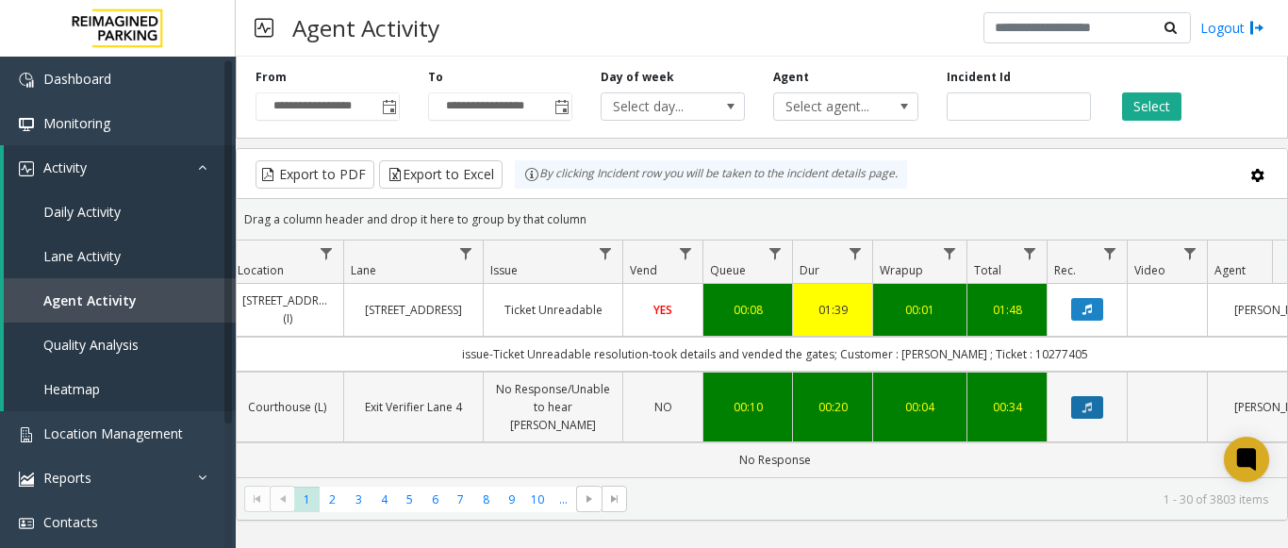
click at [1088, 402] on icon "Data table" at bounding box center [1087, 407] width 9 height 11
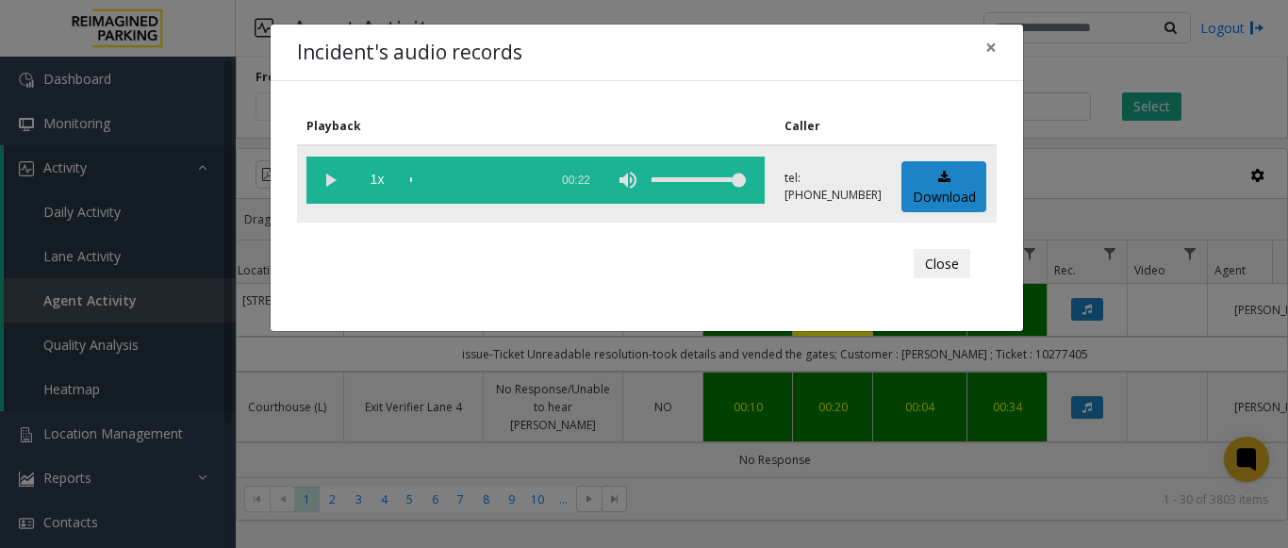
click at [337, 184] on vg-play-pause at bounding box center [330, 180] width 47 height 47
click at [633, 266] on div "Close" at bounding box center [646, 264] width 673 height 57
click at [986, 51] on span "×" at bounding box center [991, 47] width 11 height 26
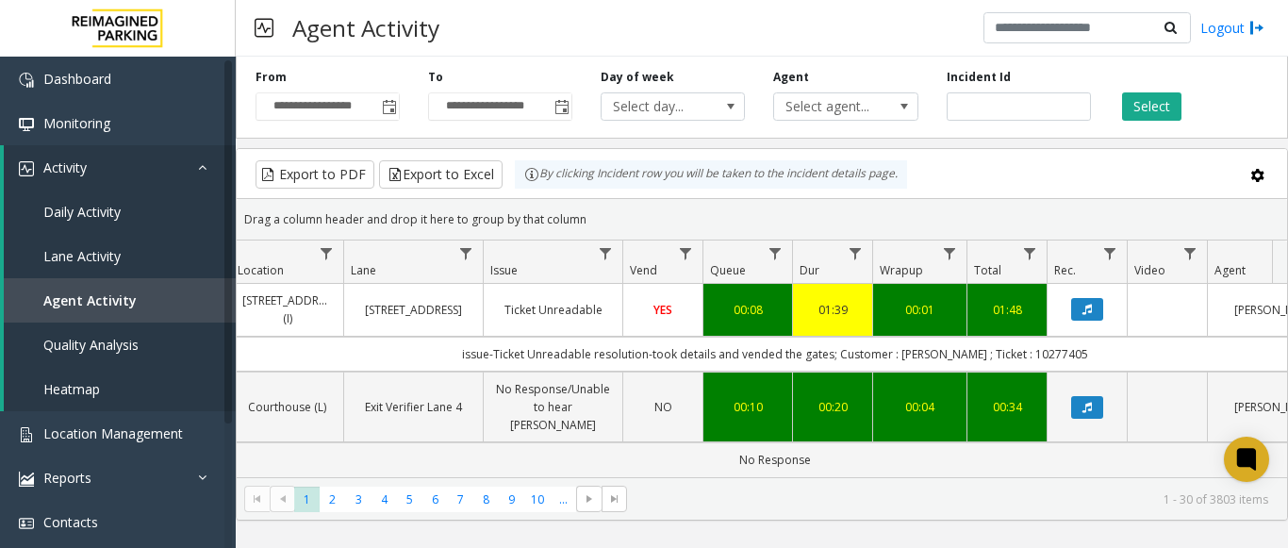
click at [895, 498] on kendo-pager-info "1 - 30 of 3803 items" at bounding box center [953, 499] width 630 height 16
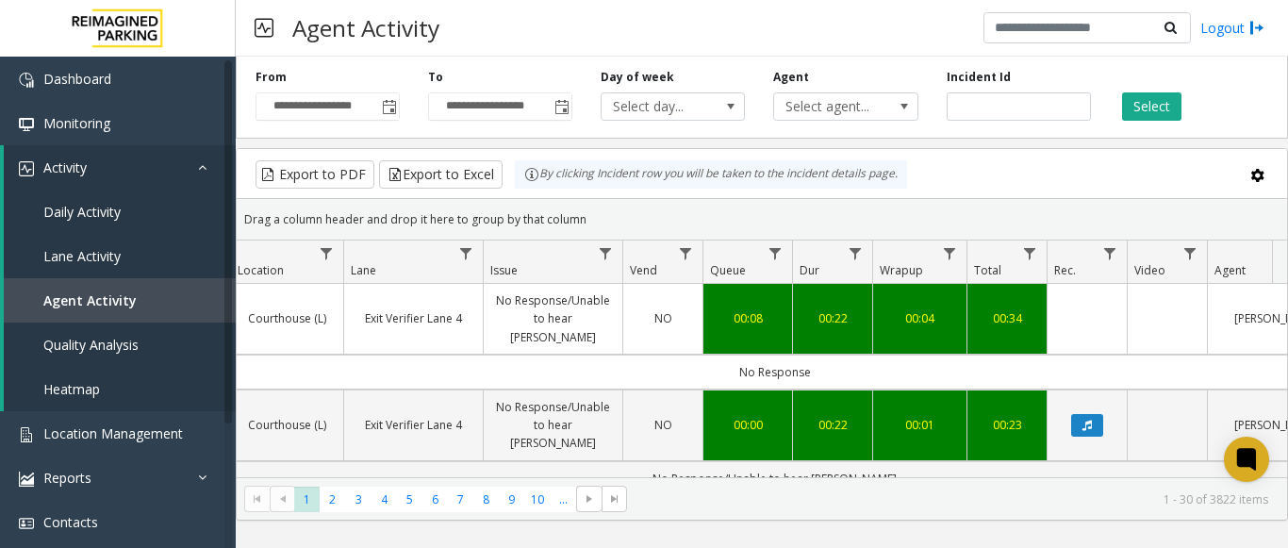
drag, startPoint x: 1130, startPoint y: 320, endPoint x: 1036, endPoint y: 335, distance: 94.6
click at [1009, 335] on tr "4073413 Sep 8, 2025 03:30:04 PM 15 L21089100 Courthouse (L) Exit Verifier Lane …" at bounding box center [759, 319] width 1731 height 71
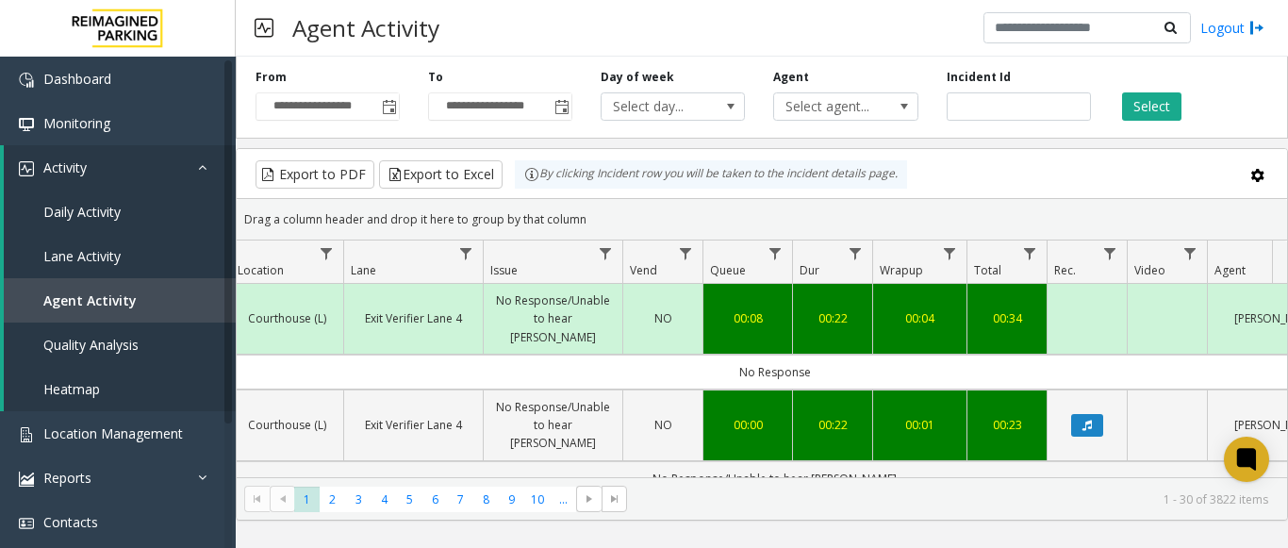
click at [1077, 355] on td "No Response" at bounding box center [775, 372] width 1700 height 35
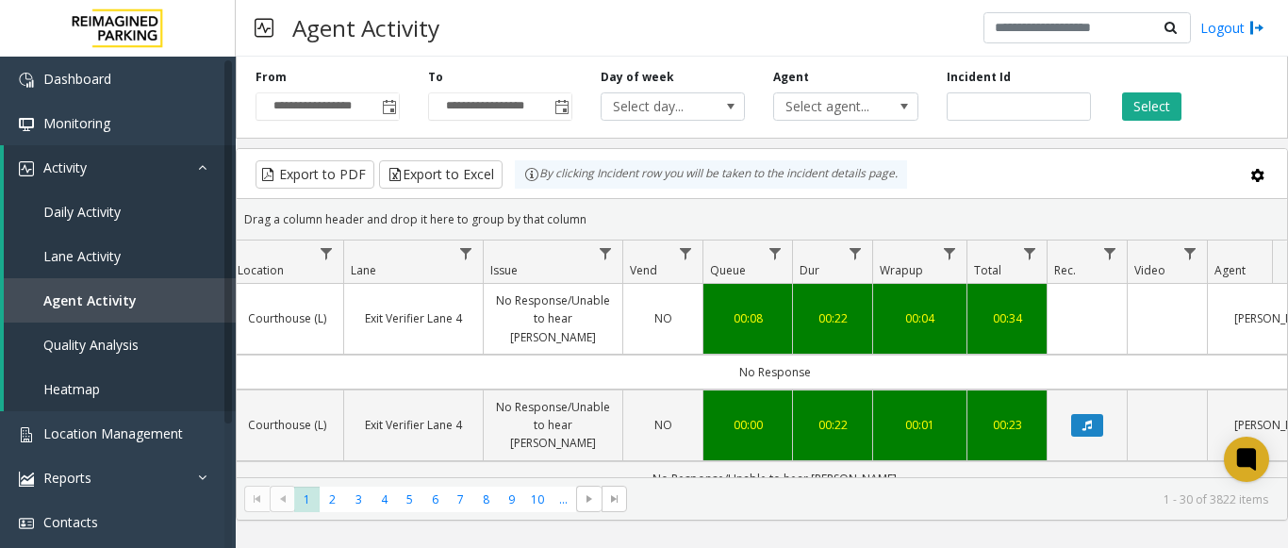
click at [1120, 295] on td "Data table" at bounding box center [1087, 319] width 80 height 71
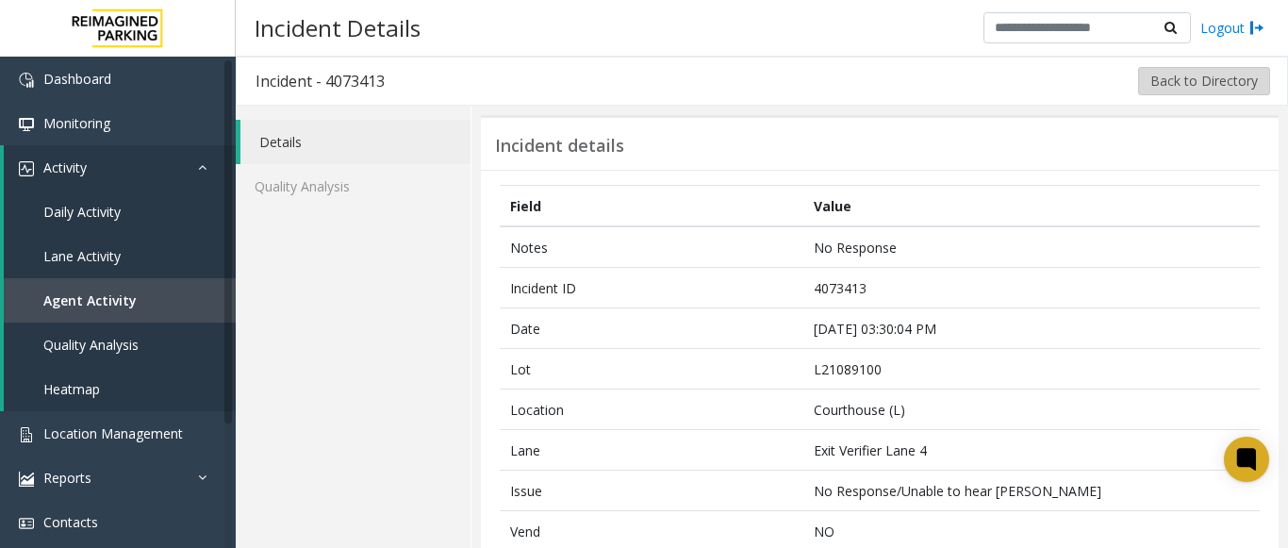
click at [1179, 71] on button "Back to Directory" at bounding box center [1204, 81] width 132 height 28
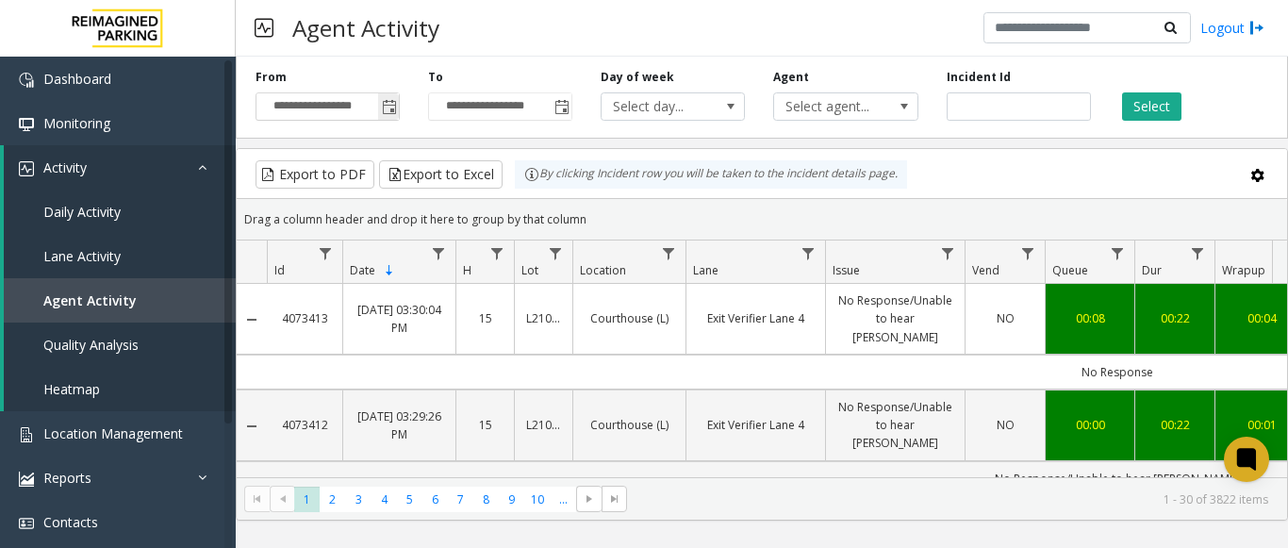
click at [387, 108] on span "Toggle popup" at bounding box center [389, 107] width 15 height 15
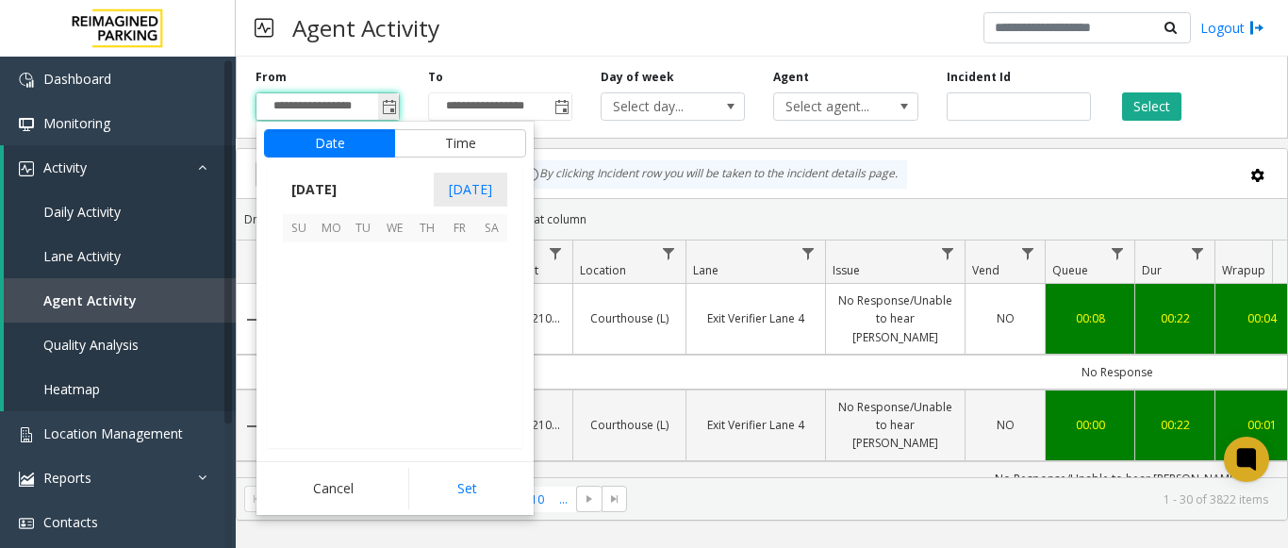
scroll to position [338477, 0]
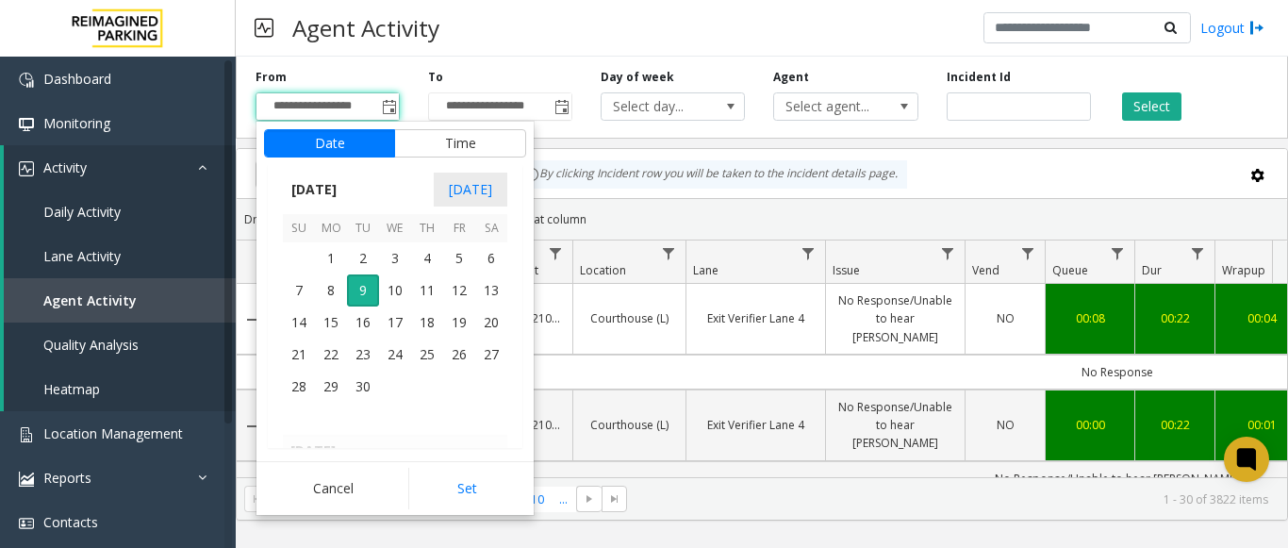
click at [668, 355] on td "No Response" at bounding box center [1117, 372] width 1700 height 35
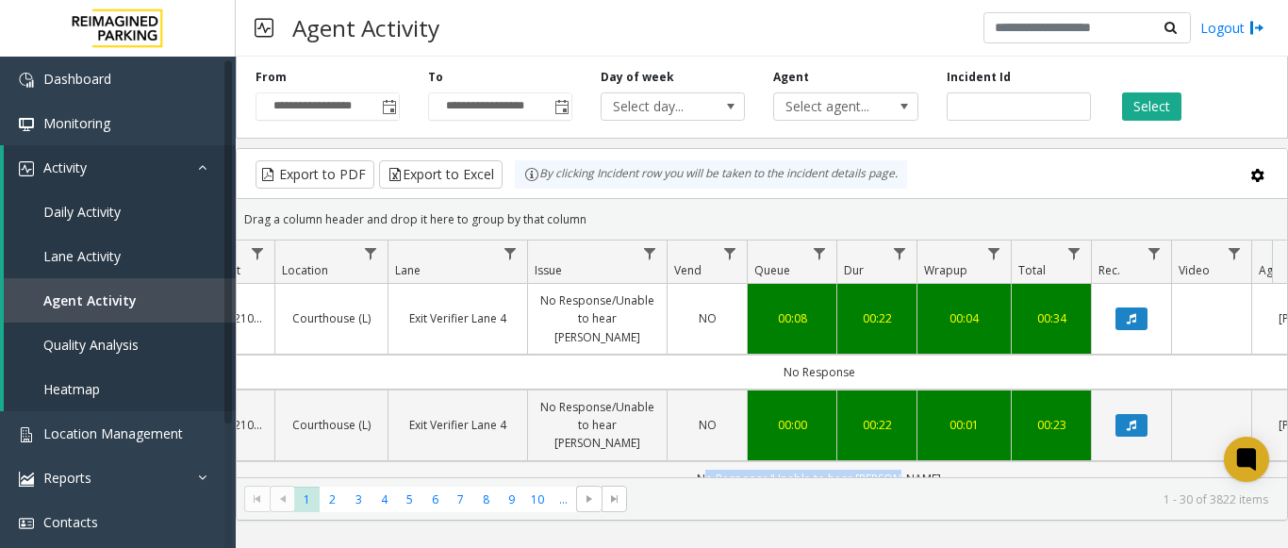
scroll to position [0, 390]
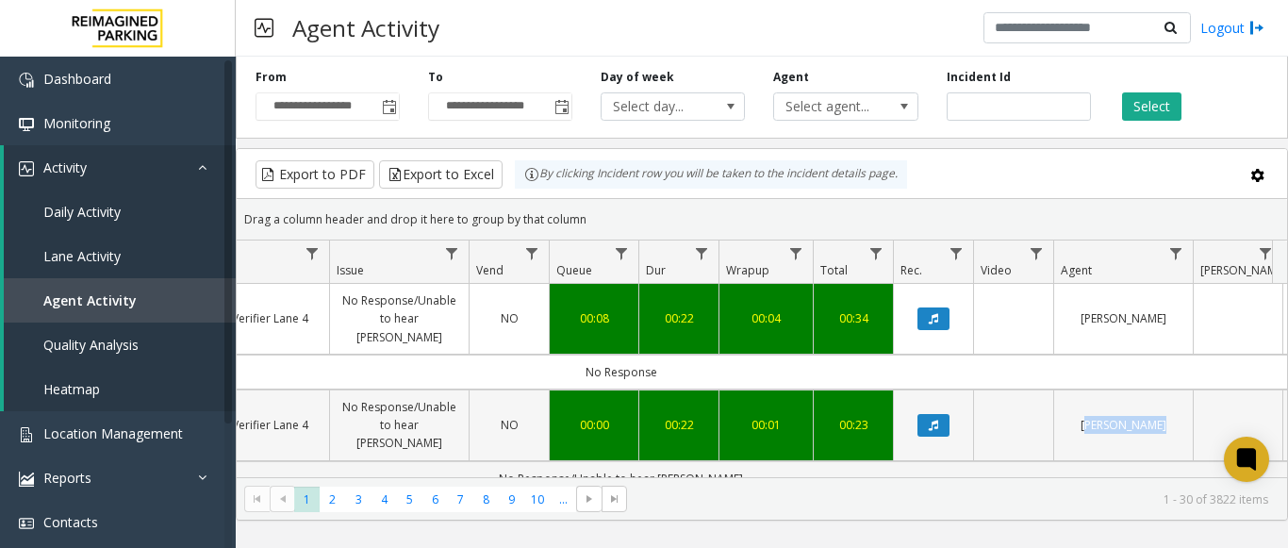
drag, startPoint x: 984, startPoint y: 448, endPoint x: 1048, endPoint y: 412, distance: 73.5
click at [942, 308] on button "Data table" at bounding box center [934, 318] width 32 height 23
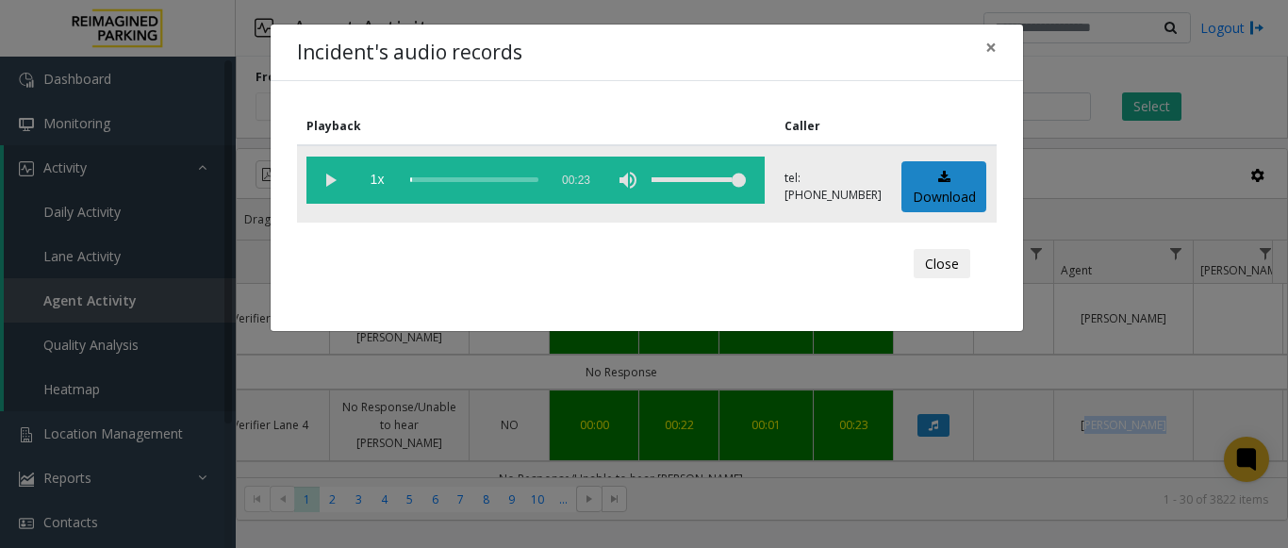
click at [328, 181] on vg-play-pause at bounding box center [330, 180] width 47 height 47
click at [662, 258] on div "Close" at bounding box center [646, 264] width 673 height 57
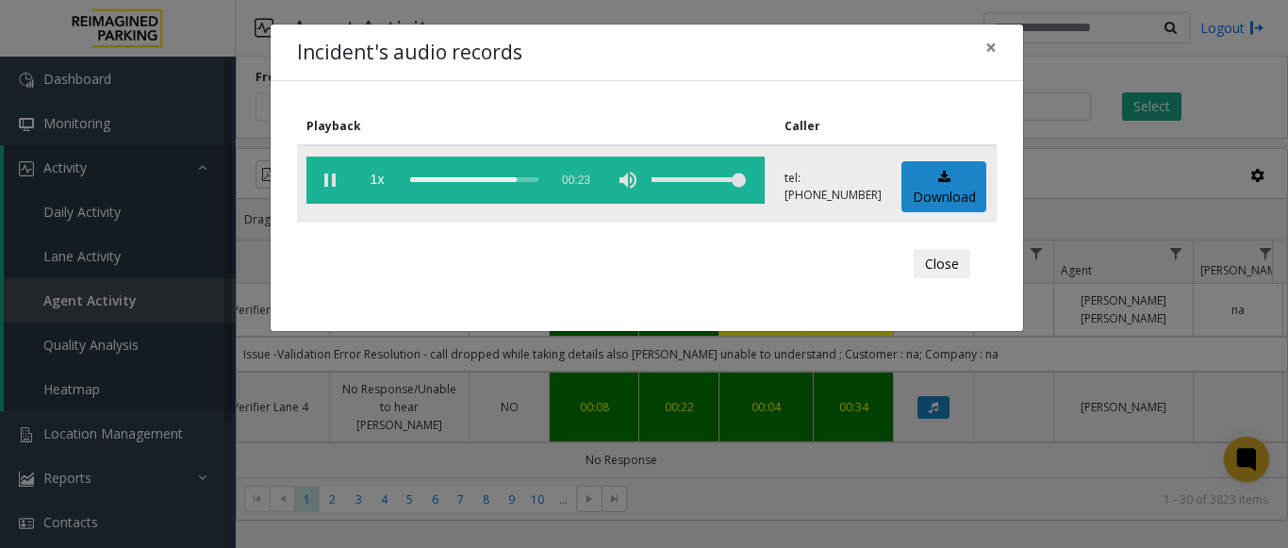
click at [325, 185] on vg-play-pause at bounding box center [330, 180] width 47 height 47
click at [981, 47] on button "×" at bounding box center [991, 48] width 38 height 46
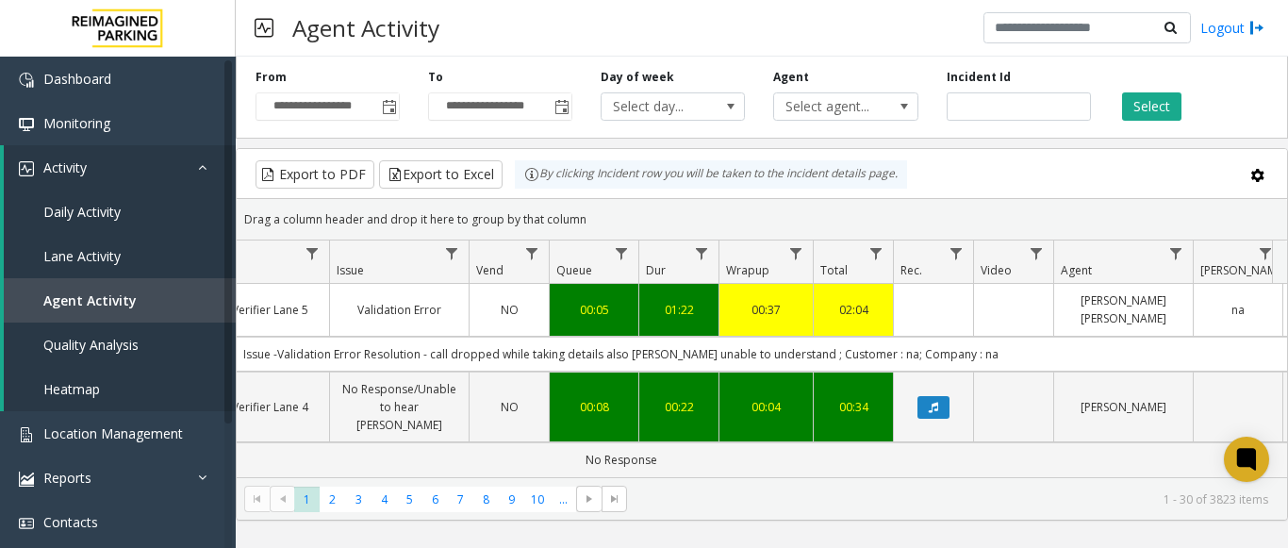
click at [748, 37] on div "Agent Activity Logout" at bounding box center [762, 28] width 1052 height 57
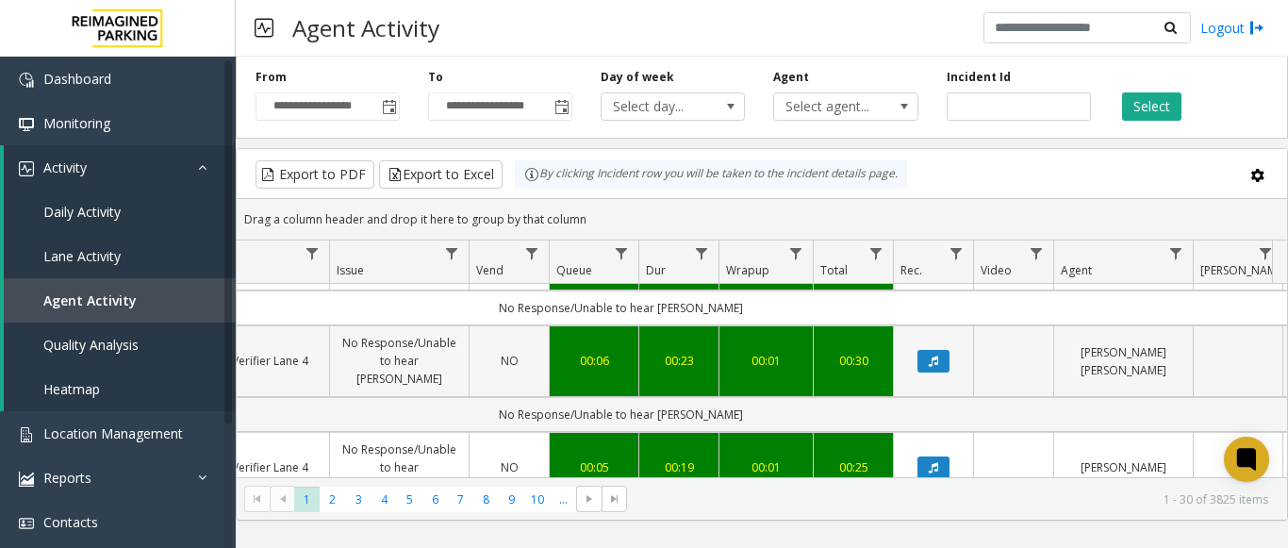
scroll to position [849, 496]
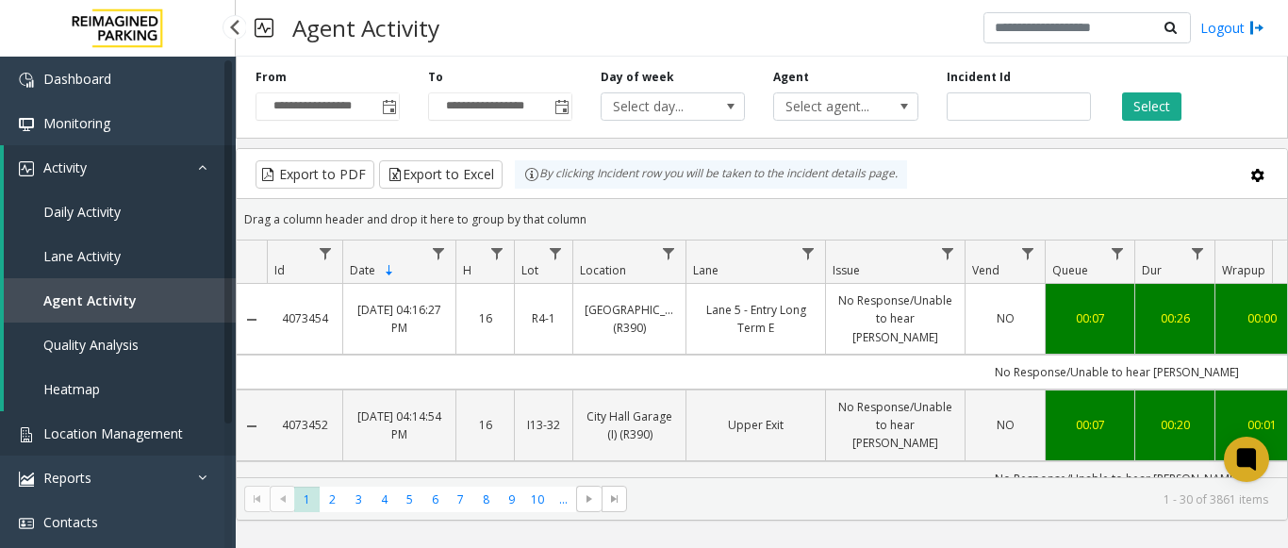
scroll to position [849, 496]
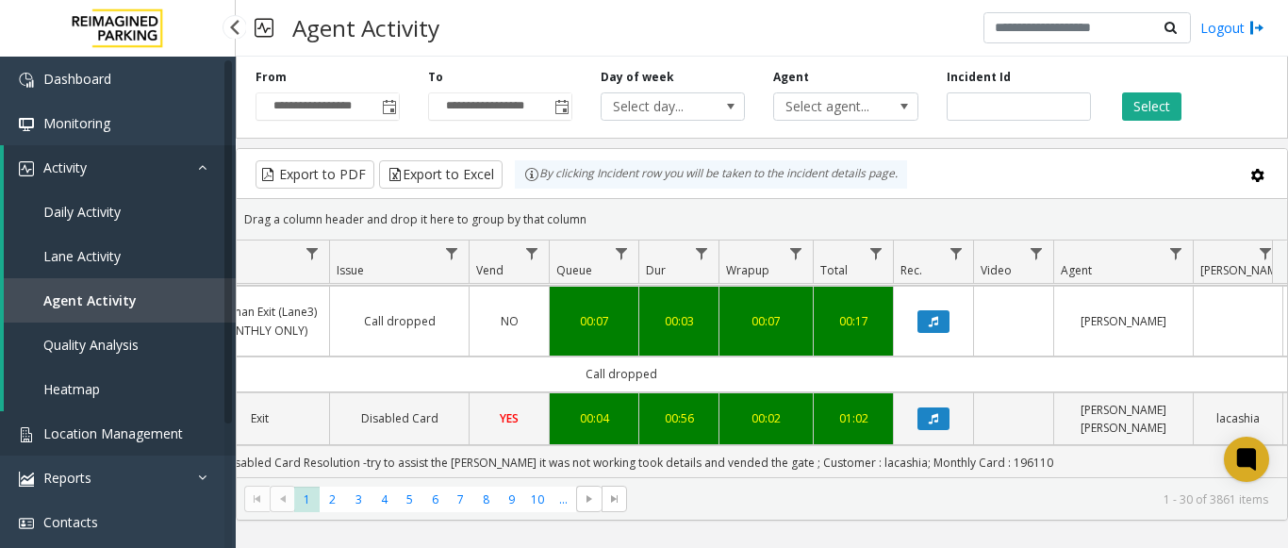
click at [62, 424] on span "Location Management" at bounding box center [113, 433] width 140 height 18
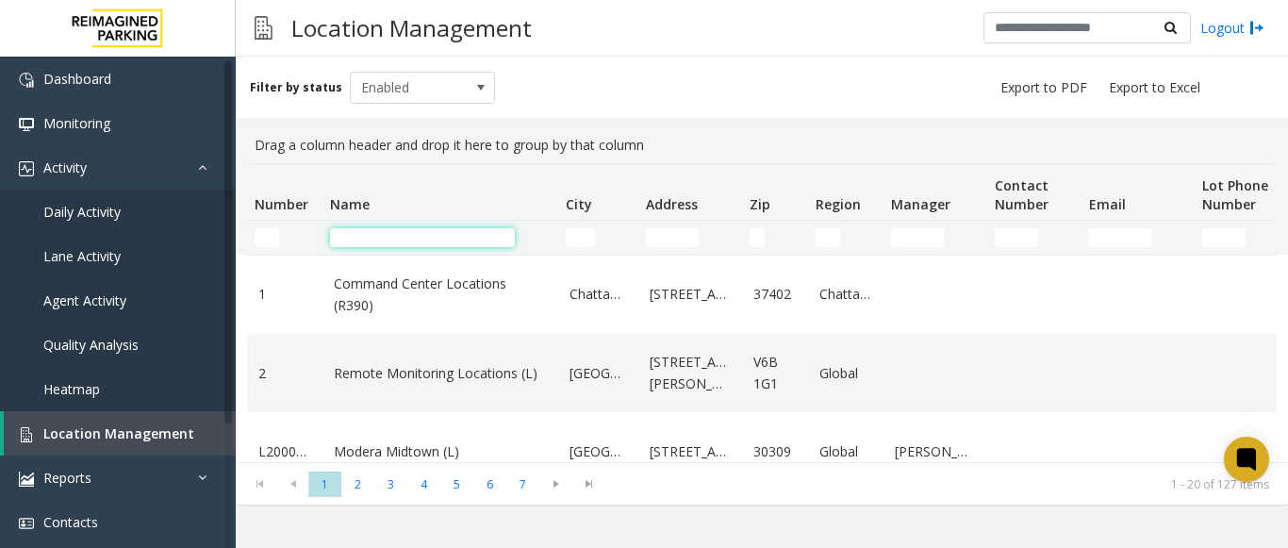
click at [402, 236] on input "Name Filter" at bounding box center [422, 237] width 185 height 19
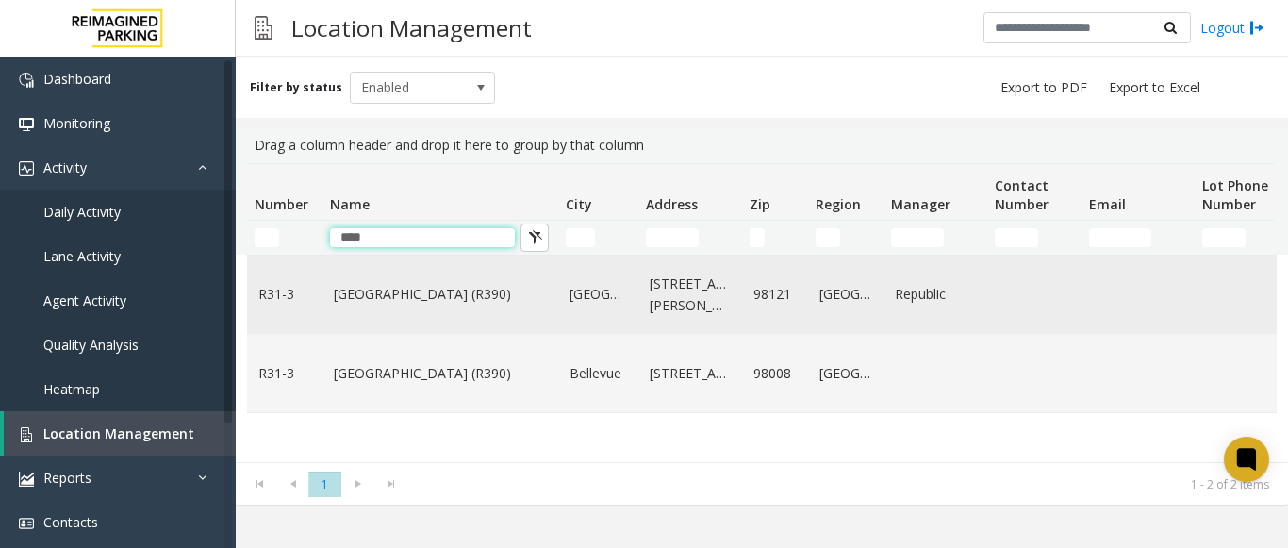
type input "****"
click at [449, 300] on link "Bell Street Garage (R390)" at bounding box center [440, 294] width 213 height 21
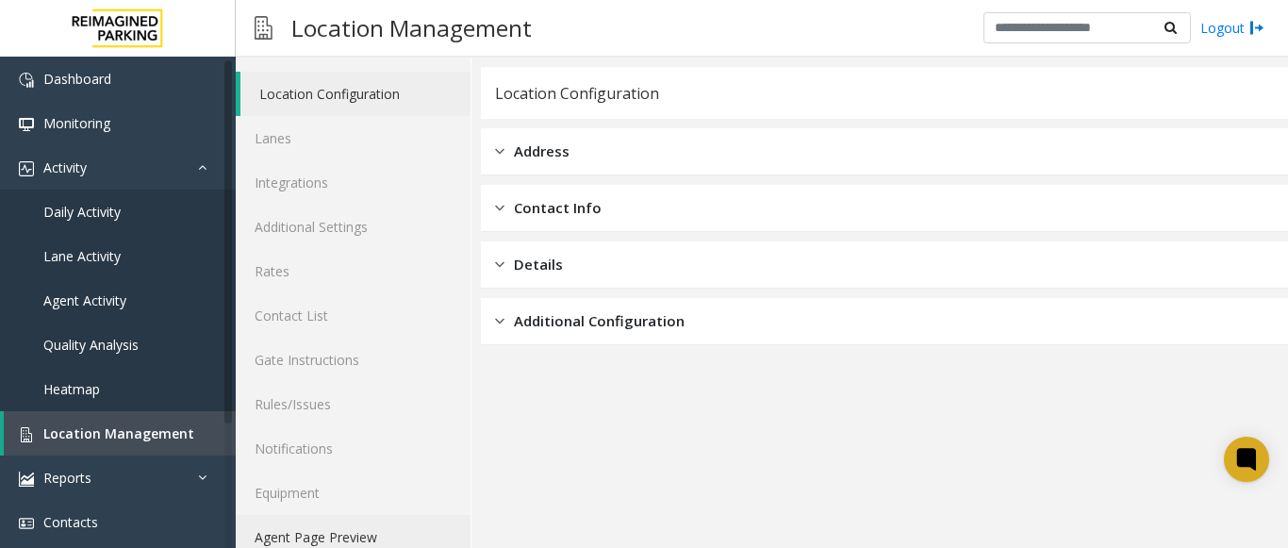
scroll to position [74, 0]
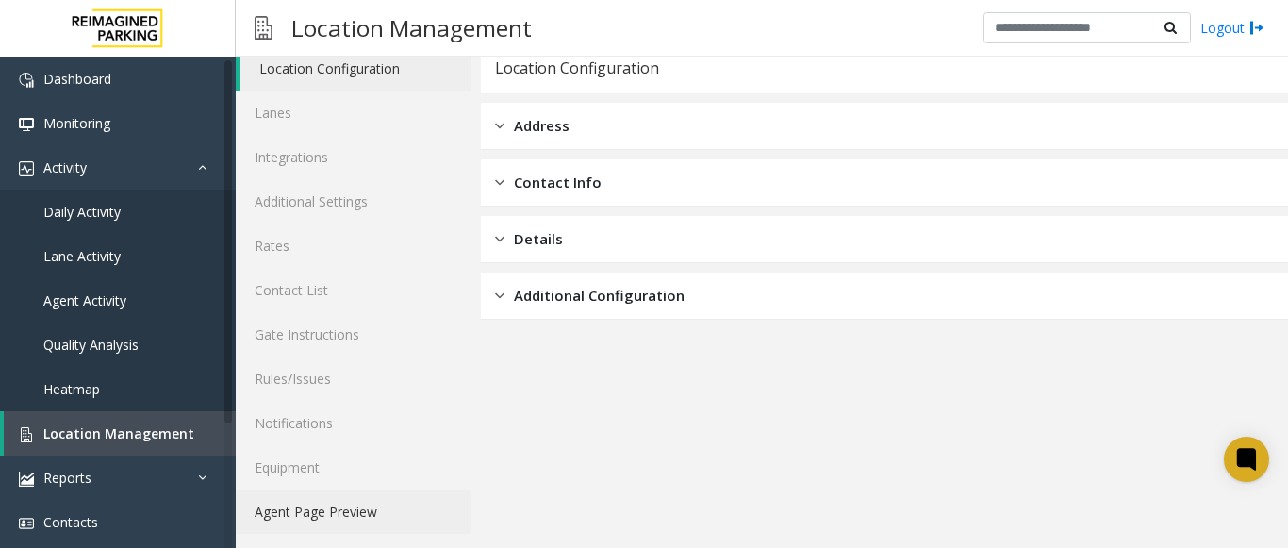
click at [327, 500] on link "Agent Page Preview" at bounding box center [353, 511] width 235 height 44
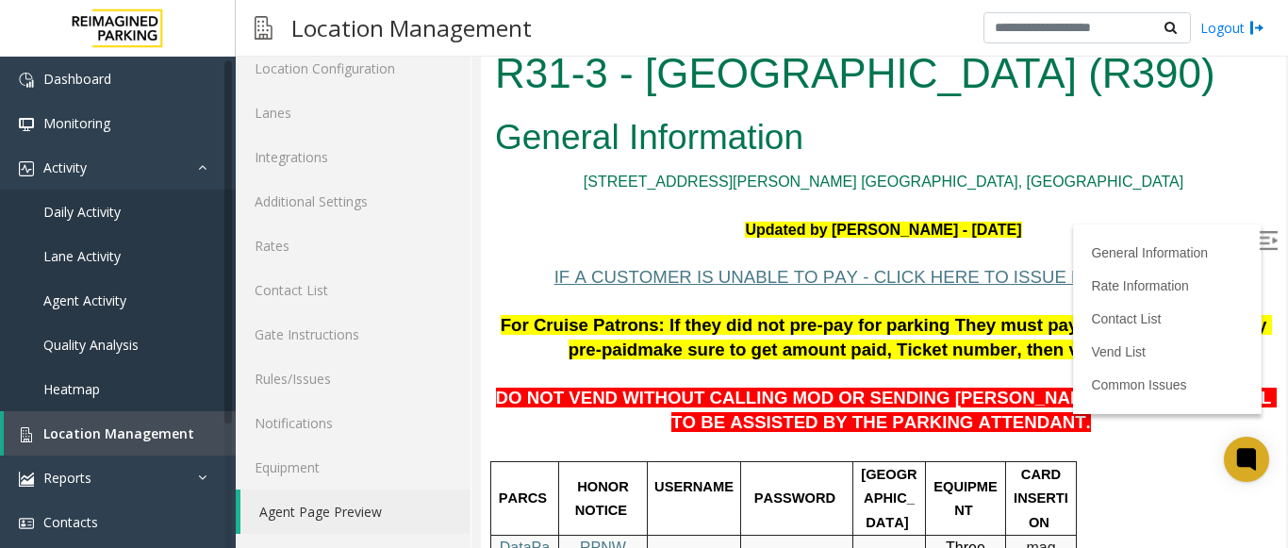
click at [1259, 243] on img at bounding box center [1268, 240] width 19 height 19
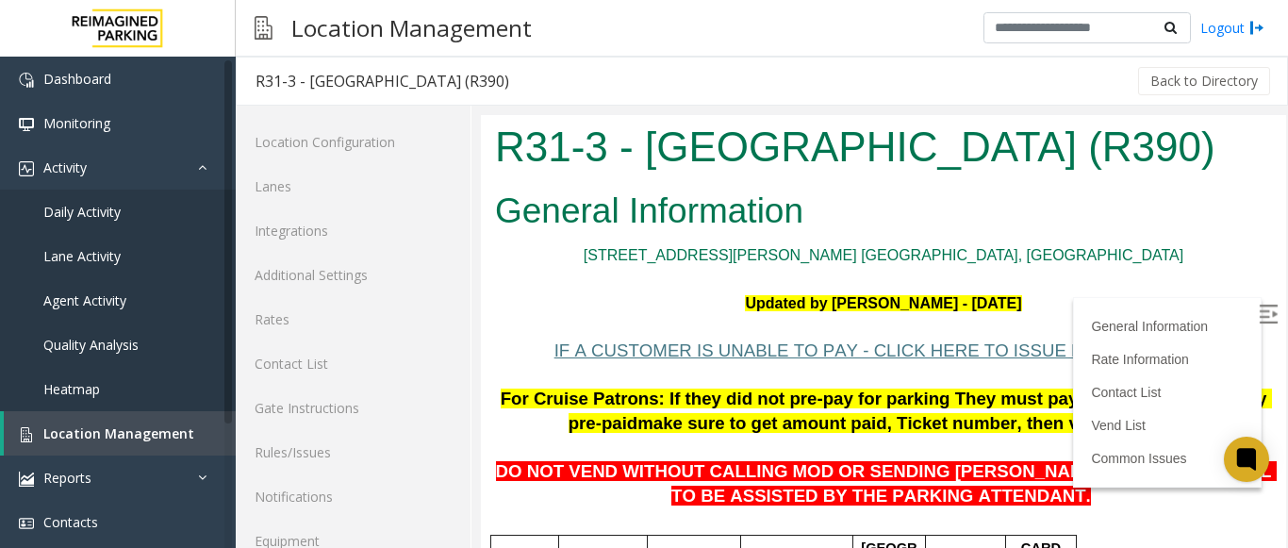
drag, startPoint x: 1132, startPoint y: 146, endPoint x: 477, endPoint y: 152, distance: 654.5
click at [481, 152] on html "R31-3 - [GEOGRAPHIC_DATA] (R390) General Information [STREET_ADDRESS][PERSON_NA…" at bounding box center [883, 368] width 805 height 506
copy h1 "R31-3 - [GEOGRAPHIC_DATA] (R390)"
click at [1055, 200] on h2 "General Information" at bounding box center [883, 211] width 777 height 49
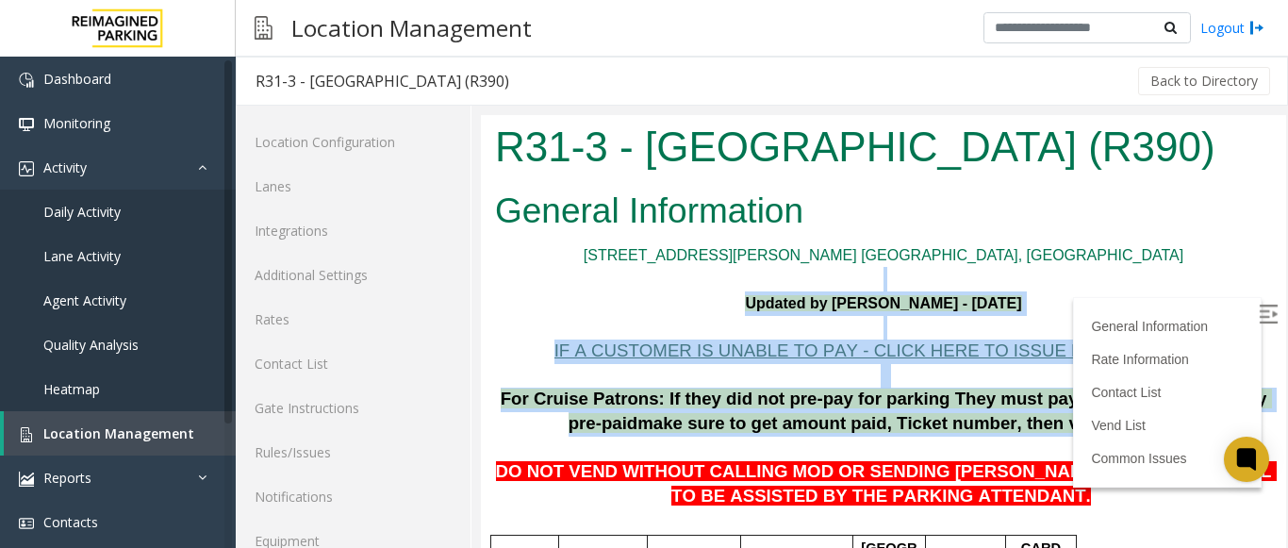
drag, startPoint x: 1124, startPoint y: 428, endPoint x: 599, endPoint y: 251, distance: 554.4
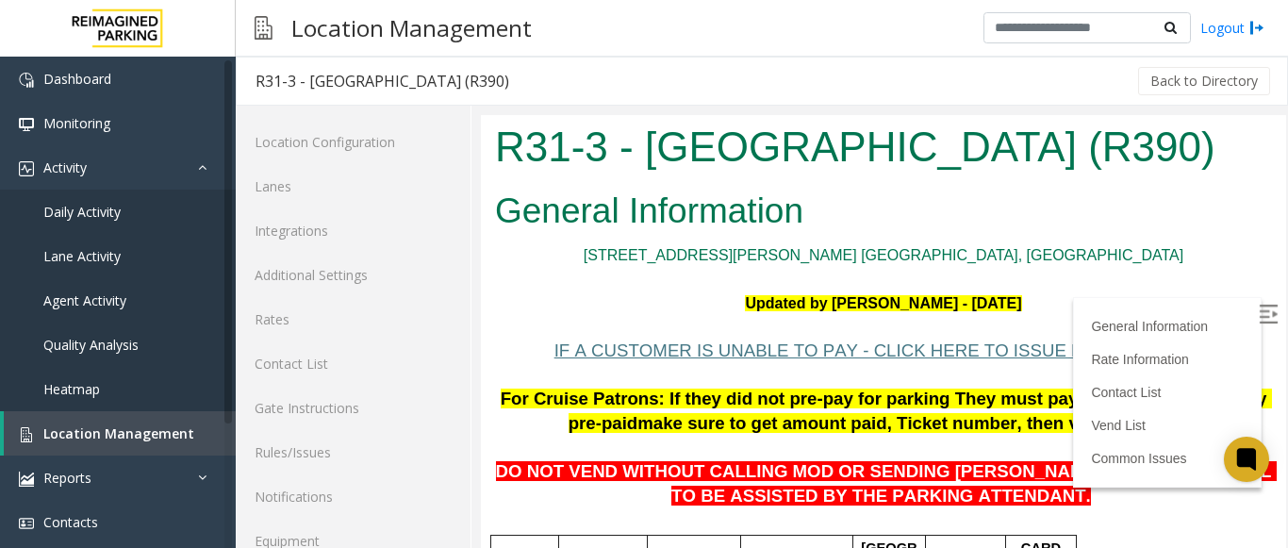
click at [661, 235] on h2 "General Information" at bounding box center [883, 211] width 777 height 49
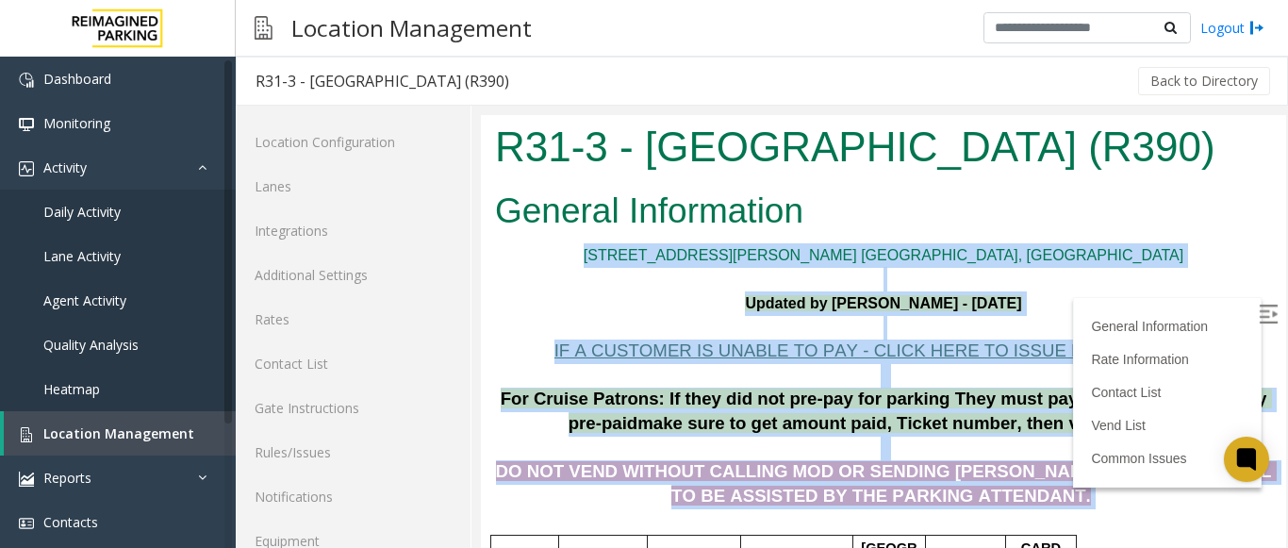
drag, startPoint x: 754, startPoint y: 241, endPoint x: 1097, endPoint y: 499, distance: 428.3
click at [1097, 499] on p "DO NOT VEND WITHOUT CALLING MOD OR SENDING PARKER TO THE 5TH LEVEL TO BE ASSIST…" at bounding box center [883, 473] width 777 height 73
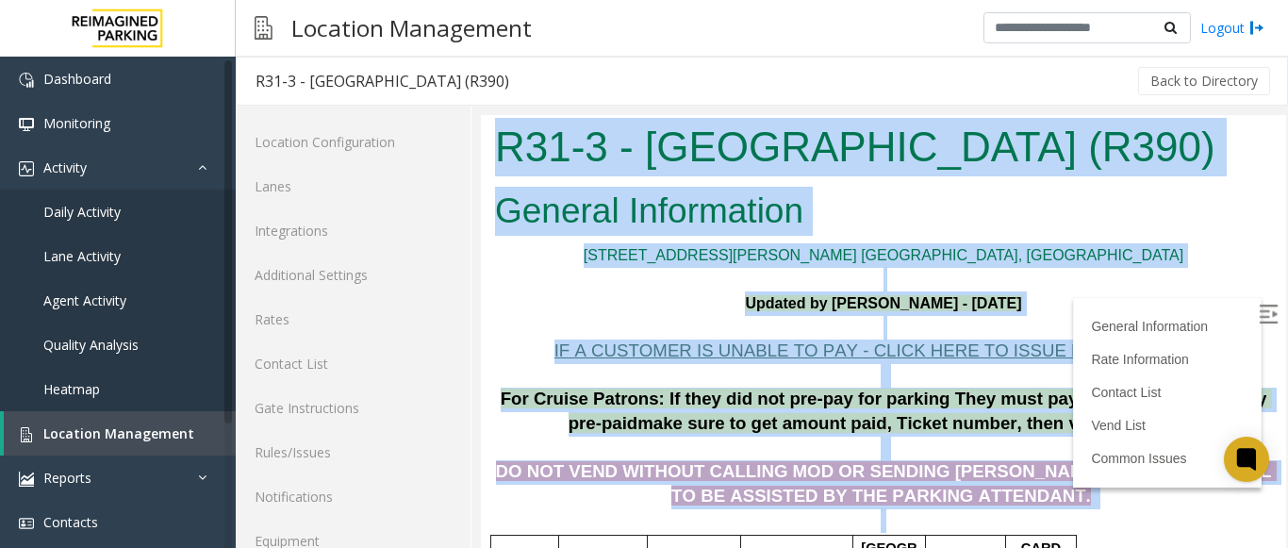
drag, startPoint x: 1016, startPoint y: 513, endPoint x: 492, endPoint y: 149, distance: 637.6
click at [497, 148] on body "R31-3 - [GEOGRAPHIC_DATA] (R390) General Information [STREET_ADDRESS][PERSON_NA…" at bounding box center [883, 368] width 805 height 506
click at [555, 227] on h2 "General Information" at bounding box center [883, 211] width 777 height 49
drag, startPoint x: 501, startPoint y: 144, endPoint x: 1003, endPoint y: 505, distance: 619.0
click at [1003, 515] on body "R31-3 - [GEOGRAPHIC_DATA] (R390) General Information [STREET_ADDRESS][PERSON_NA…" at bounding box center [883, 368] width 805 height 506
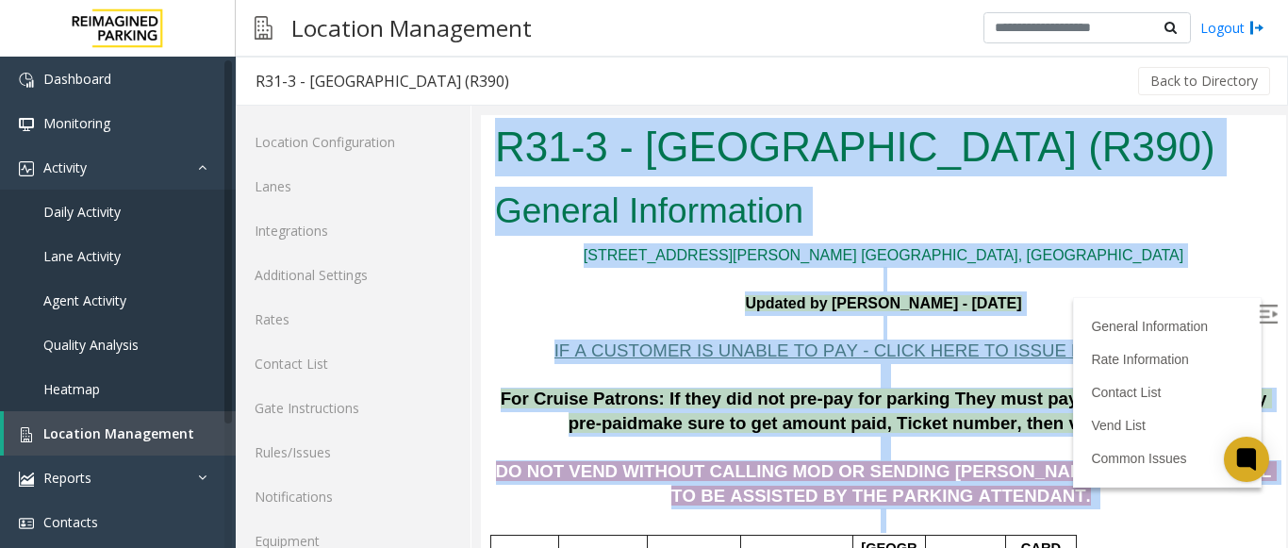
click at [1003, 505] on p "DO NOT VEND WITHOUT CALLING MOD OR SENDING [PERSON_NAME] TO THE 5TH LEVEL TO BE…" at bounding box center [883, 473] width 777 height 73
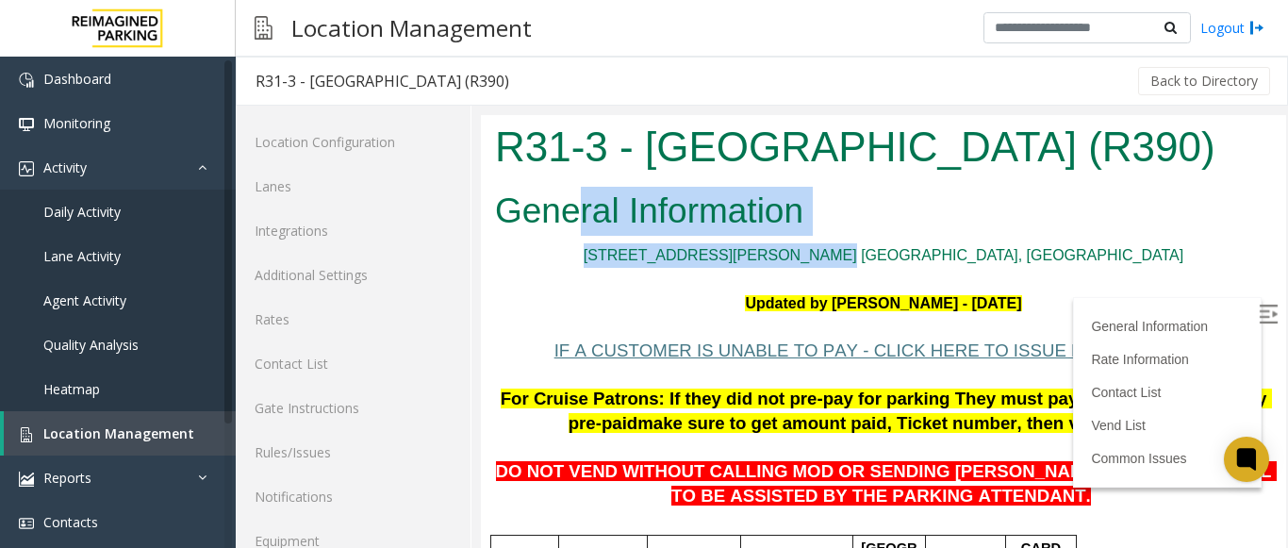
drag, startPoint x: 1012, startPoint y: 242, endPoint x: 584, endPoint y: 218, distance: 428.9
click at [607, 220] on h2 "General Information" at bounding box center [883, 211] width 777 height 49
